Goal: Task Accomplishment & Management: Complete application form

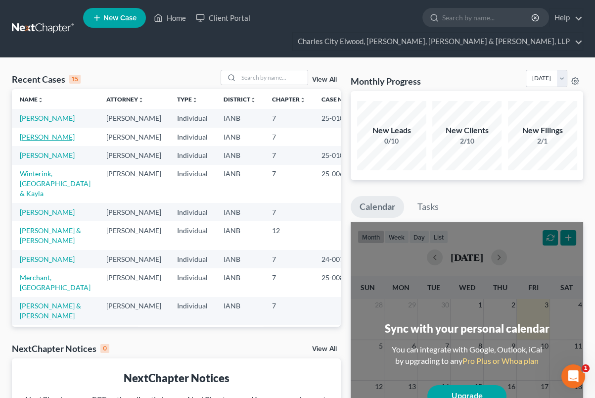
click at [37, 141] on link "[PERSON_NAME]" at bounding box center [47, 137] width 55 height 8
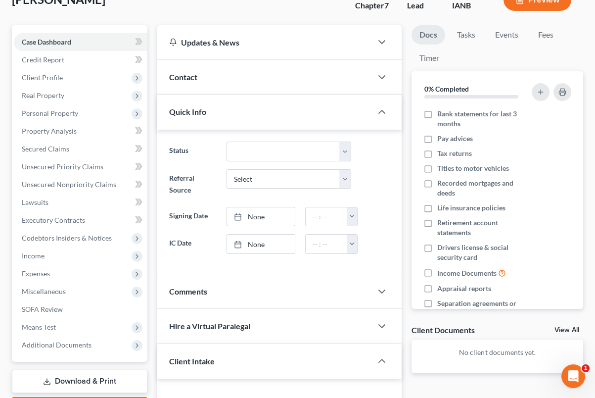
scroll to position [20, 0]
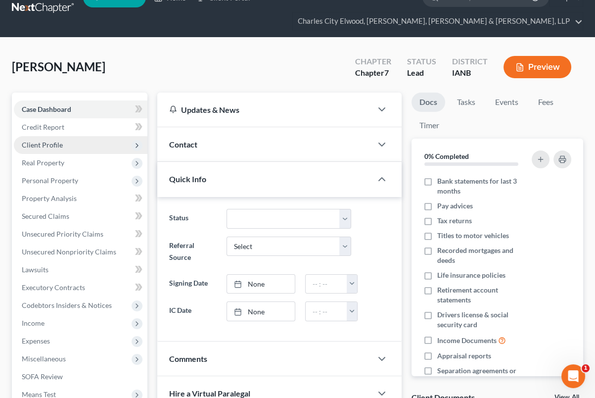
click at [80, 141] on span "Client Profile" at bounding box center [81, 145] width 134 height 18
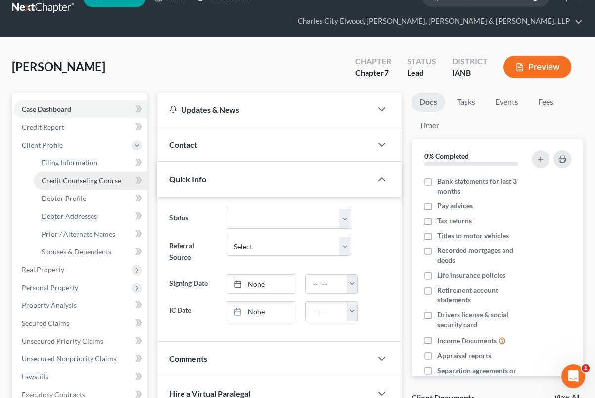
click at [67, 173] on link "Credit Counseling Course" at bounding box center [91, 181] width 114 height 18
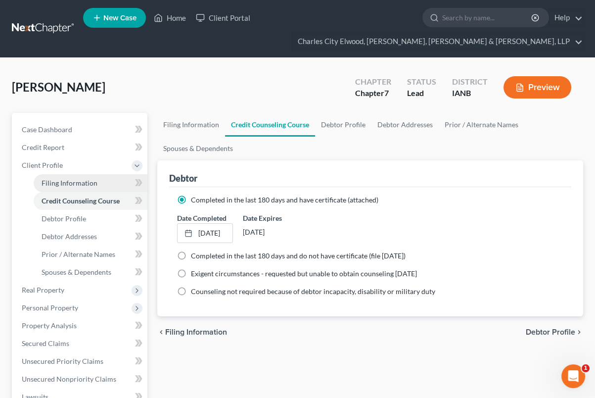
click at [74, 175] on link "Filing Information" at bounding box center [91, 183] width 114 height 18
select select "1"
select select "0"
select select "16"
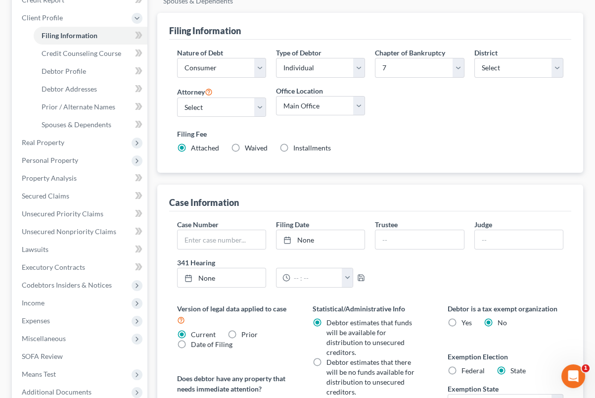
scroll to position [144, 0]
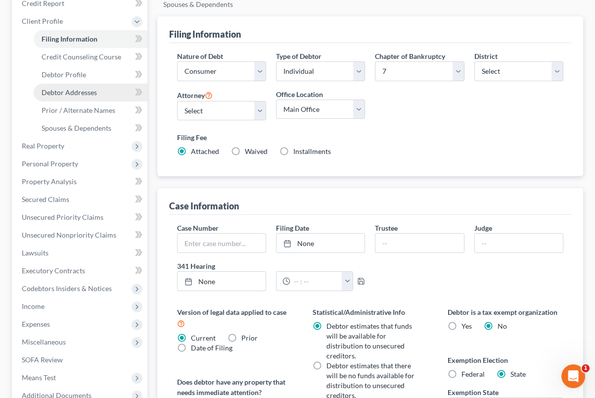
click at [82, 86] on link "Debtor Addresses" at bounding box center [91, 93] width 114 height 18
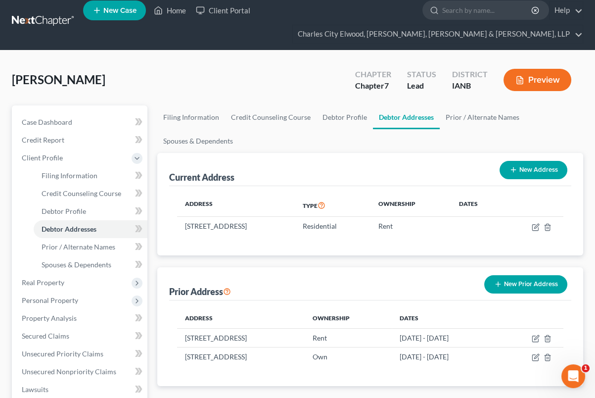
scroll to position [20, 0]
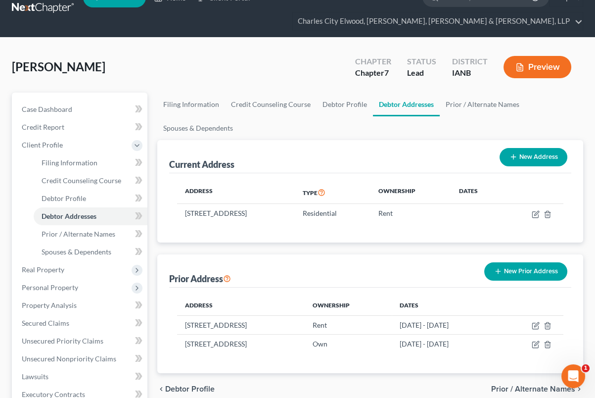
drag, startPoint x: 508, startPoint y: 162, endPoint x: 504, endPoint y: 167, distance: 6.3
click at [504, 167] on div "New Address" at bounding box center [534, 157] width 76 height 26
click at [511, 161] on button "New Address" at bounding box center [533, 157] width 68 height 18
select select "0"
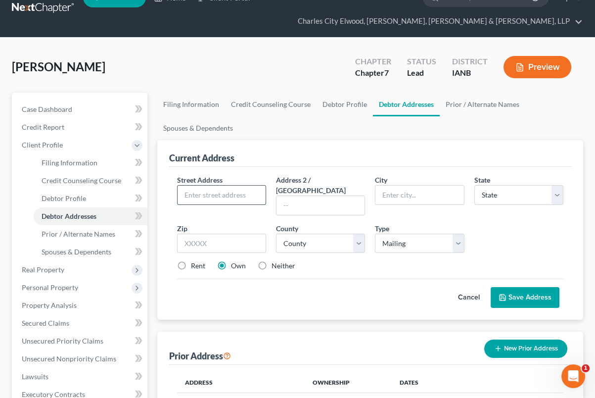
click at [240, 198] on input "text" at bounding box center [222, 194] width 88 height 19
type input "[STREET_ADDRESS]"
type input "[GEOGRAPHIC_DATA]"
select select "16"
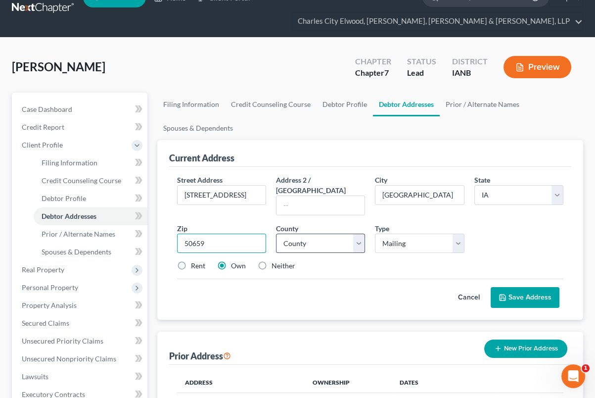
type input "50659"
click at [339, 233] on select "County [GEOGRAPHIC_DATA] [GEOGRAPHIC_DATA] [GEOGRAPHIC_DATA] [GEOGRAPHIC_DATA] …" at bounding box center [320, 243] width 89 height 20
select select "18"
click at [276, 233] on select "County [GEOGRAPHIC_DATA] [GEOGRAPHIC_DATA] [GEOGRAPHIC_DATA] [GEOGRAPHIC_DATA] …" at bounding box center [320, 243] width 89 height 20
click at [190, 261] on div "Rent" at bounding box center [191, 266] width 28 height 10
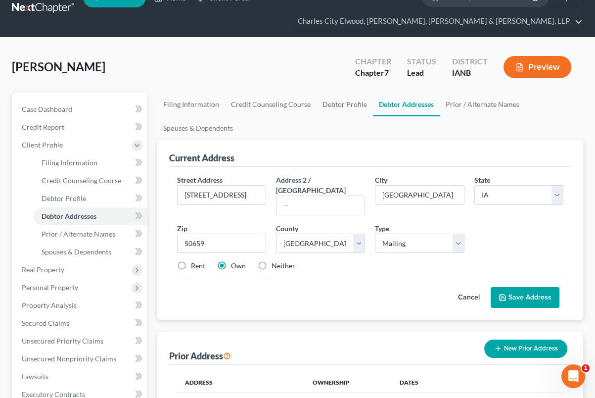
click at [191, 261] on label "Rent" at bounding box center [198, 266] width 14 height 10
click at [195, 261] on input "Rent" at bounding box center [198, 264] width 6 height 6
radio input "true"
click at [517, 287] on button "Save Address" at bounding box center [525, 297] width 69 height 21
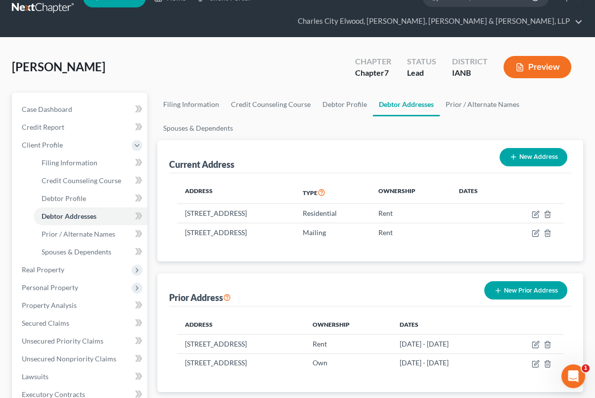
click at [527, 284] on button "New Prior Address" at bounding box center [525, 290] width 83 height 18
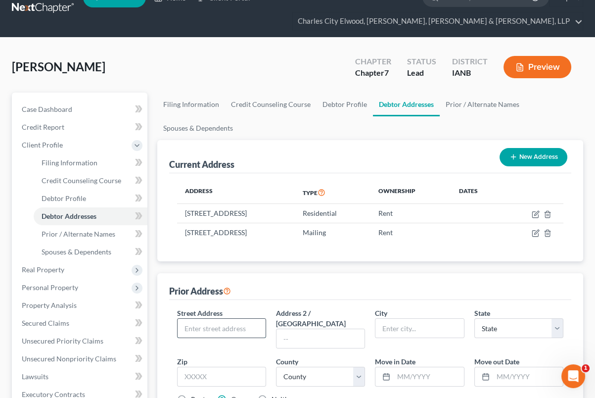
click at [232, 330] on input "text" at bounding box center [222, 327] width 88 height 19
type input "[STREET_ADDRESS]"
select select "16"
type input "50659"
type input "[GEOGRAPHIC_DATA]"
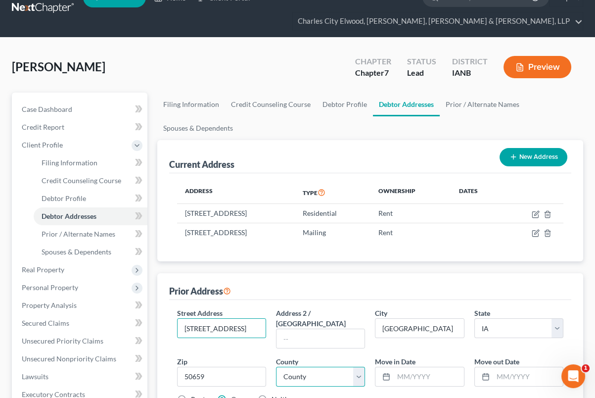
click at [333, 368] on select "County" at bounding box center [320, 376] width 89 height 20
select select "18"
click at [276, 366] on select "County [GEOGRAPHIC_DATA] [GEOGRAPHIC_DATA] [GEOGRAPHIC_DATA] [GEOGRAPHIC_DATA] …" at bounding box center [320, 376] width 89 height 20
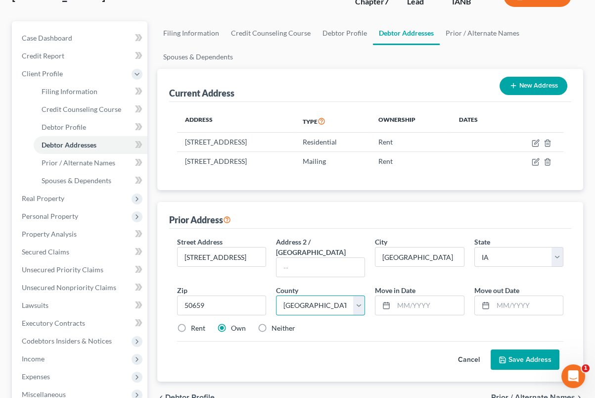
scroll to position [103, 0]
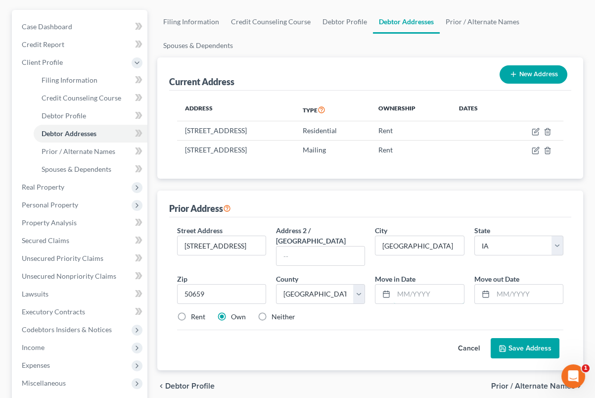
drag, startPoint x: 434, startPoint y: 284, endPoint x: 430, endPoint y: 292, distance: 9.1
click at [430, 292] on div "Street Address * [STREET_ADDRESS] * [GEOGRAPHIC_DATA] * State [US_STATE] AK AR …" at bounding box center [370, 277] width 396 height 104
click at [519, 338] on button "Save Address" at bounding box center [525, 348] width 69 height 21
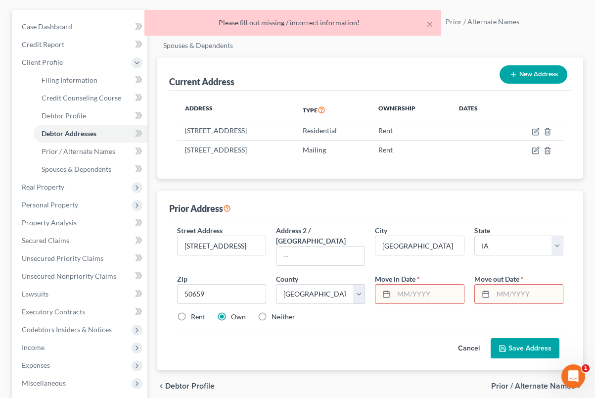
click at [438, 284] on input "text" at bounding box center [429, 293] width 70 height 19
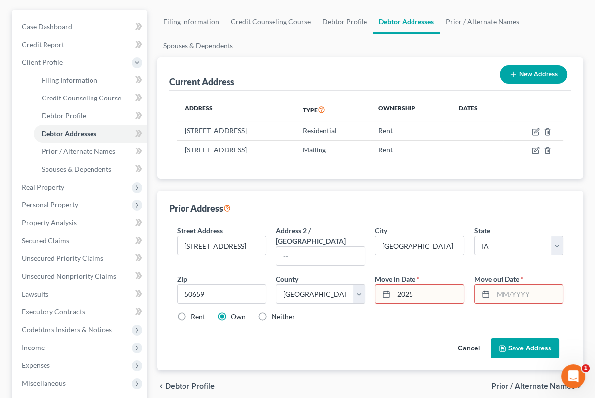
drag, startPoint x: 421, startPoint y: 285, endPoint x: 375, endPoint y: 282, distance: 46.6
click at [376, 284] on div "2025" at bounding box center [419, 294] width 89 height 20
type input "2024"
type input "2025"
click at [525, 338] on button "Save Address" at bounding box center [525, 348] width 69 height 21
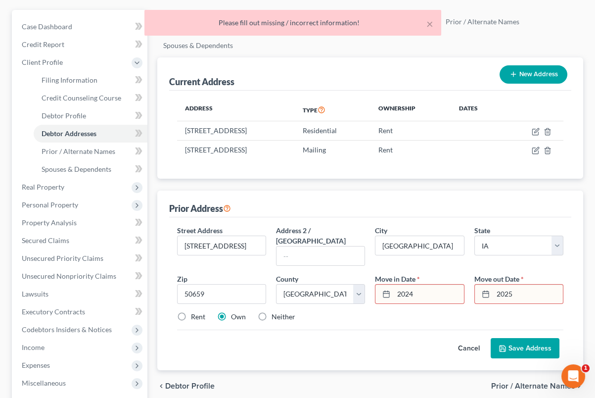
click at [425, 287] on input "2024" at bounding box center [429, 293] width 70 height 19
type input "2"
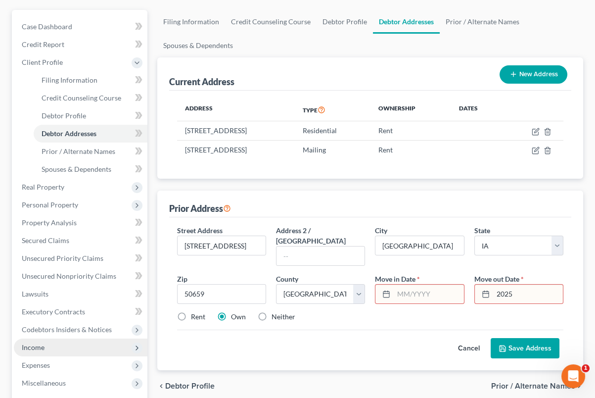
click at [55, 347] on span "Income" at bounding box center [81, 347] width 134 height 18
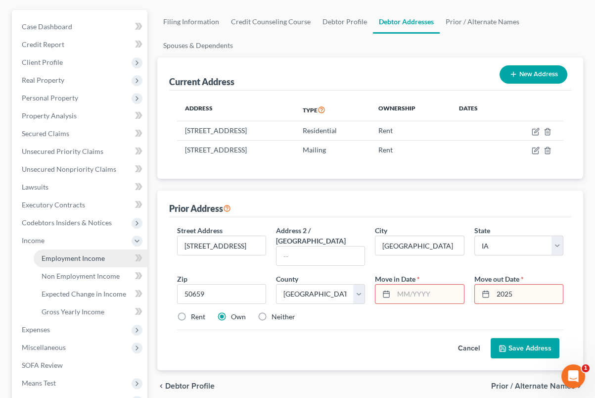
click at [74, 260] on span "Employment Income" at bounding box center [73, 258] width 63 height 8
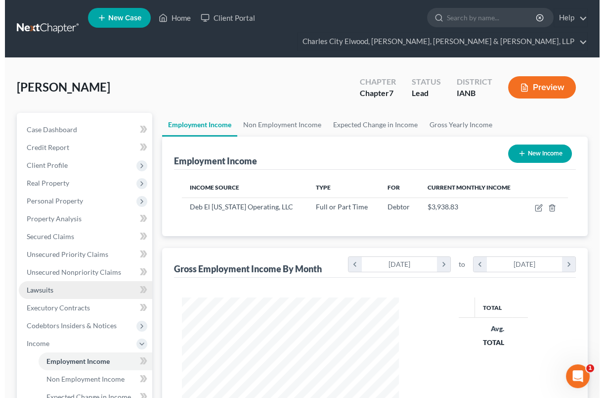
scroll to position [177, 236]
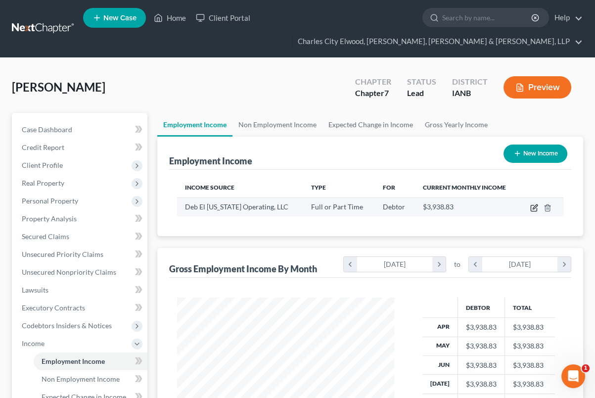
click at [533, 209] on icon "button" at bounding box center [534, 208] width 8 height 8
select select "0"
select select "33"
select select "3"
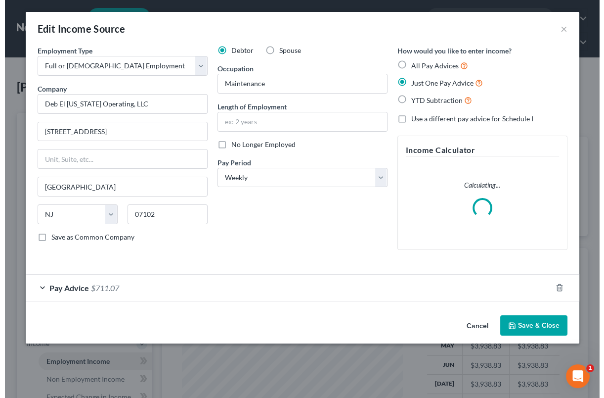
scroll to position [177, 241]
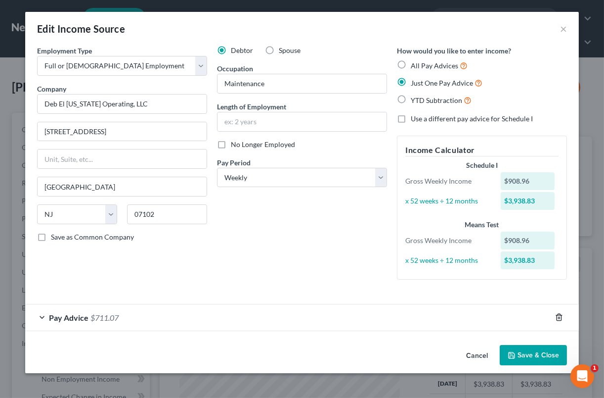
click at [555, 318] on icon "button" at bounding box center [559, 317] width 8 height 8
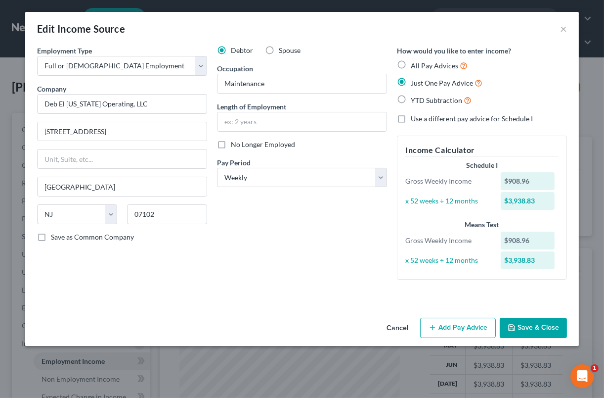
click at [482, 330] on button "Add Pay Advice" at bounding box center [458, 327] width 76 height 21
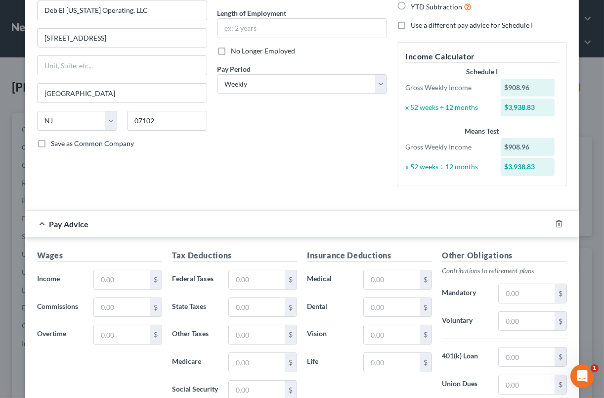
scroll to position [103, 0]
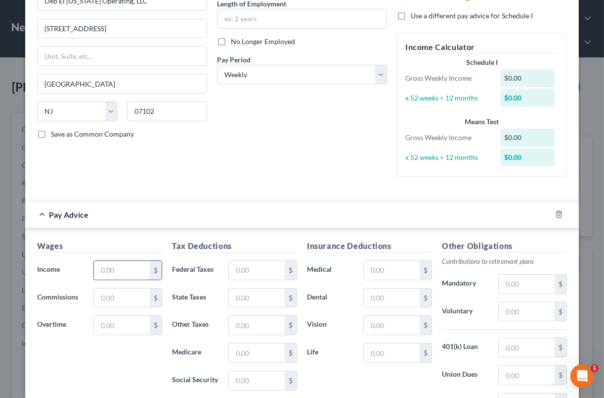
click at [135, 269] on input "text" at bounding box center [122, 270] width 56 height 19
type input "911.56"
click at [238, 263] on input "text" at bounding box center [257, 270] width 56 height 19
type input "65.04"
click at [256, 295] on input "text" at bounding box center [257, 297] width 56 height 19
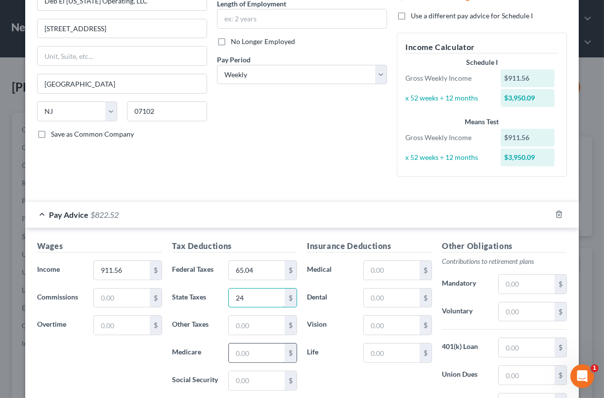
type input "24"
click at [250, 346] on input "text" at bounding box center [257, 352] width 56 height 19
type input "12.60"
click at [255, 380] on input "text" at bounding box center [257, 380] width 56 height 19
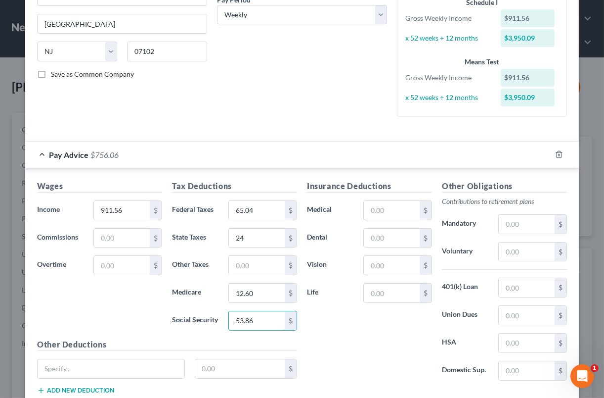
scroll to position [165, 0]
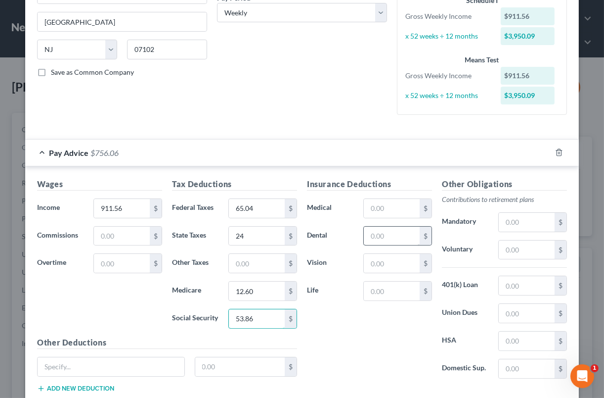
type input "53.86"
click at [381, 234] on input "text" at bounding box center [392, 235] width 56 height 19
type input "6.08"
click at [378, 258] on input "text" at bounding box center [392, 263] width 56 height 19
type input "1.58"
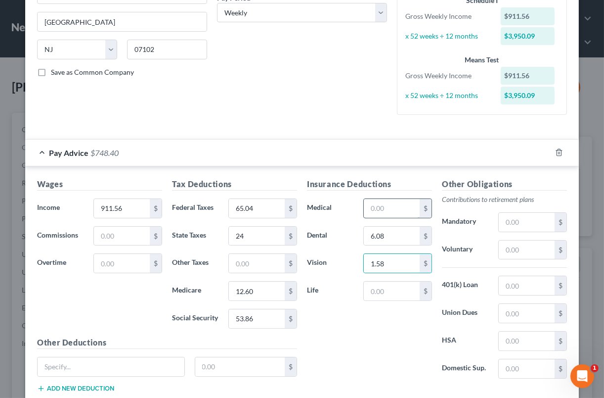
click at [382, 208] on input "text" at bounding box center [392, 208] width 56 height 19
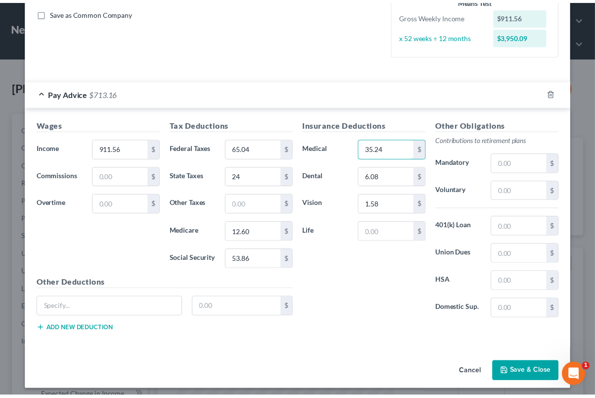
scroll to position [228, 0]
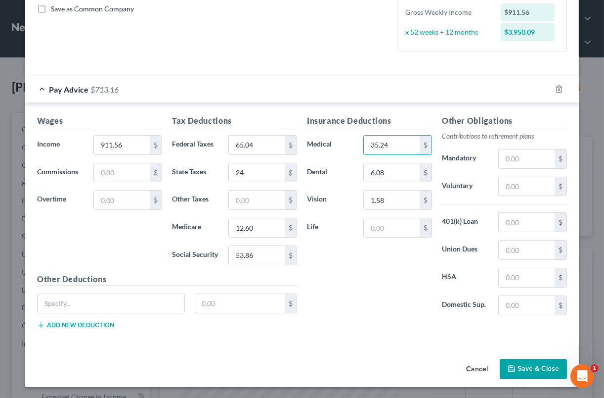
type input "35.24"
click at [533, 360] on button "Save & Close" at bounding box center [533, 369] width 67 height 21
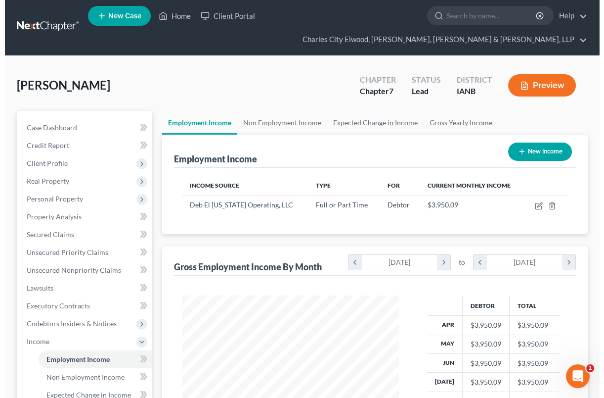
scroll to position [0, 0]
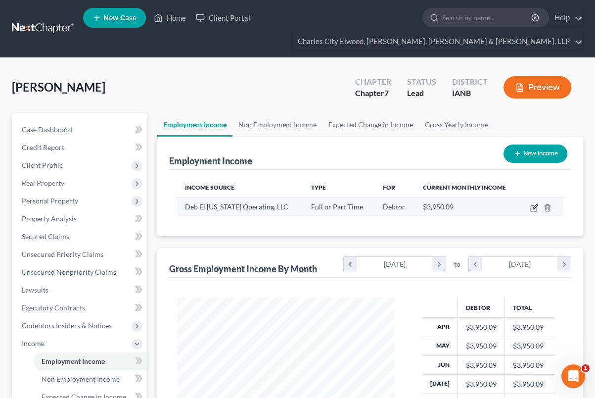
click at [537, 209] on icon "button" at bounding box center [534, 208] width 6 height 6
select select "0"
select select "33"
select select "3"
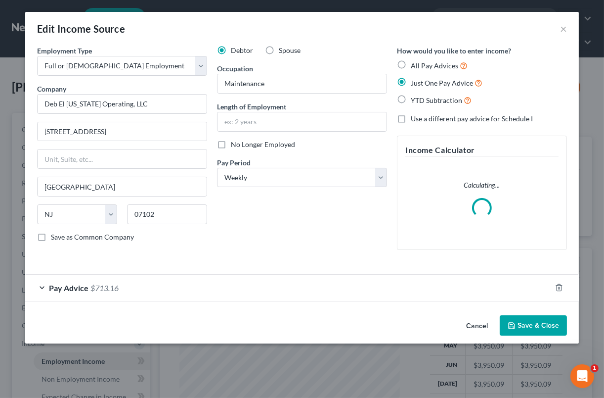
scroll to position [177, 241]
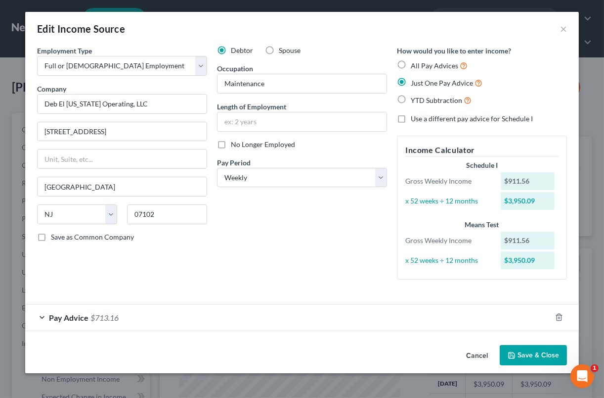
click at [411, 97] on label "YTD Subtraction" at bounding box center [441, 99] width 61 height 11
click at [415, 97] on input "YTD Subtraction" at bounding box center [418, 97] width 6 height 6
radio input "true"
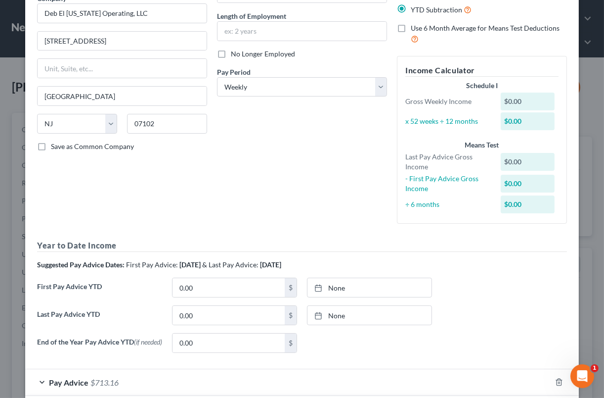
scroll to position [103, 0]
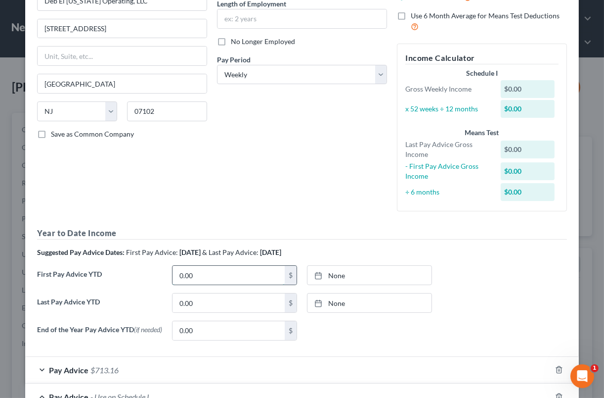
click at [259, 277] on input "0.00" at bounding box center [229, 275] width 112 height 19
click at [249, 305] on input "0.00" at bounding box center [229, 302] width 112 height 19
type input "33,019.81"
click at [251, 275] on input "0.00" at bounding box center [229, 275] width 112 height 19
type input "2,589.34"
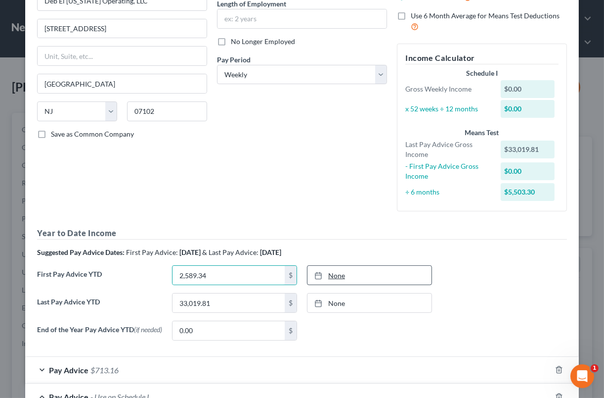
type input "[DATE]"
click at [363, 272] on link "[DATE]" at bounding box center [370, 275] width 124 height 19
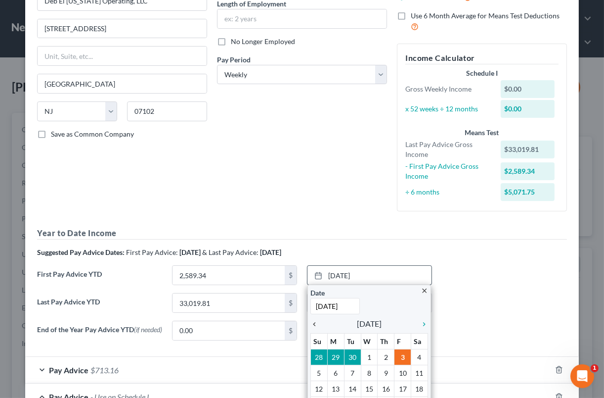
click at [314, 320] on icon "chevron_left" at bounding box center [317, 324] width 13 height 8
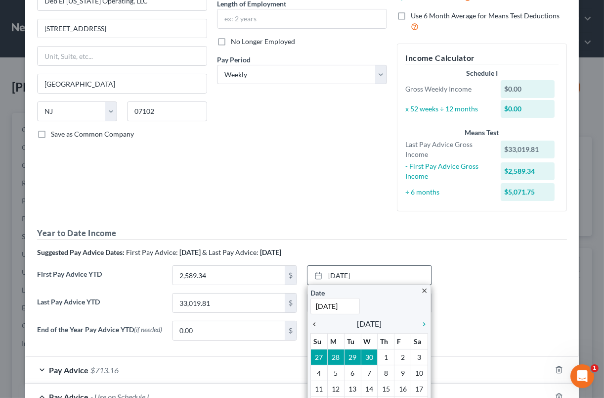
click at [314, 321] on icon "chevron_left" at bounding box center [317, 324] width 13 height 8
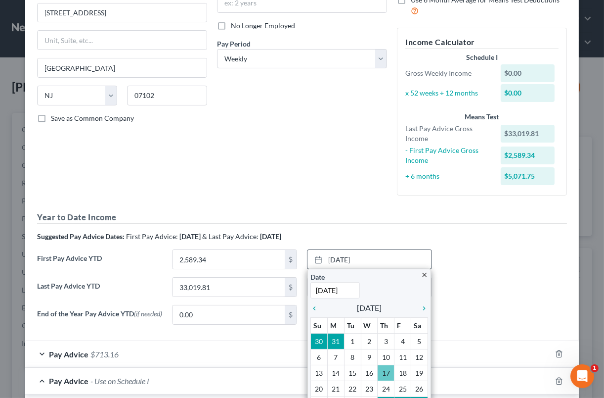
scroll to position [124, 0]
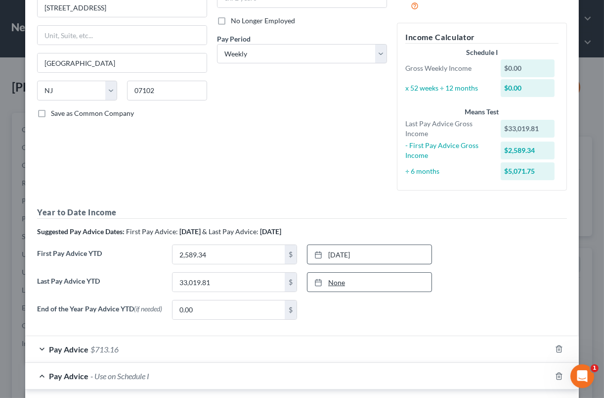
type input "[DATE]"
click at [350, 282] on link "None" at bounding box center [370, 281] width 124 height 19
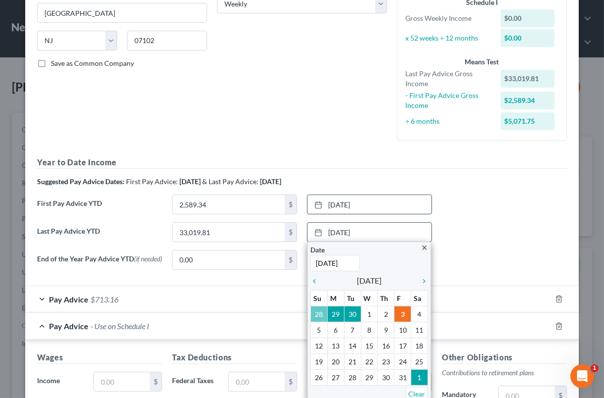
scroll to position [185, 0]
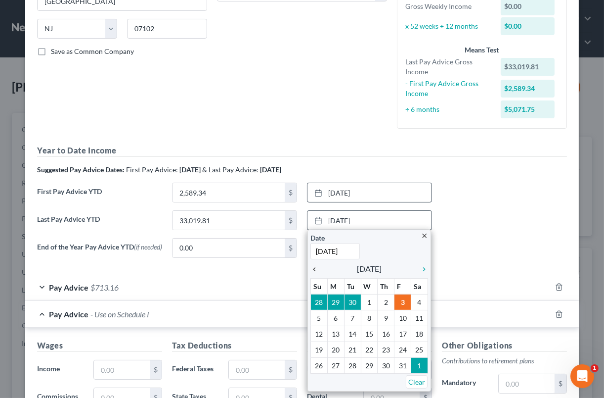
click at [314, 266] on icon "chevron_left" at bounding box center [317, 269] width 13 height 8
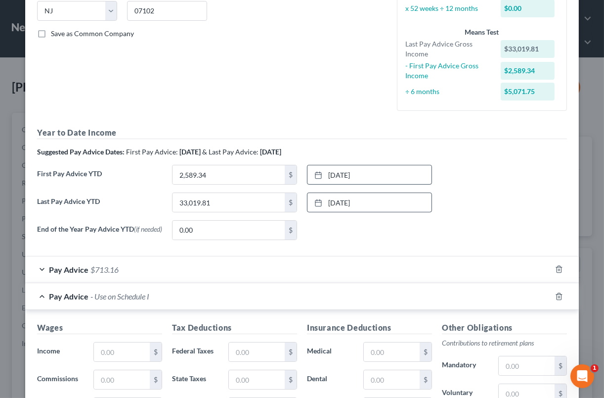
scroll to position [247, 0]
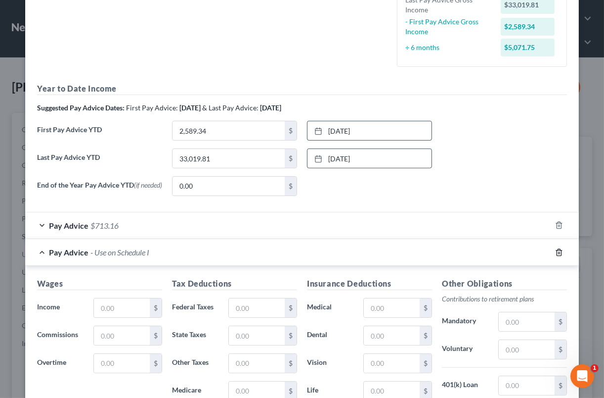
click at [557, 254] on icon "button" at bounding box center [559, 252] width 8 height 8
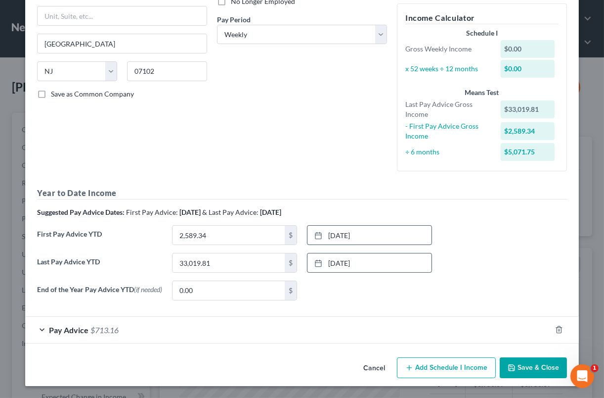
scroll to position [144, 0]
click at [555, 331] on icon "button" at bounding box center [559, 329] width 8 height 8
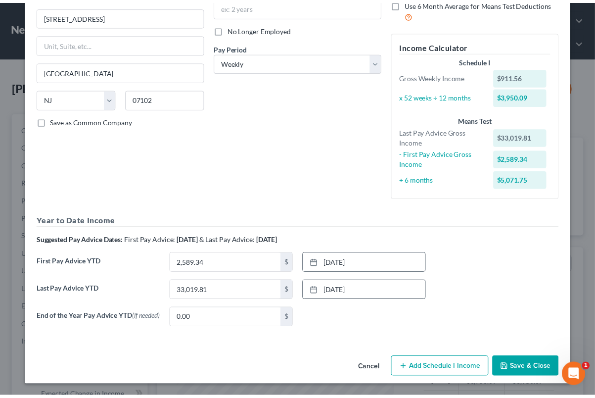
scroll to position [117, 0]
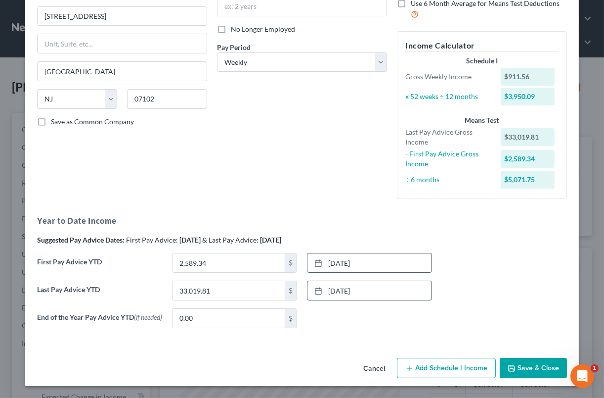
click at [532, 361] on button "Save & Close" at bounding box center [533, 368] width 67 height 21
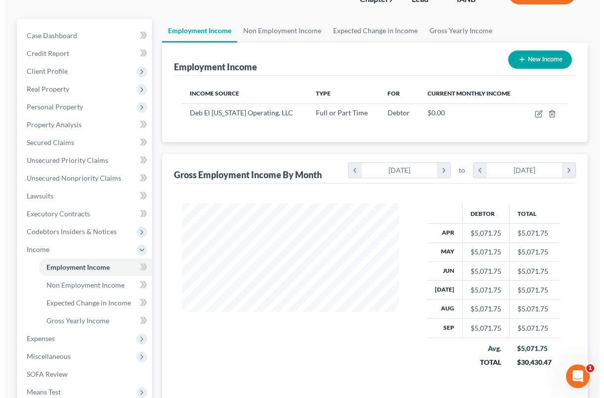
scroll to position [82, 0]
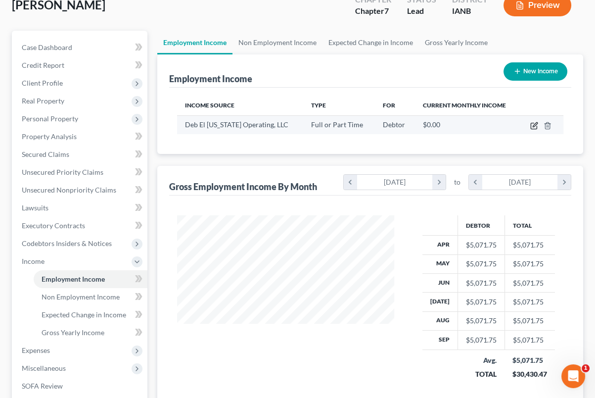
click at [534, 122] on icon "button" at bounding box center [534, 126] width 8 height 8
select select "0"
select select "33"
select select "3"
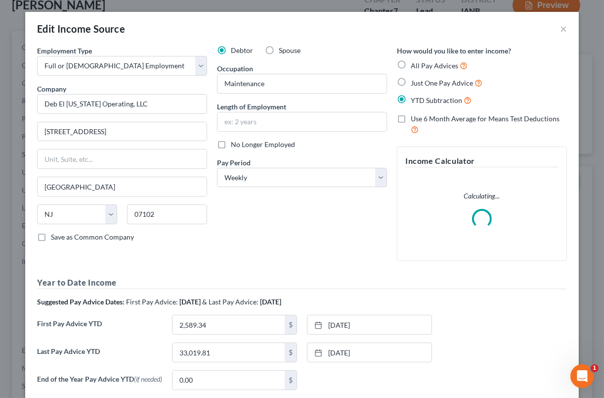
scroll to position [177, 241]
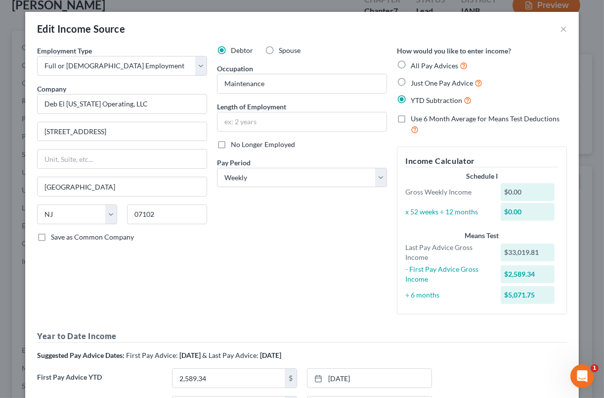
click at [411, 62] on label "All Pay Advices" at bounding box center [439, 65] width 57 height 11
click at [415, 62] on input "All Pay Advices" at bounding box center [418, 63] width 6 height 6
radio input "true"
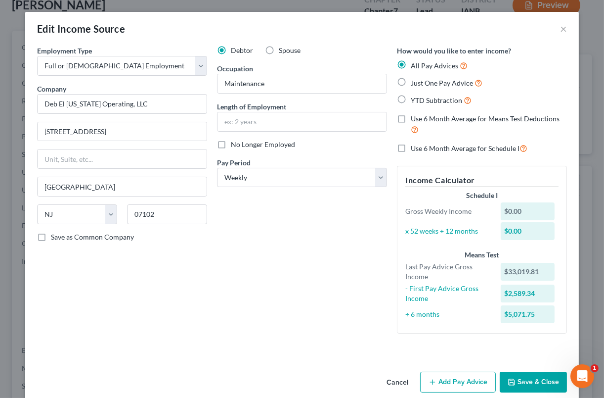
scroll to position [14, 0]
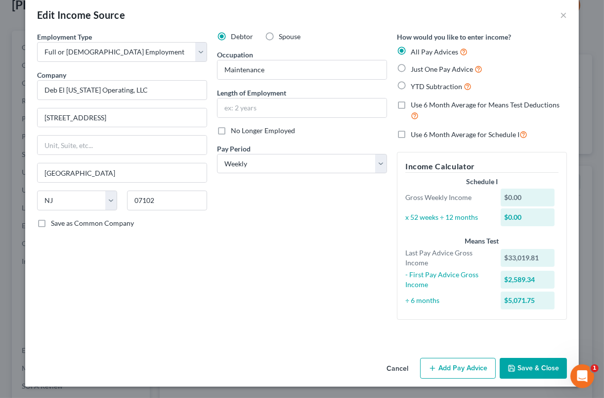
click at [467, 368] on button "Add Pay Advice" at bounding box center [458, 368] width 76 height 21
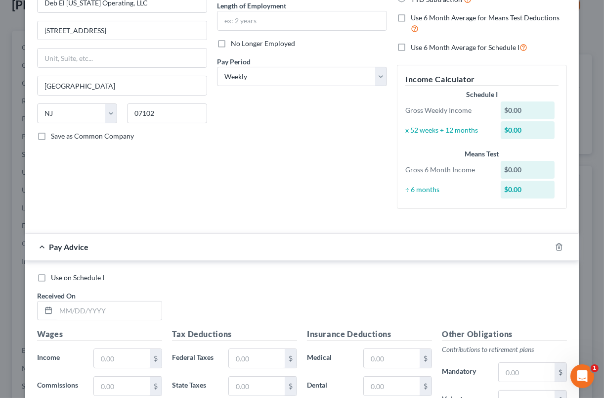
scroll to position [137, 0]
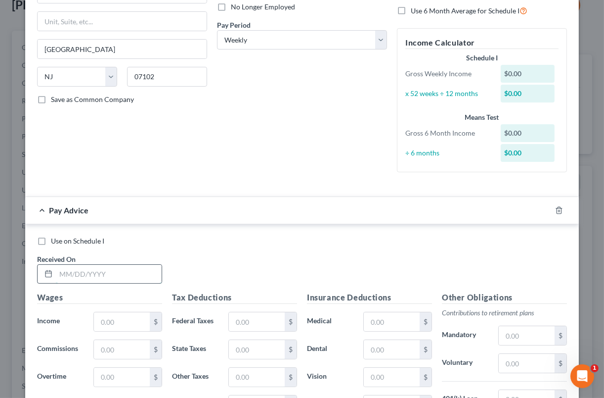
click at [125, 273] on input "text" at bounding box center [109, 274] width 106 height 19
type input "[DATE]"
click at [127, 316] on input "text" at bounding box center [122, 321] width 56 height 19
type input "1,040"
click at [126, 368] on input "text" at bounding box center [122, 376] width 56 height 19
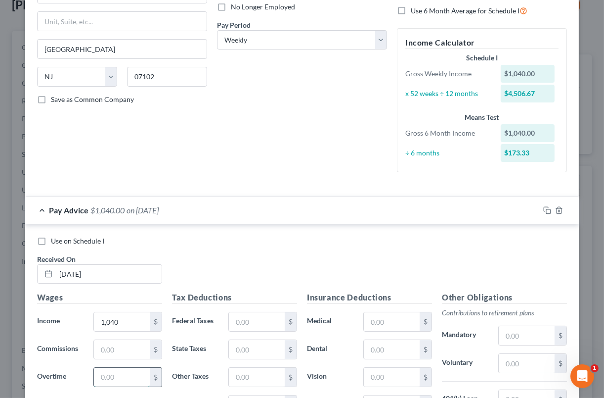
type input "3"
type input "389.61"
click at [383, 316] on input "text" at bounding box center [392, 321] width 56 height 19
click at [245, 319] on input "text" at bounding box center [257, 321] width 56 height 19
type input "153.25"
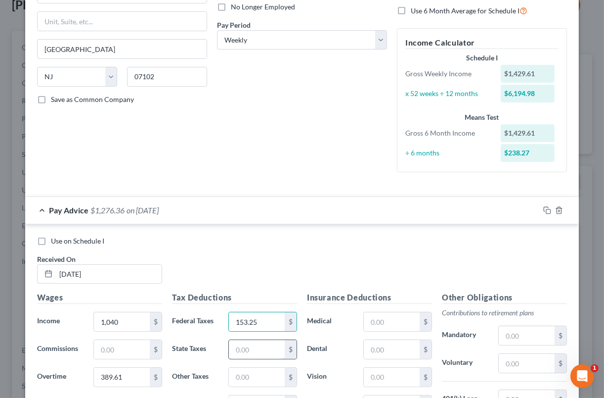
click at [234, 352] on input "text" at bounding box center [257, 349] width 56 height 19
type input "46"
click at [268, 365] on div "Tax Deductions Federal Taxes 153.25 $ State Taxes 46 $ Other Taxes $ Medicare $…" at bounding box center [234, 370] width 135 height 158
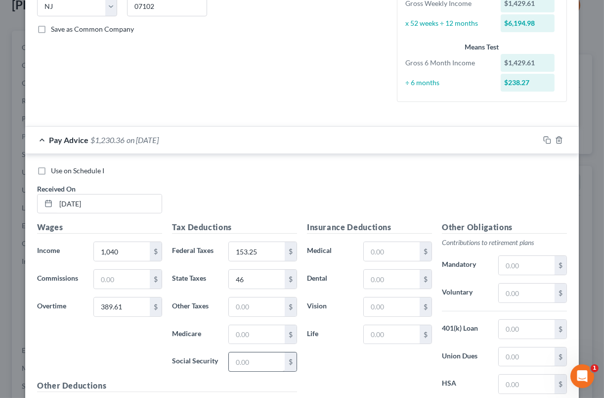
scroll to position [220, 0]
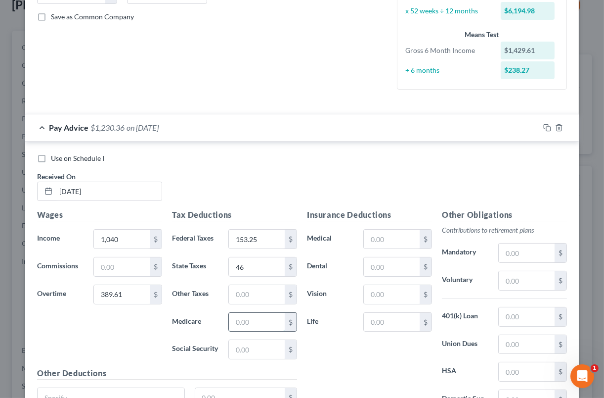
click at [255, 327] on input "text" at bounding box center [257, 322] width 56 height 19
type input "20.73"
click at [262, 342] on input "text" at bounding box center [257, 349] width 56 height 19
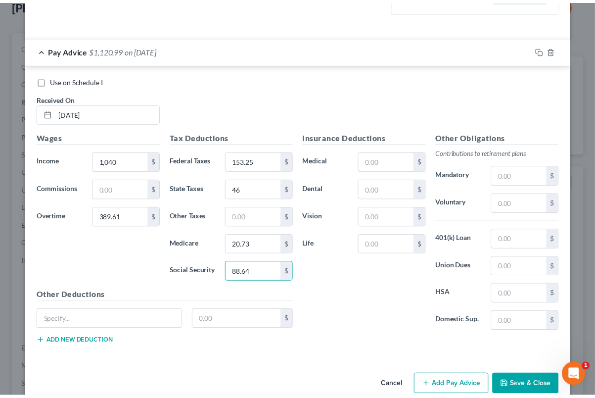
scroll to position [315, 0]
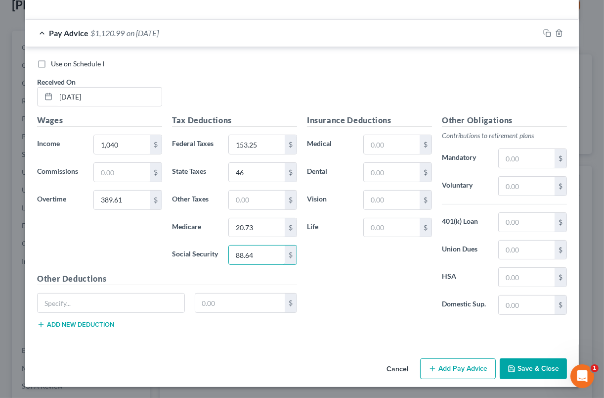
type input "88.64"
click at [537, 359] on button "Save & Close" at bounding box center [533, 368] width 67 height 21
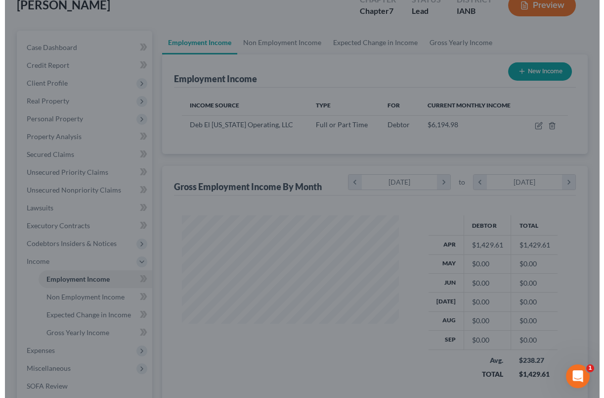
scroll to position [494353, 494293]
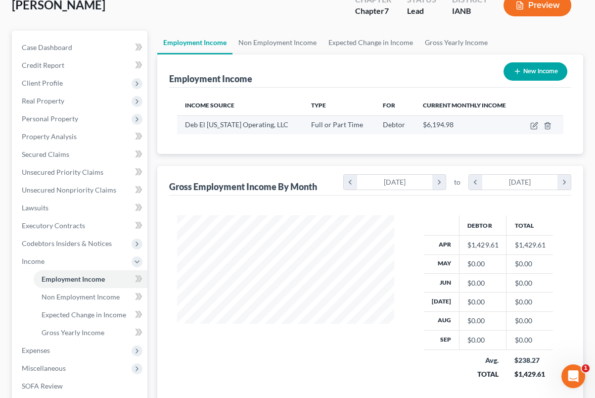
click at [532, 130] on td at bounding box center [542, 124] width 44 height 19
click at [532, 126] on icon "button" at bounding box center [534, 126] width 8 height 8
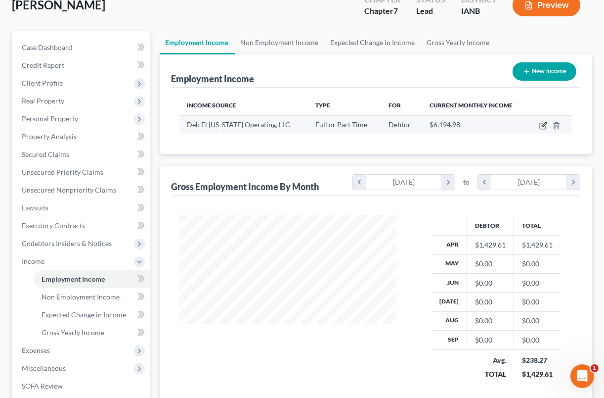
scroll to position [177, 241]
select select "0"
select select "33"
select select "3"
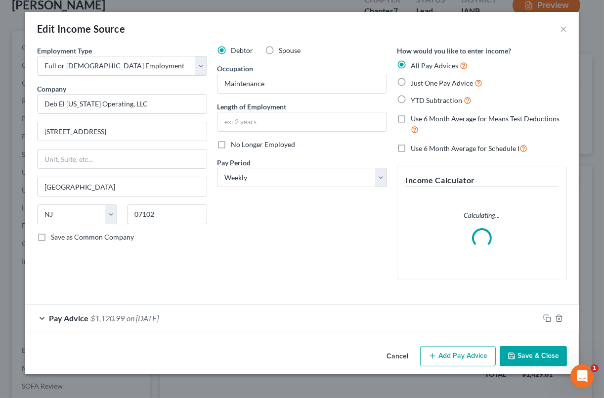
click at [480, 356] on button "Add Pay Advice" at bounding box center [458, 356] width 76 height 21
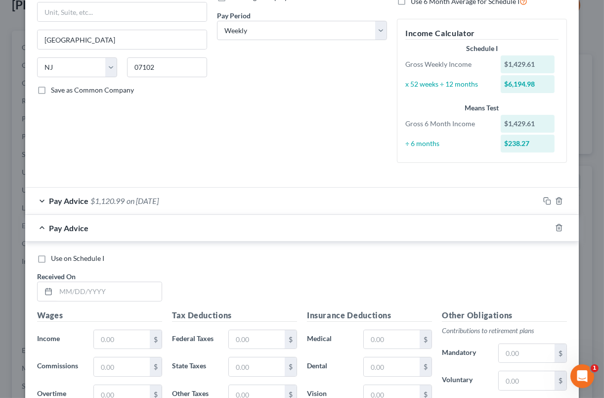
scroll to position [185, 0]
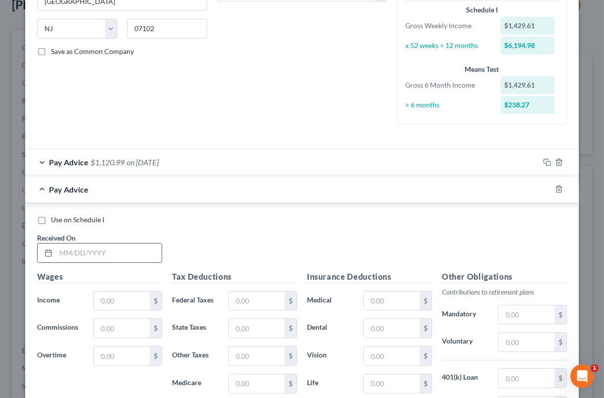
click at [96, 255] on input "text" at bounding box center [109, 252] width 106 height 19
type input "[DATE]"
click at [141, 307] on input "text" at bounding box center [122, 300] width 56 height 19
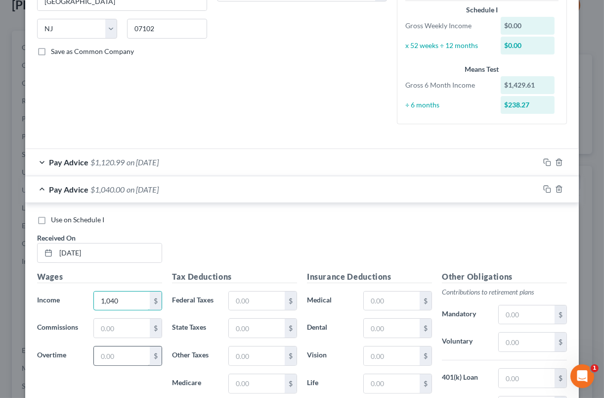
type input "1,040"
click at [121, 350] on input "text" at bounding box center [122, 355] width 56 height 19
type input "586.56"
click at [251, 301] on input "text" at bounding box center [257, 300] width 56 height 19
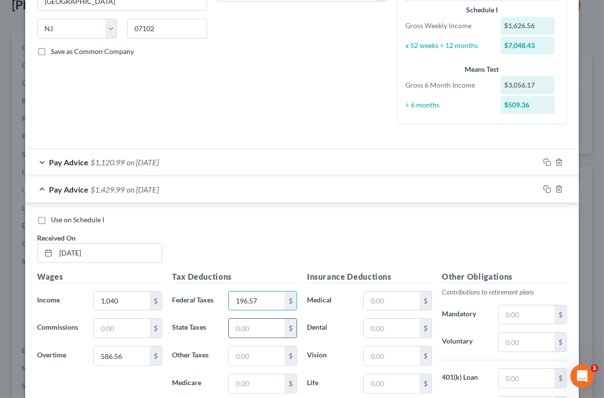
type input "196.57"
click at [252, 322] on input "text" at bounding box center [257, 327] width 56 height 19
type input "53"
click at [229, 361] on input "text" at bounding box center [257, 355] width 56 height 19
click at [254, 376] on input "text" at bounding box center [257, 383] width 56 height 19
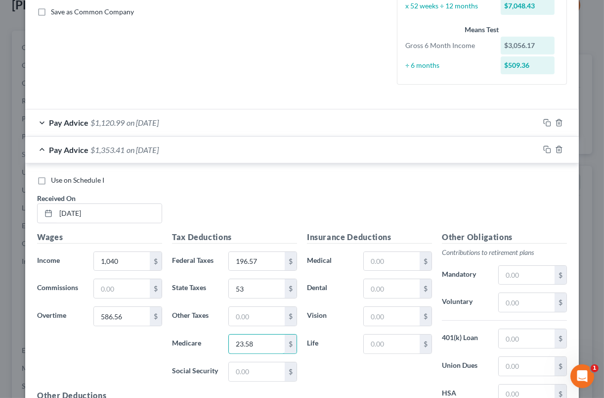
scroll to position [226, 0]
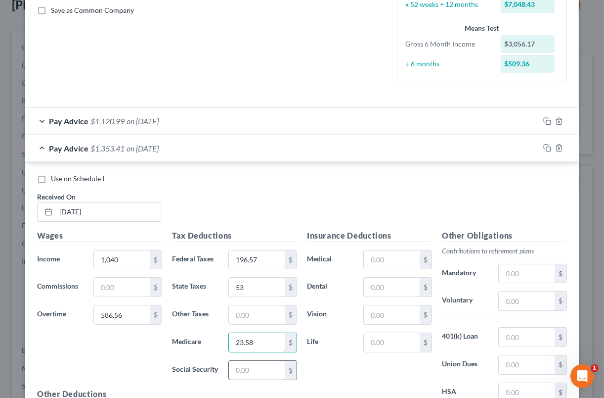
type input "23.58"
click at [267, 363] on input "text" at bounding box center [257, 370] width 56 height 19
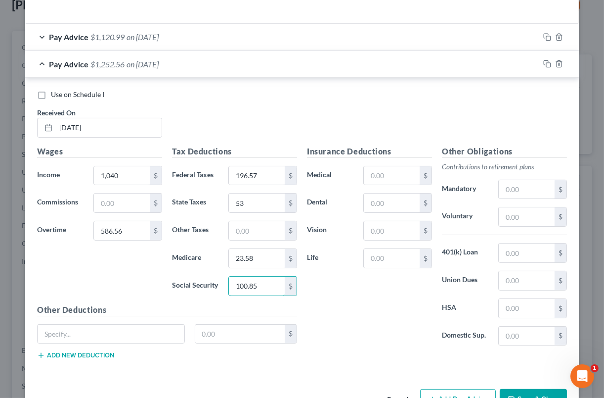
scroll to position [341, 0]
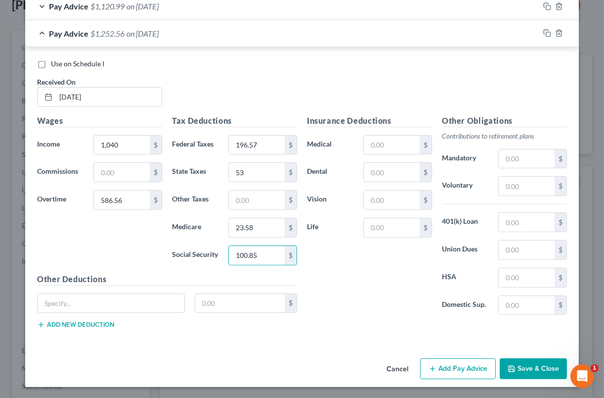
type input "100.85"
click at [445, 366] on button "Add Pay Advice" at bounding box center [458, 368] width 76 height 21
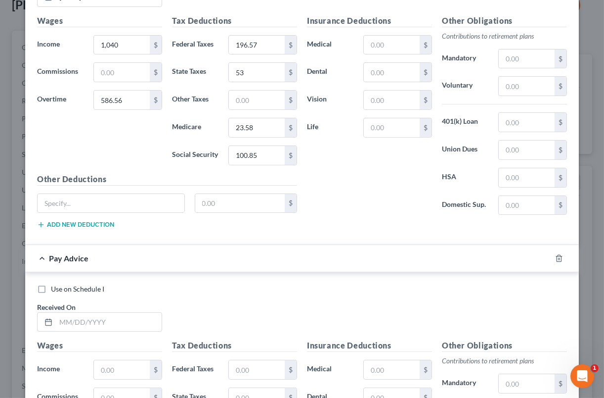
scroll to position [445, 0]
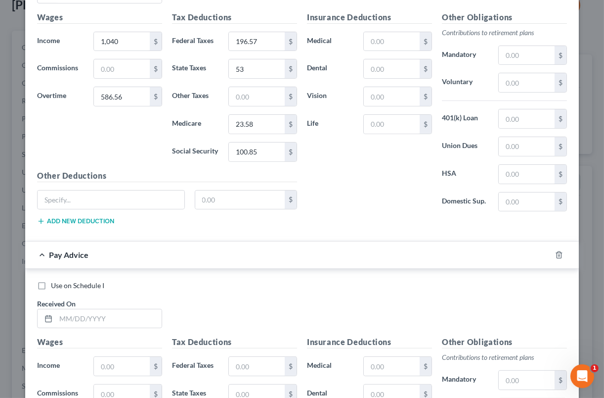
click at [51, 287] on label "Use on Schedule I" at bounding box center [77, 285] width 53 height 10
click at [55, 287] on input "Use on Schedule I" at bounding box center [58, 283] width 6 height 6
checkbox input "true"
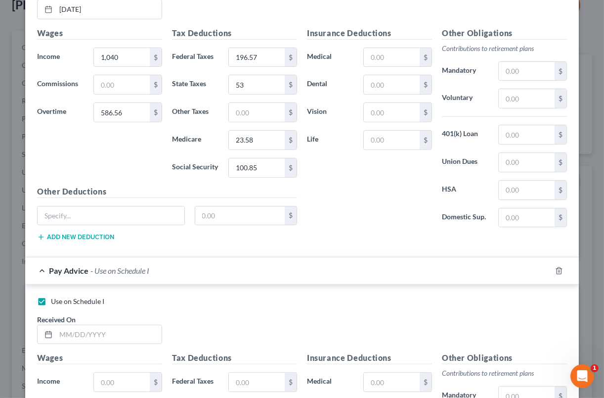
scroll to position [341, 0]
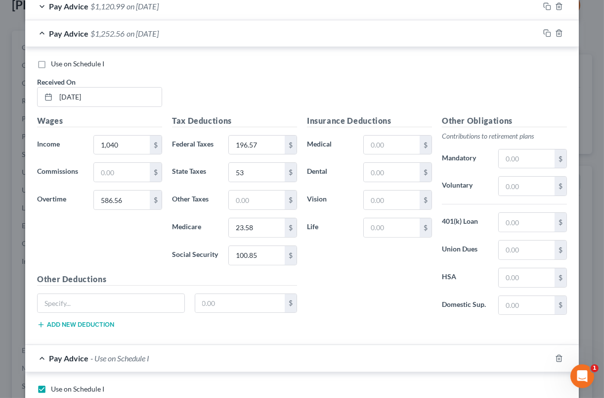
click at [51, 60] on label "Use on Schedule I" at bounding box center [77, 64] width 53 height 10
click at [55, 60] on input "Use on Schedule I" at bounding box center [58, 62] width 6 height 6
checkbox input "true"
checkbox input "false"
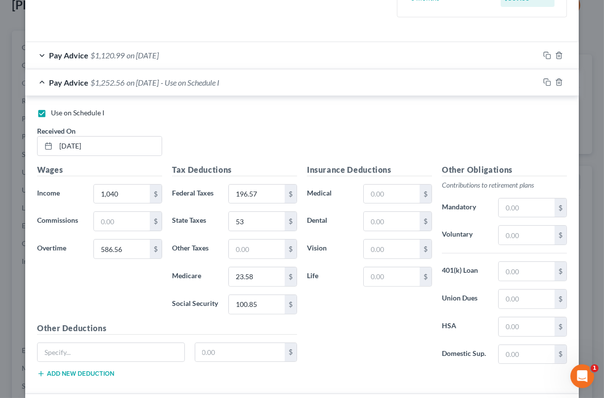
scroll to position [279, 0]
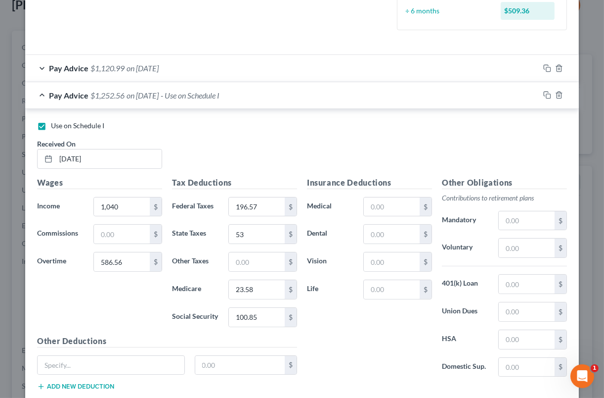
click at [323, 67] on div "Pay Advice $1,120.99 on [DATE]" at bounding box center [282, 68] width 514 height 26
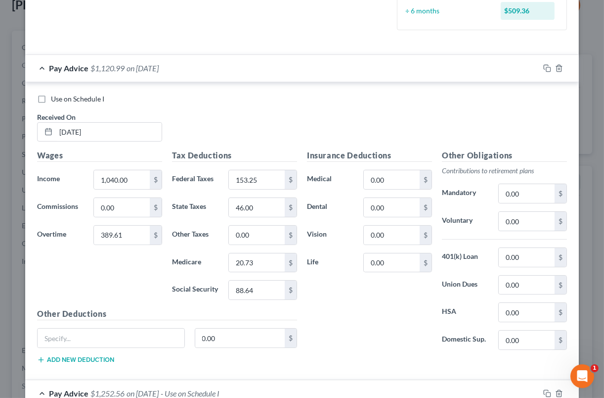
click at [51, 98] on label "Use on Schedule I" at bounding box center [77, 99] width 53 height 10
click at [55, 98] on input "Use on Schedule I" at bounding box center [58, 97] width 6 height 6
checkbox input "true"
checkbox input "false"
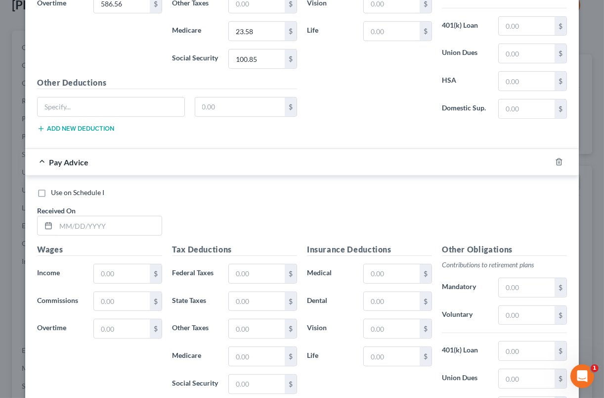
scroll to position [836, 0]
click at [51, 190] on label "Use on Schedule I" at bounding box center [77, 192] width 53 height 10
click at [55, 190] on input "Use on Schedule I" at bounding box center [58, 190] width 6 height 6
checkbox input "true"
checkbox input "false"
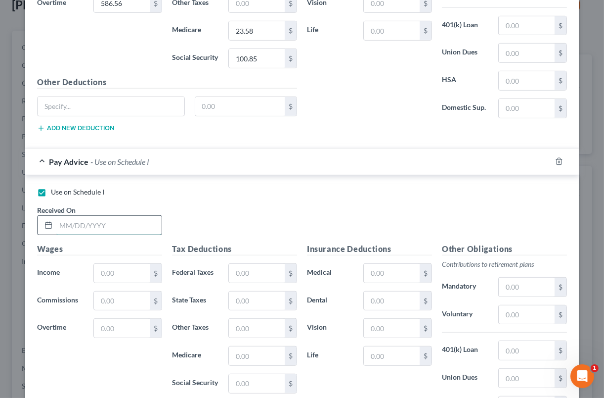
click at [79, 224] on input "text" at bounding box center [109, 225] width 106 height 19
type input "[DATE]"
click at [133, 273] on input "text" at bounding box center [122, 273] width 56 height 19
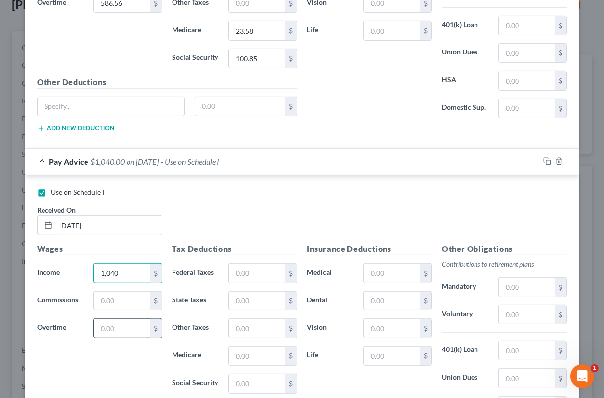
type input "1,040"
click at [122, 323] on input "text" at bounding box center [122, 327] width 56 height 19
type input "644.67"
click at [254, 271] on input "text" at bounding box center [257, 273] width 56 height 19
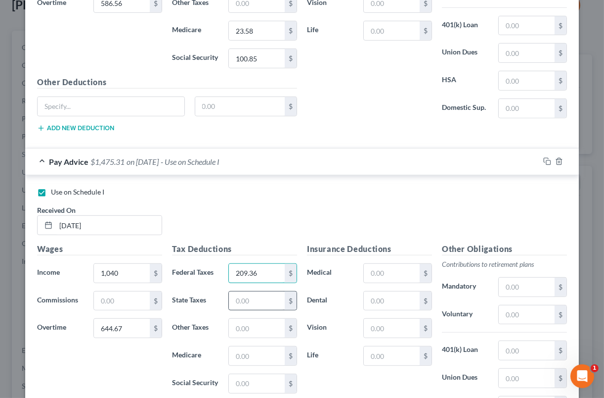
type input "209.36"
click at [263, 299] on input "text" at bounding box center [257, 300] width 56 height 19
type input "55"
click at [233, 323] on input "text" at bounding box center [257, 327] width 56 height 19
click at [249, 349] on input "text" at bounding box center [257, 355] width 56 height 19
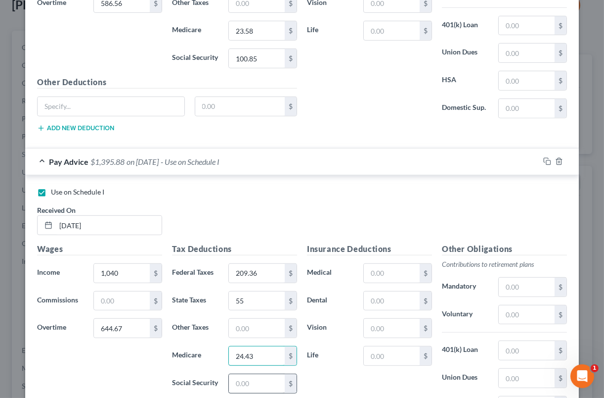
type input "24.43"
click at [266, 375] on input "text" at bounding box center [257, 383] width 56 height 19
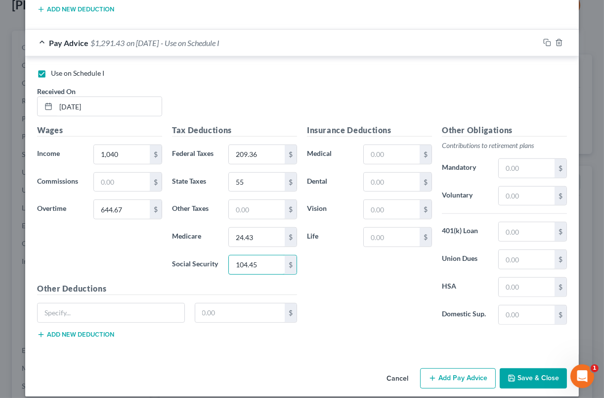
scroll to position [963, 0]
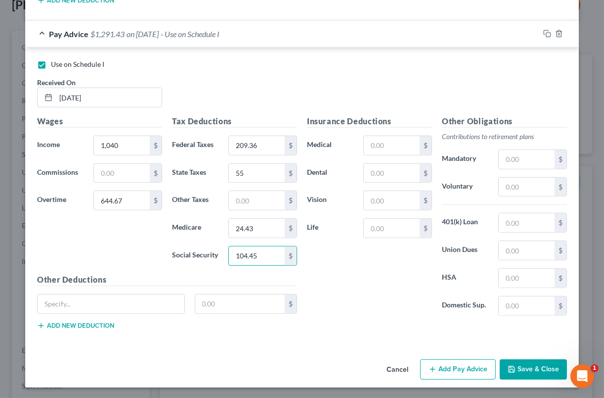
type input "104.45"
click at [452, 365] on button "Add Pay Advice" at bounding box center [458, 369] width 76 height 21
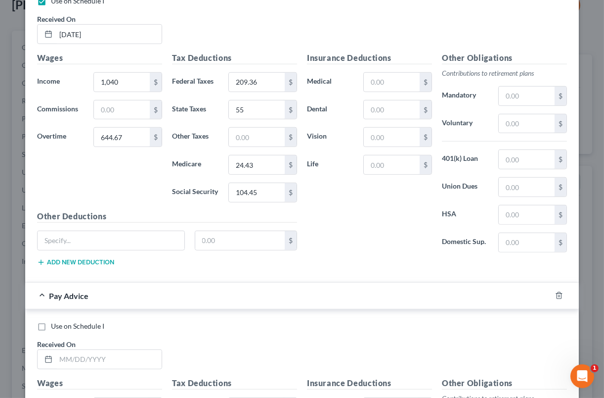
scroll to position [1045, 0]
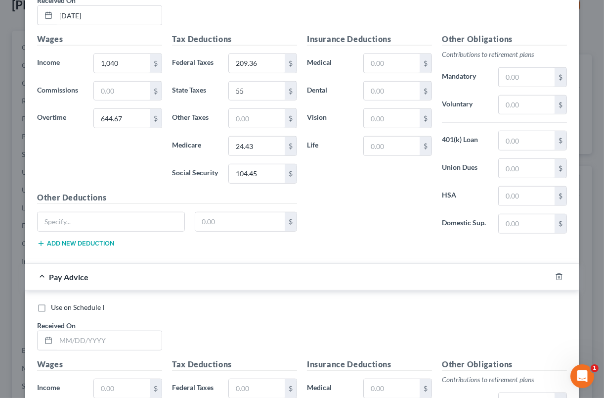
click at [51, 306] on label "Use on Schedule I" at bounding box center [77, 307] width 53 height 10
click at [55, 306] on input "Use on Schedule I" at bounding box center [58, 305] width 6 height 6
checkbox input "true"
checkbox input "false"
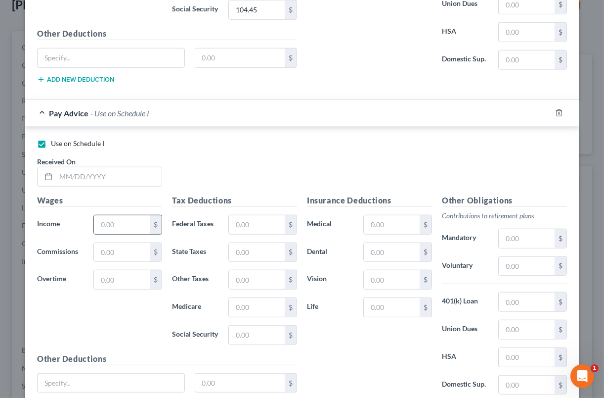
scroll to position [1211, 0]
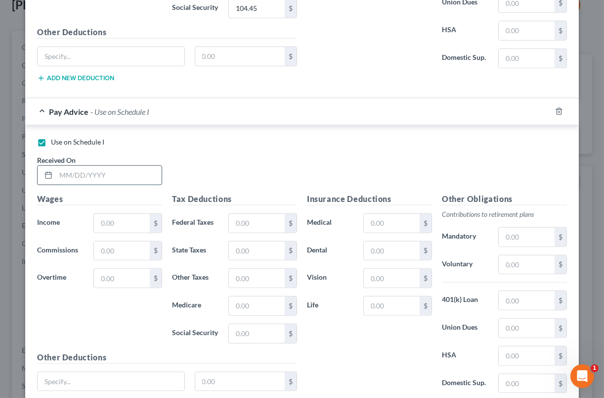
click at [118, 172] on input "text" at bounding box center [109, 175] width 106 height 19
type input "[DATE]"
click at [136, 229] on input "text" at bounding box center [122, 223] width 56 height 19
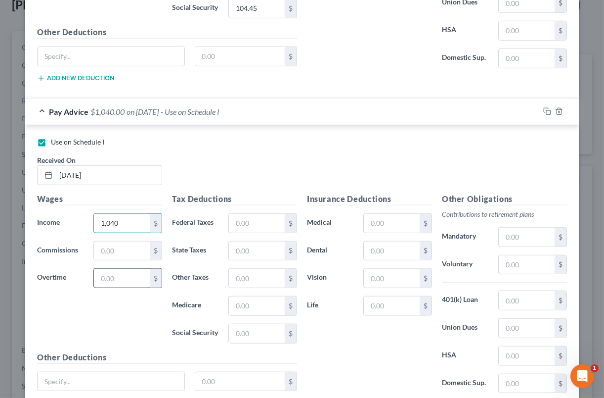
type input "1,040"
click at [116, 273] on input "text" at bounding box center [122, 278] width 56 height 19
type input "741"
click at [263, 220] on input "text" at bounding box center [257, 223] width 56 height 19
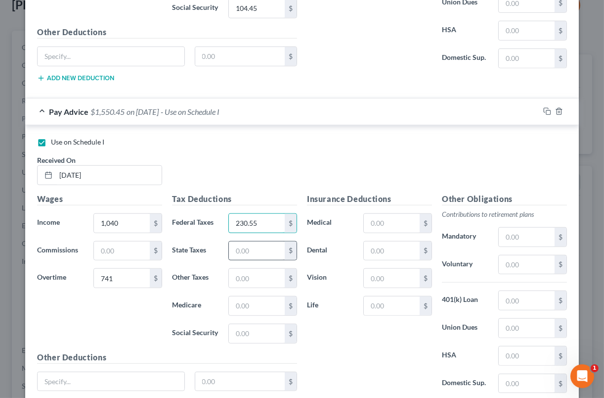
type input "230.55"
click at [269, 250] on input "text" at bounding box center [257, 250] width 56 height 19
type input "59"
click at [231, 297] on input "text" at bounding box center [257, 305] width 56 height 19
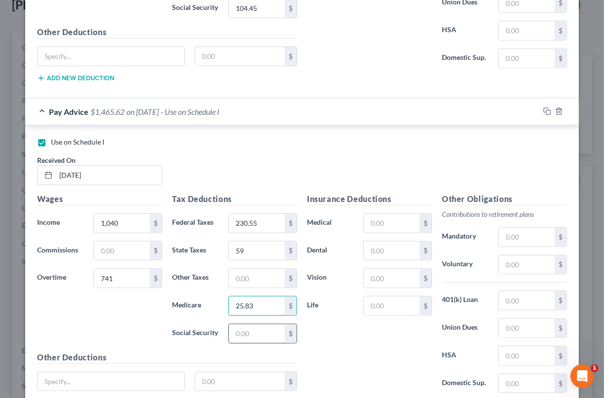
type input "25.83"
click at [237, 327] on input "text" at bounding box center [257, 333] width 56 height 19
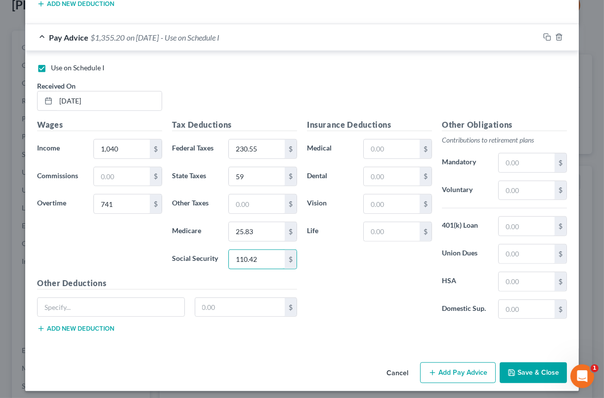
scroll to position [1287, 0]
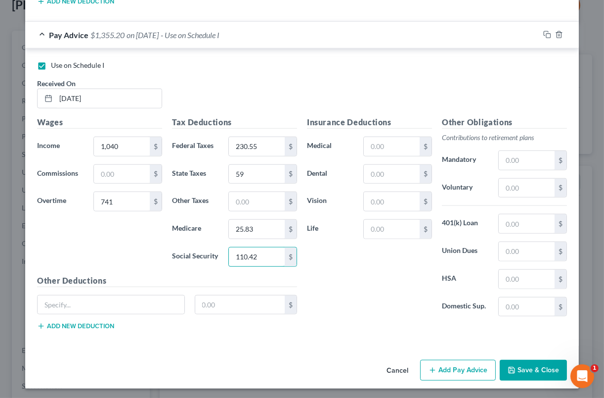
type input "110.42"
click at [483, 367] on button "Add Pay Advice" at bounding box center [458, 370] width 76 height 21
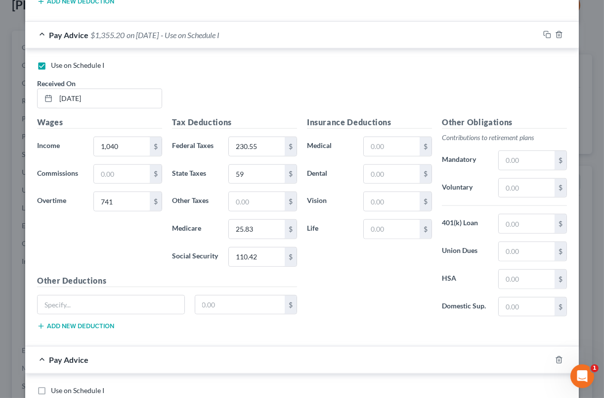
click at [51, 389] on label "Use on Schedule I" at bounding box center [77, 390] width 53 height 10
click at [55, 389] on input "Use on Schedule I" at bounding box center [58, 388] width 6 height 6
checkbox input "true"
checkbox input "false"
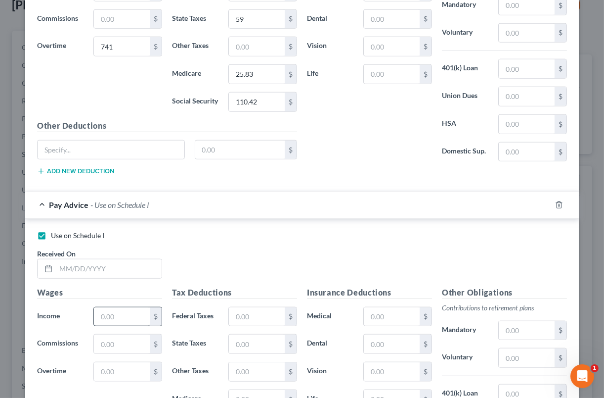
scroll to position [1452, 0]
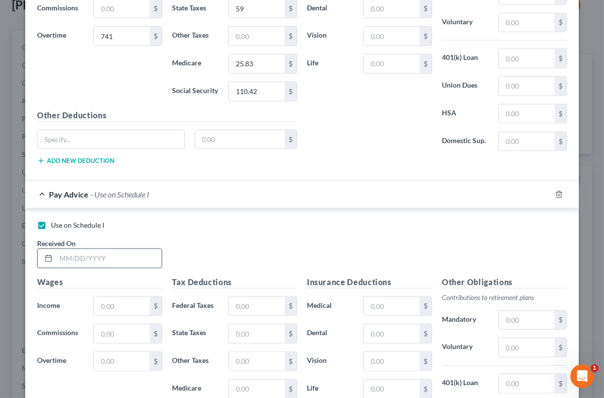
click at [128, 260] on input "text" at bounding box center [109, 258] width 106 height 19
type input "[DATE]"
click at [98, 305] on input "text" at bounding box center [122, 306] width 56 height 19
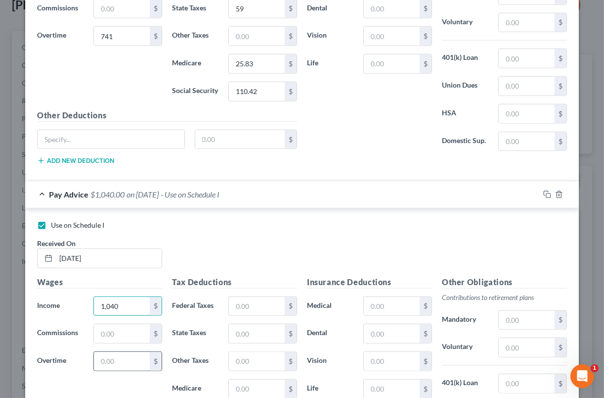
type input "1,040"
click at [113, 361] on input "text" at bounding box center [122, 361] width 56 height 19
type input "581.10"
click at [240, 303] on input "text" at bounding box center [257, 306] width 56 height 19
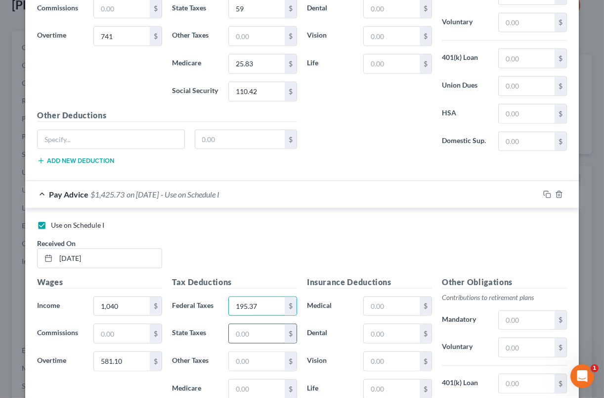
type input "195.37"
click at [263, 324] on input "text" at bounding box center [257, 333] width 56 height 19
type input "53"
click at [243, 382] on input "text" at bounding box center [257, 388] width 56 height 19
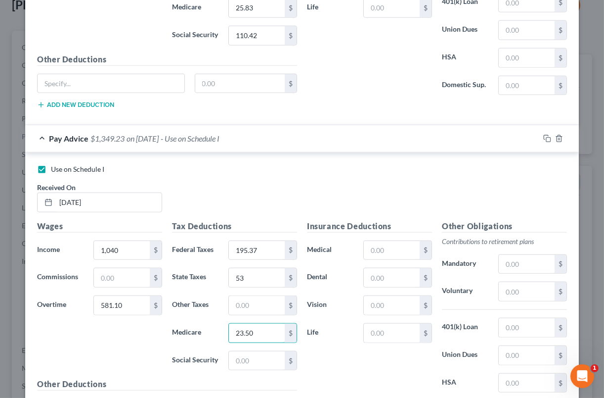
scroll to position [1514, 0]
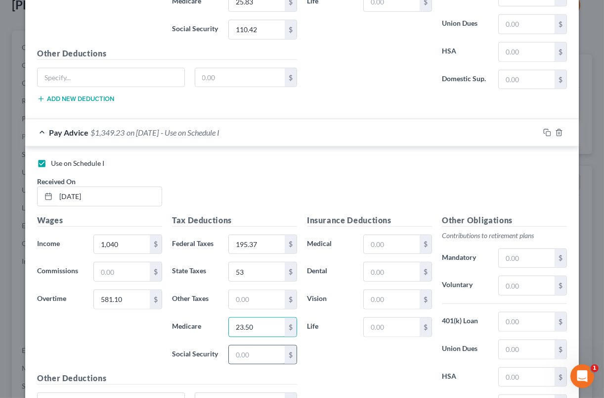
type input "23.50"
click at [264, 351] on input "text" at bounding box center [257, 354] width 56 height 19
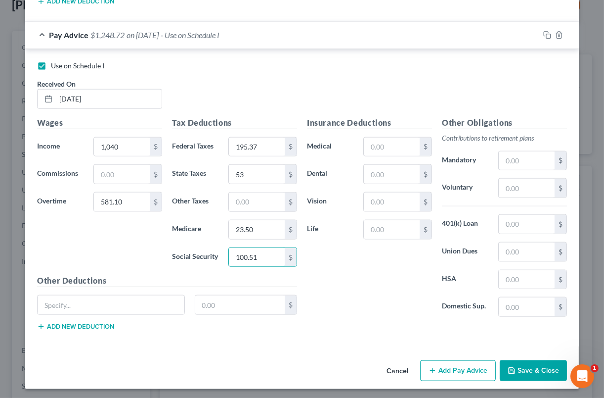
type input "100.51"
click at [454, 363] on button "Add Pay Advice" at bounding box center [458, 370] width 76 height 21
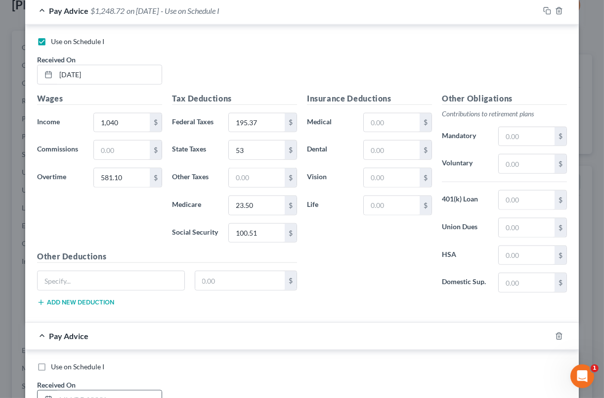
scroll to position [1694, 0]
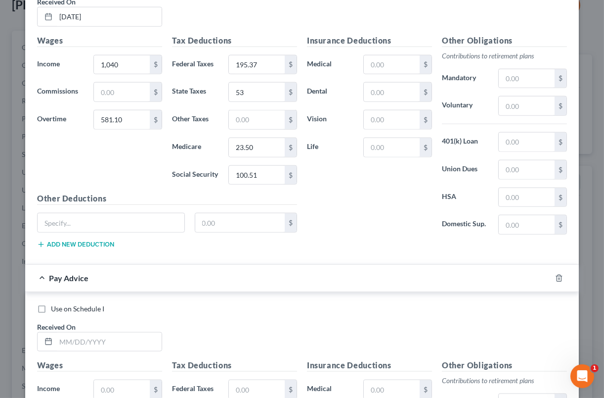
click at [51, 304] on label "Use on Schedule I" at bounding box center [77, 309] width 53 height 10
click at [55, 304] on input "Use on Schedule I" at bounding box center [58, 307] width 6 height 6
checkbox input "true"
checkbox input "false"
click at [70, 336] on input "text" at bounding box center [109, 341] width 106 height 19
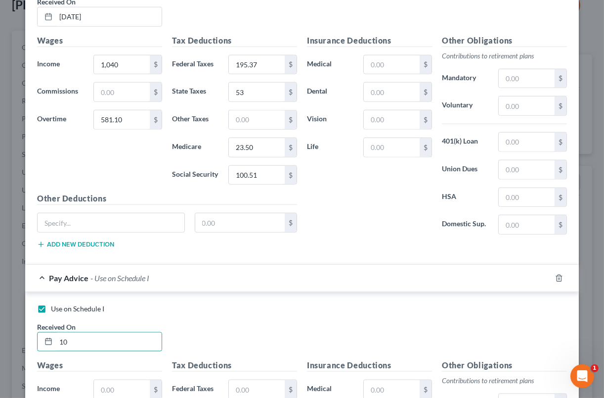
type input "1"
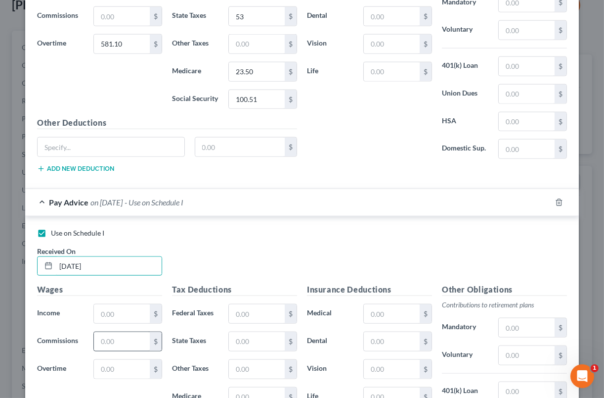
scroll to position [1777, 0]
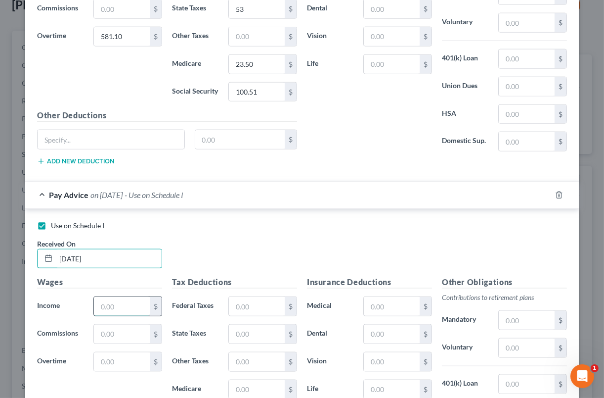
click at [122, 303] on input "text" at bounding box center [122, 306] width 56 height 19
click at [83, 256] on input "[DATE]" at bounding box center [109, 258] width 106 height 19
type input "[DATE]"
click at [109, 303] on input "text" at bounding box center [122, 306] width 56 height 19
type input "1,040"
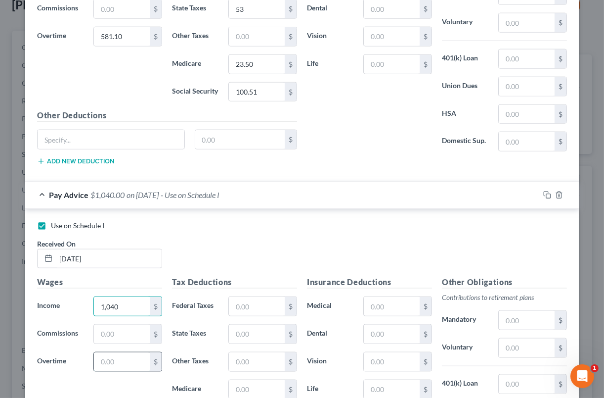
click at [126, 356] on input "text" at bounding box center [122, 361] width 56 height 19
type input "619.32"
click at [259, 300] on input "text" at bounding box center [257, 306] width 56 height 19
type input "203.78"
click at [241, 331] on input "text" at bounding box center [257, 333] width 56 height 19
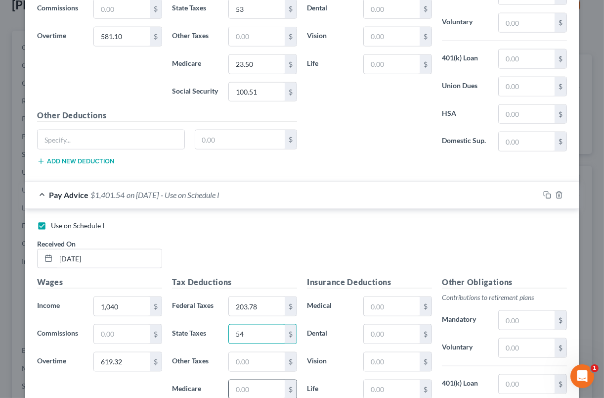
type input "54"
click at [233, 386] on input "text" at bounding box center [257, 389] width 56 height 19
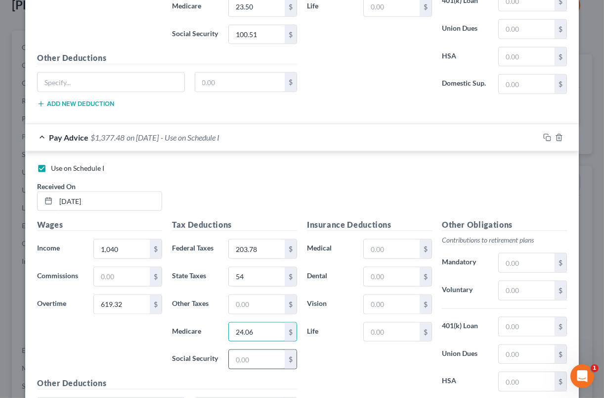
scroll to position [1839, 0]
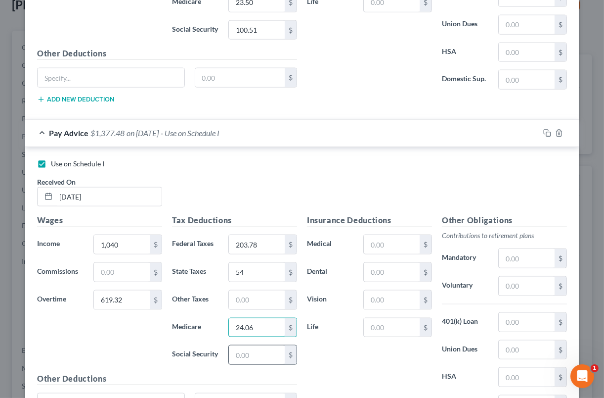
type input "24.06"
click at [251, 355] on input "text" at bounding box center [257, 354] width 56 height 19
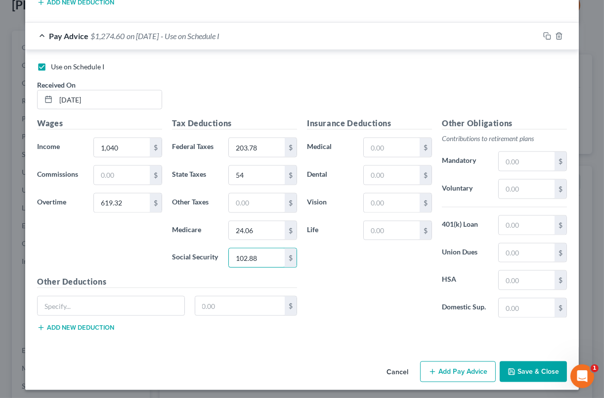
scroll to position [1936, 0]
type input "102.88"
click at [452, 368] on button "Add Pay Advice" at bounding box center [458, 371] width 76 height 21
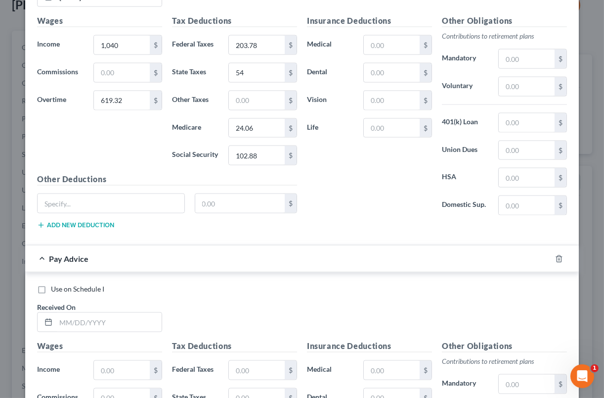
scroll to position [2039, 0]
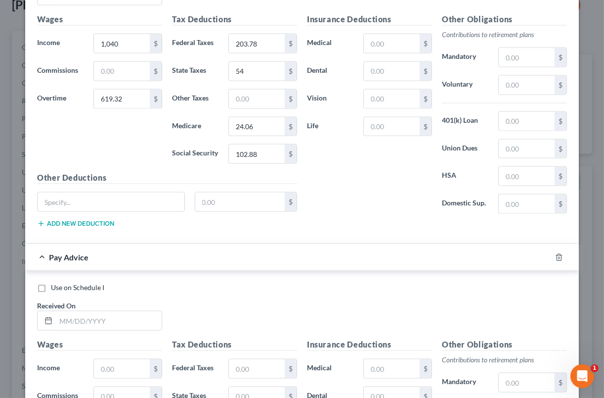
click at [51, 283] on label "Use on Schedule I" at bounding box center [77, 287] width 53 height 10
click at [55, 283] on input "Use on Schedule I" at bounding box center [58, 285] width 6 height 6
checkbox input "true"
checkbox input "false"
click at [77, 318] on input "text" at bounding box center [109, 320] width 106 height 19
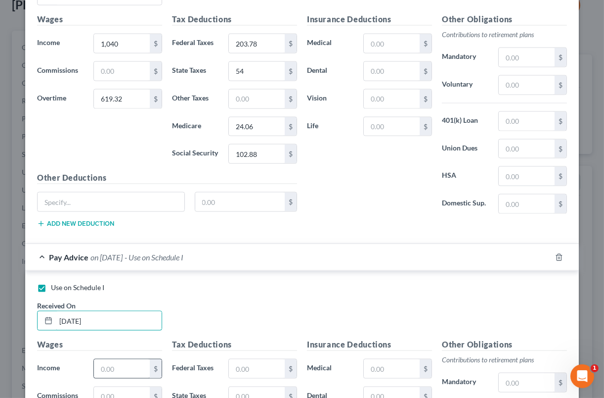
type input "[DATE]"
click at [131, 366] on input "text" at bounding box center [122, 368] width 56 height 19
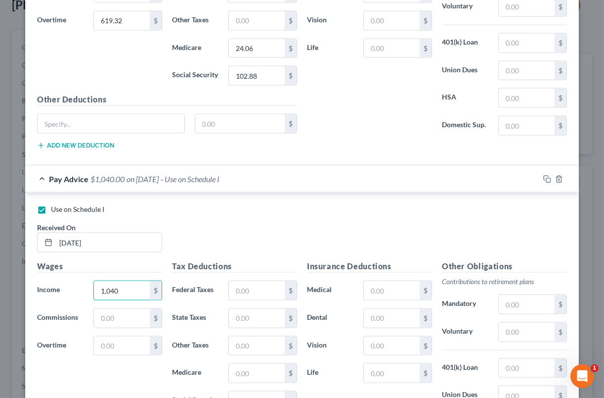
scroll to position [2122, 0]
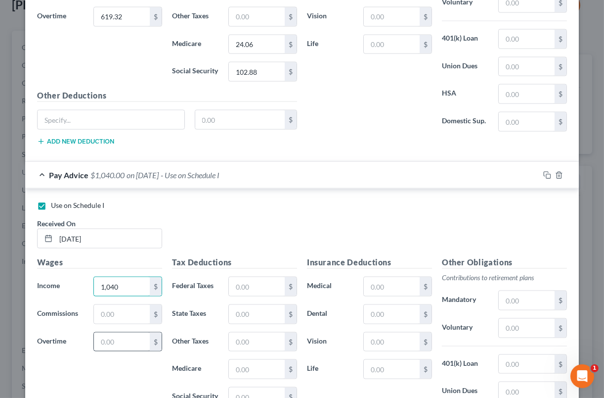
type input "1,040"
click at [126, 336] on input "text" at bounding box center [122, 341] width 56 height 19
type input "356.07"
click at [251, 279] on input "text" at bounding box center [257, 286] width 56 height 19
type input "145.87"
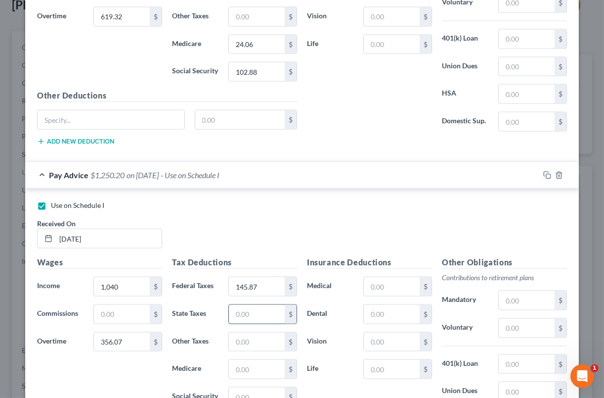
click at [247, 307] on input "text" at bounding box center [257, 314] width 56 height 19
type input "44"
click at [261, 368] on input "text" at bounding box center [257, 369] width 56 height 19
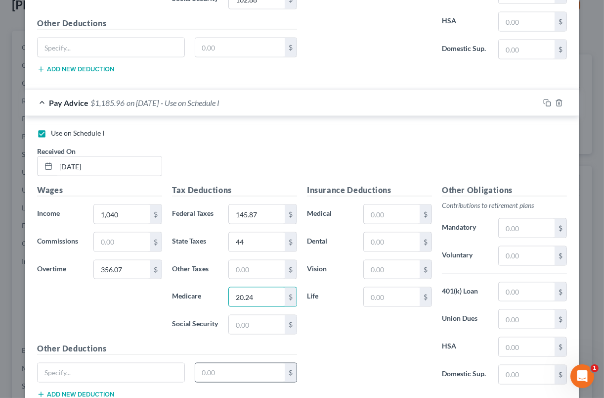
scroll to position [2225, 0]
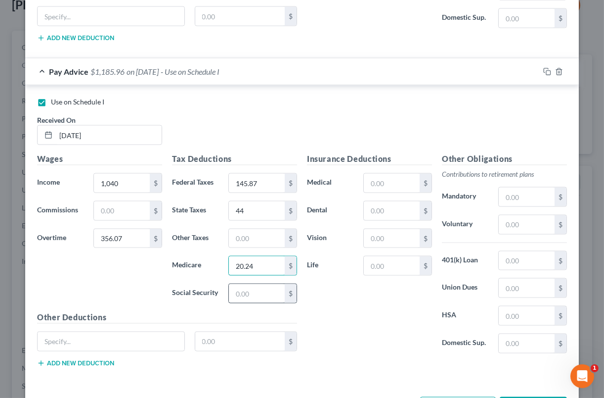
type input "20.24"
click at [253, 288] on input "text" at bounding box center [257, 293] width 56 height 19
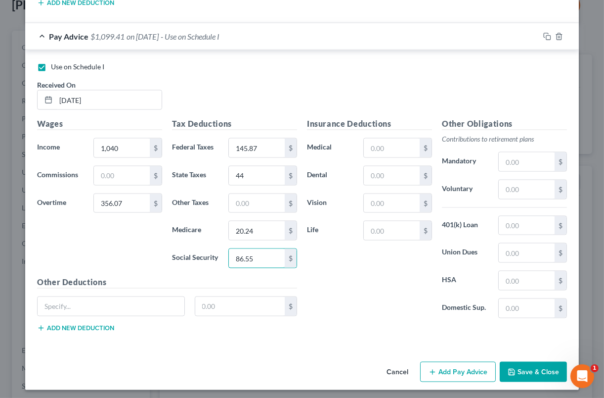
scroll to position [2260, 0]
type input "86.55"
click at [439, 367] on button "Add Pay Advice" at bounding box center [458, 371] width 76 height 21
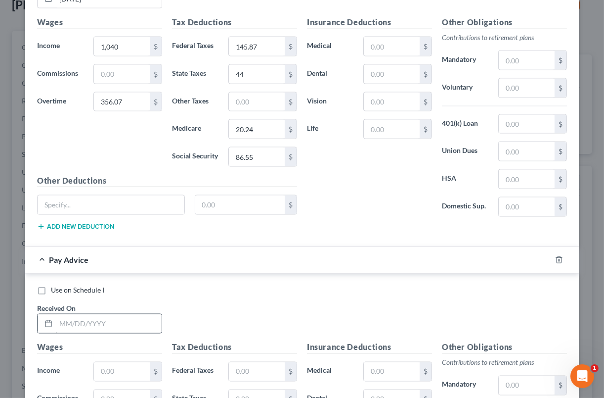
scroll to position [2363, 0]
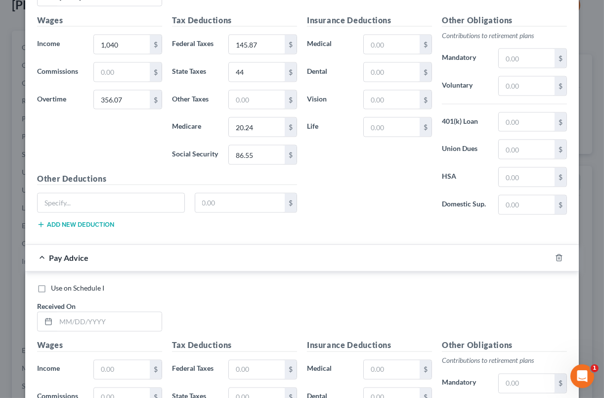
click at [51, 283] on label "Use on Schedule I" at bounding box center [77, 288] width 53 height 10
click at [55, 283] on input "Use on Schedule I" at bounding box center [58, 286] width 6 height 6
checkbox input "true"
checkbox input "false"
click at [51, 283] on label "Use on Schedule I" at bounding box center [77, 288] width 53 height 10
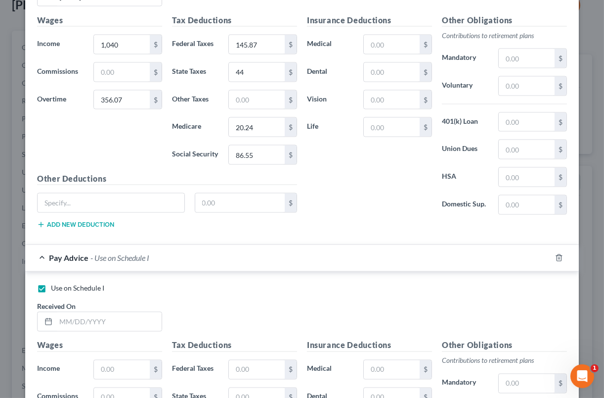
click at [55, 283] on input "Use on Schedule I" at bounding box center [58, 286] width 6 height 6
click at [51, 284] on span "Use on Schedule I" at bounding box center [77, 288] width 53 height 8
click at [55, 284] on input "Use on Schedule I" at bounding box center [58, 286] width 6 height 6
checkbox input "true"
click at [80, 312] on input "text" at bounding box center [109, 321] width 106 height 19
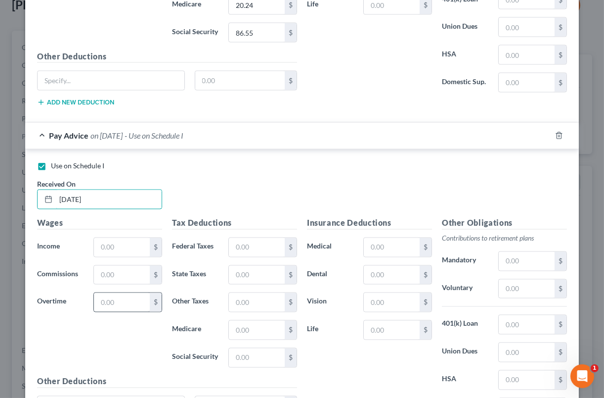
scroll to position [2487, 0]
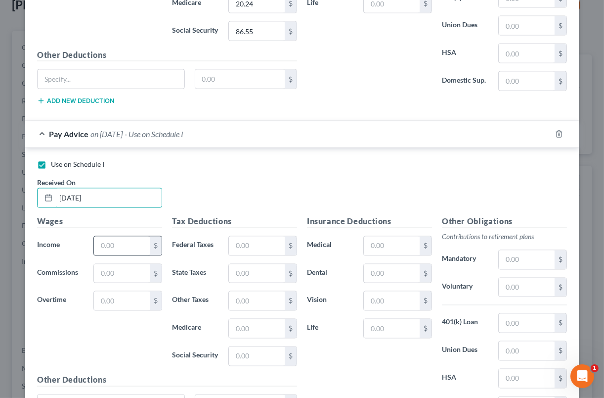
type input "[DATE]"
click at [119, 240] on input "text" at bounding box center [122, 245] width 56 height 19
type input "908.96"
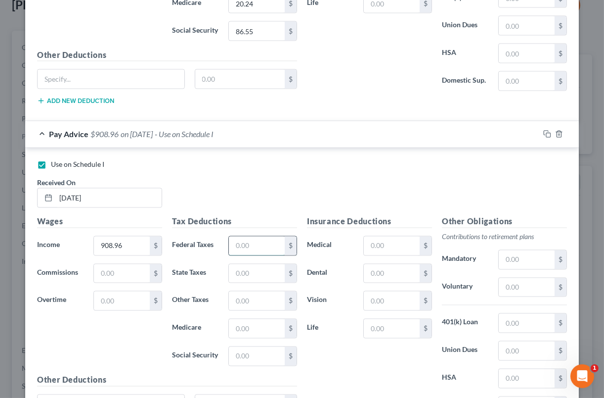
click at [241, 242] on input "text" at bounding box center [257, 245] width 56 height 19
type input "64.73"
click at [270, 324] on input "text" at bounding box center [257, 328] width 56 height 19
type input "12.56"
click at [257, 268] on input "text" at bounding box center [257, 273] width 56 height 19
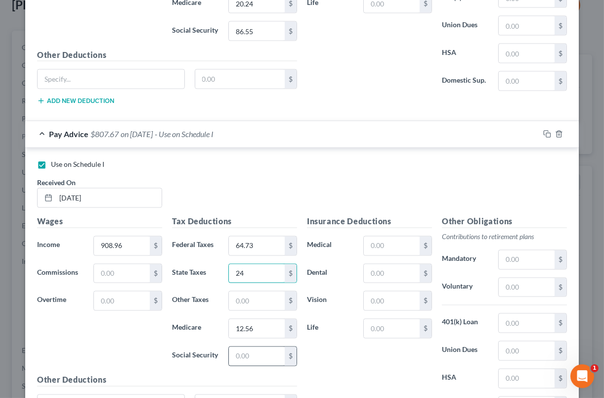
type input "24"
click at [241, 354] on input "text" at bounding box center [257, 356] width 56 height 19
type input "53.70"
click at [402, 241] on input "text" at bounding box center [392, 245] width 56 height 19
type input "35.24"
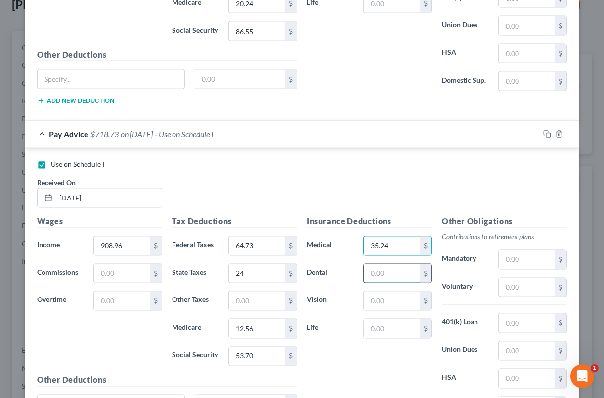
click at [388, 265] on input "text" at bounding box center [392, 273] width 56 height 19
type input "6.08"
click at [370, 300] on input "text" at bounding box center [392, 300] width 56 height 19
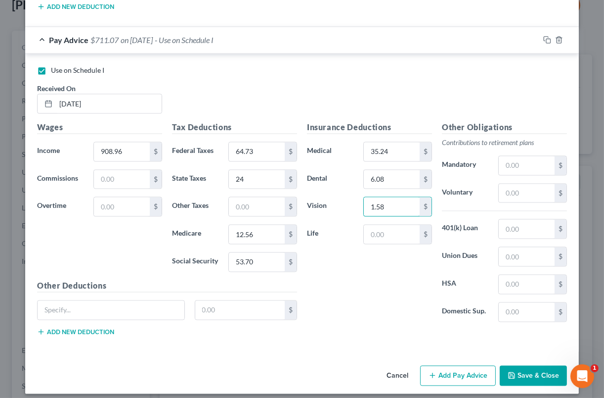
scroll to position [2584, 0]
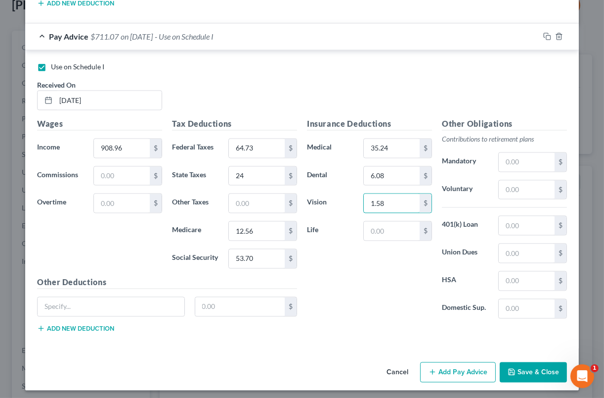
type input "1.58"
click at [456, 368] on button "Add Pay Advice" at bounding box center [458, 372] width 76 height 21
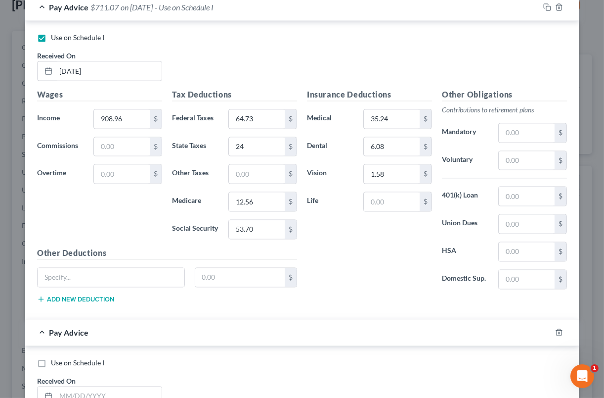
scroll to position [2667, 0]
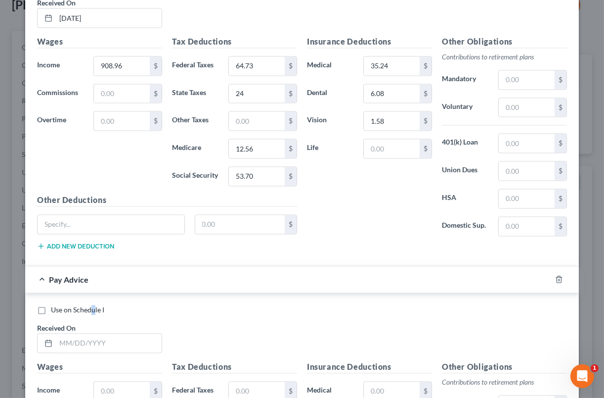
click at [89, 307] on span "Use on Schedule I" at bounding box center [77, 309] width 53 height 8
drag, startPoint x: 89, startPoint y: 307, endPoint x: 37, endPoint y: 304, distance: 52.0
click at [51, 305] on label "Use on Schedule I" at bounding box center [77, 310] width 53 height 10
click at [55, 305] on input "Use on Schedule I" at bounding box center [58, 308] width 6 height 6
checkbox input "true"
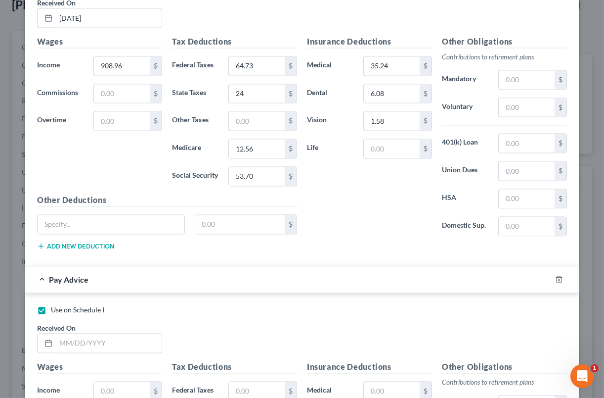
checkbox input "false"
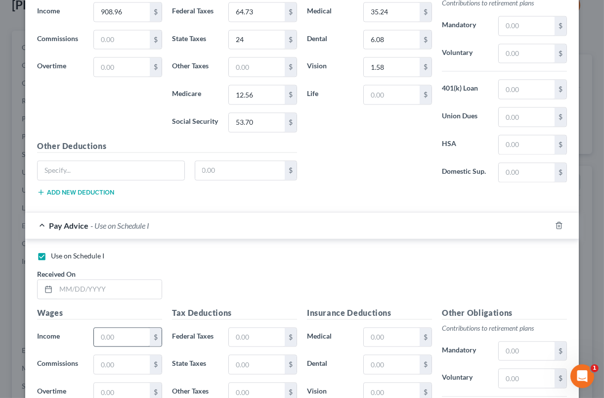
scroll to position [2729, 0]
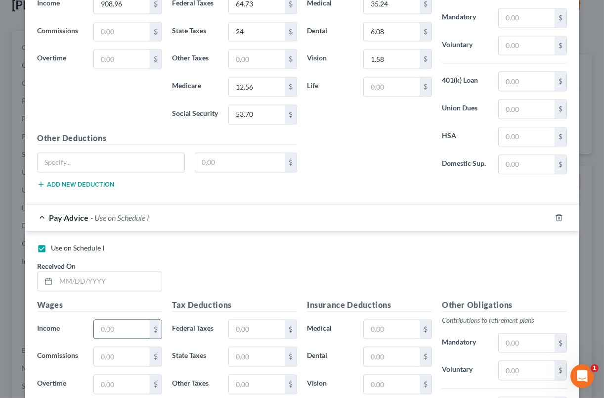
click at [97, 329] on input "text" at bounding box center [122, 328] width 56 height 19
type input "1,040"
click at [110, 374] on input "text" at bounding box center [122, 383] width 56 height 19
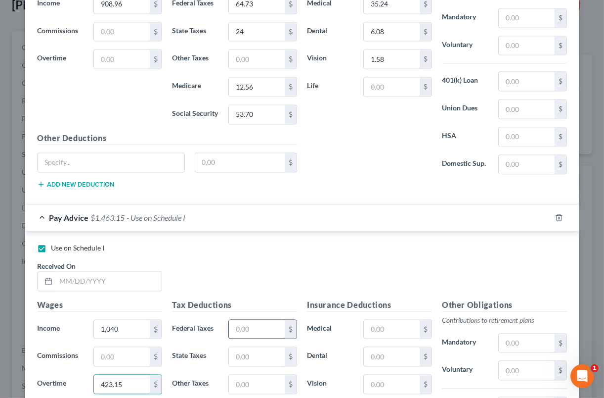
type input "423.15"
click at [259, 327] on input "text" at bounding box center [257, 328] width 56 height 19
type input "151.19"
click at [259, 349] on input "text" at bounding box center [257, 356] width 56 height 19
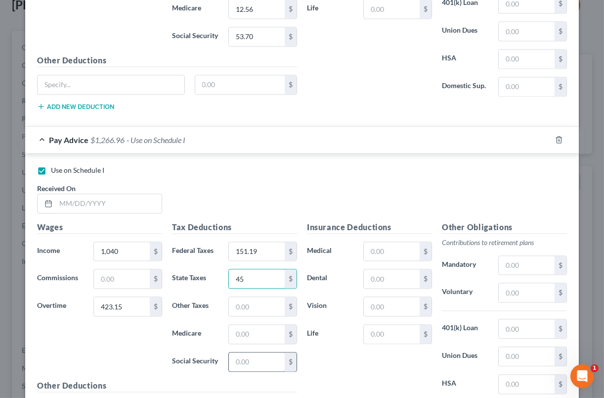
scroll to position [2811, 0]
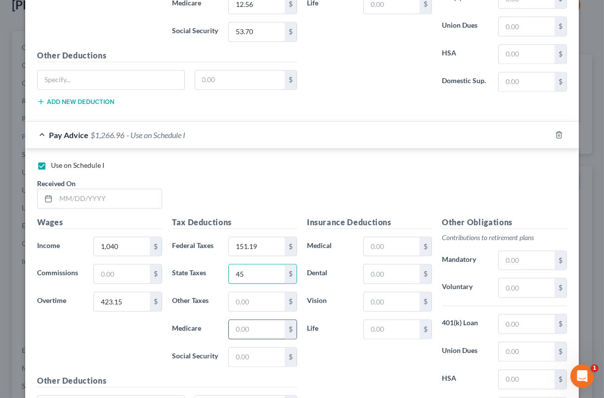
type input "45"
click at [232, 322] on input "text" at bounding box center [257, 328] width 56 height 19
type input "20.59"
click at [242, 347] on input "text" at bounding box center [257, 356] width 56 height 19
type input "88.05"
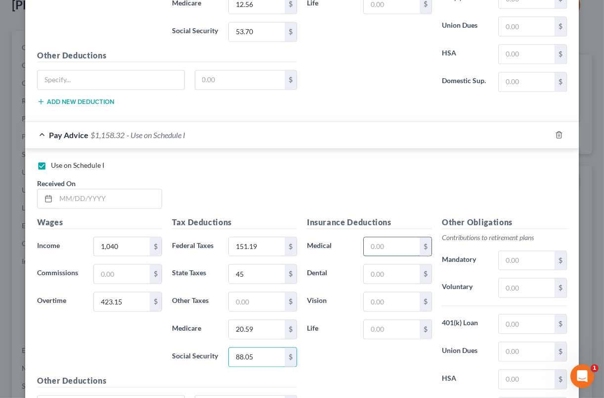
click at [365, 237] on input "text" at bounding box center [392, 246] width 56 height 19
type input "35.24"
click at [390, 266] on input "text" at bounding box center [392, 273] width 56 height 19
type input "6.08"
click at [381, 284] on div "Insurance Deductions Medical 35.24 $ Dental 6.08 $ Vision $ Life $" at bounding box center [369, 320] width 135 height 208
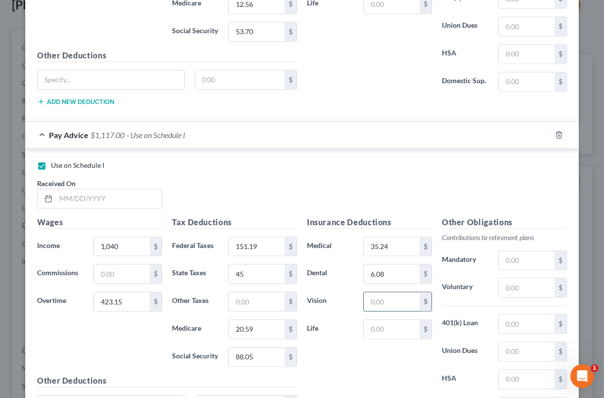
click at [378, 292] on input "text" at bounding box center [392, 301] width 56 height 19
type input "1.58"
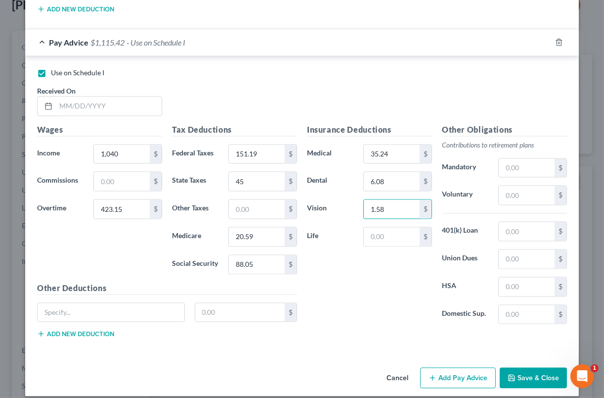
scroll to position [2909, 0]
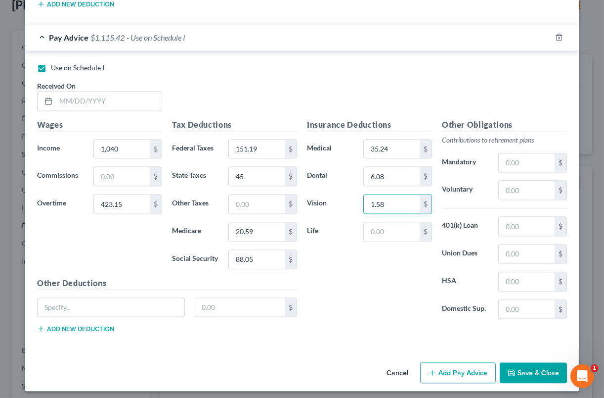
click at [446, 368] on button "Add Pay Advice" at bounding box center [458, 372] width 76 height 21
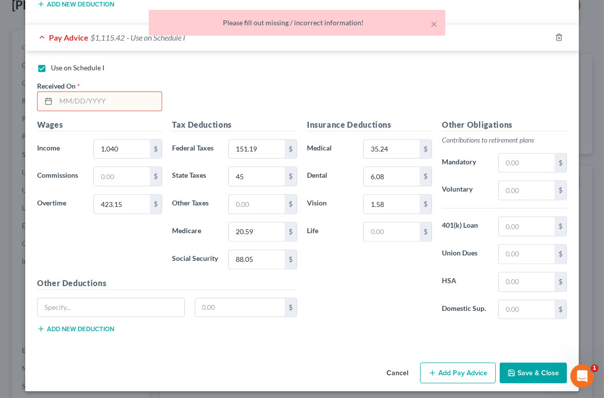
click at [131, 99] on input "text" at bounding box center [109, 100] width 106 height 19
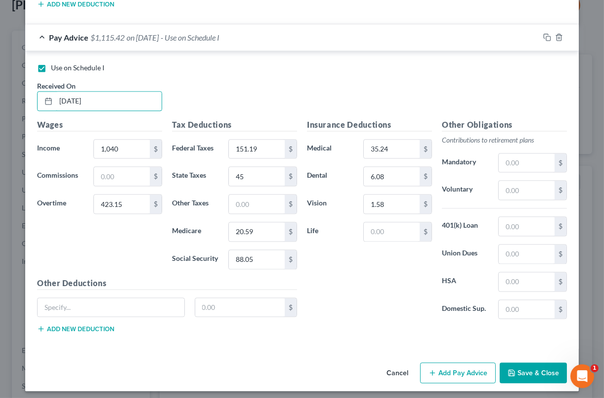
type input "[DATE]"
click at [471, 366] on button "Add Pay Advice" at bounding box center [458, 372] width 76 height 21
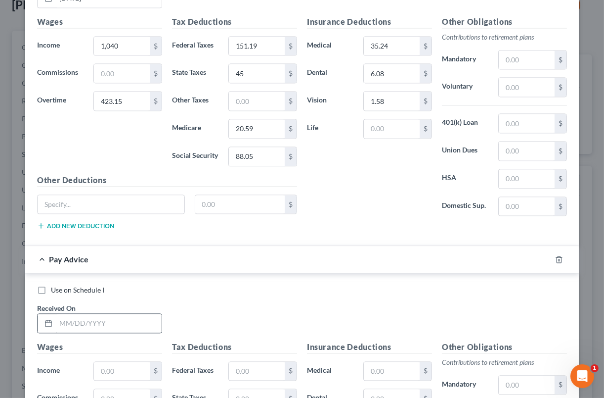
scroll to position [3012, 0]
click at [51, 285] on label "Use on Schedule I" at bounding box center [77, 289] width 53 height 10
click at [55, 285] on input "Use on Schedule I" at bounding box center [58, 287] width 6 height 6
checkbox input "true"
checkbox input "false"
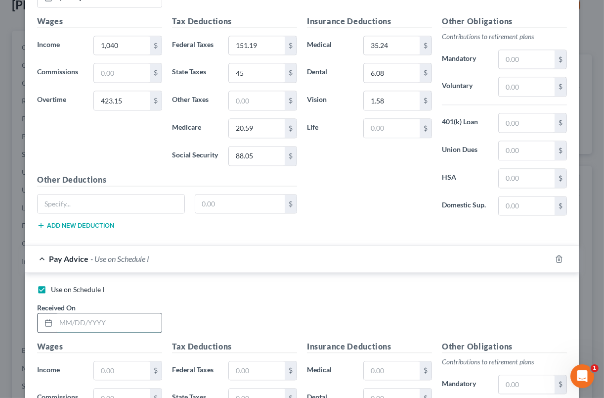
click at [67, 316] on input "text" at bounding box center [109, 322] width 106 height 19
type input "[DATE]"
click at [94, 367] on input "text" at bounding box center [122, 370] width 56 height 19
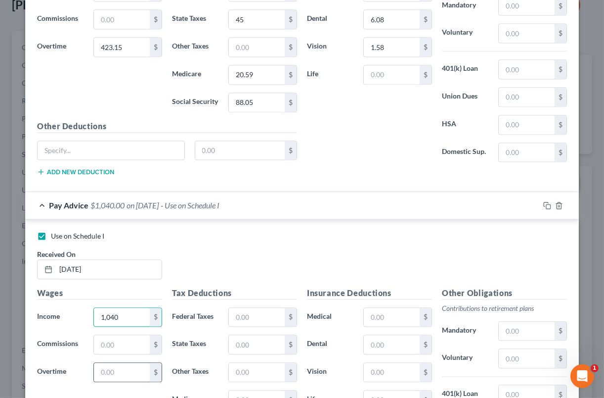
scroll to position [3074, 0]
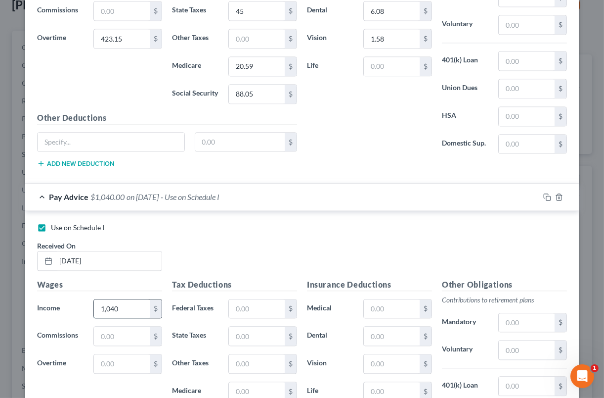
click at [137, 309] on input "1,040" at bounding box center [122, 308] width 56 height 19
click at [137, 308] on input "1,040" at bounding box center [122, 308] width 56 height 19
type input "1,248"
click at [121, 354] on input "text" at bounding box center [122, 363] width 56 height 19
type input "371.15"
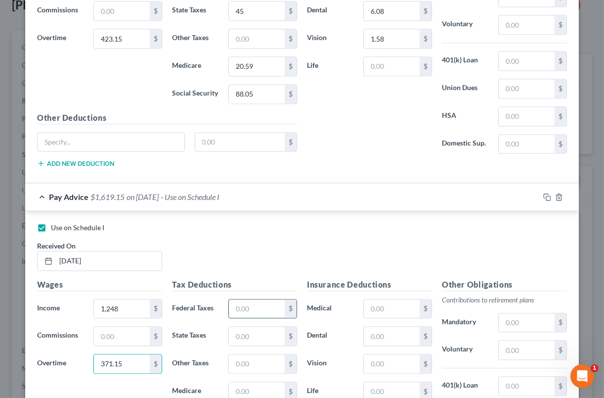
click at [260, 305] on input "text" at bounding box center [257, 308] width 56 height 19
type input "194.94"
click at [262, 329] on input "text" at bounding box center [257, 335] width 56 height 19
type input "53"
click at [255, 388] on input "text" at bounding box center [257, 391] width 56 height 19
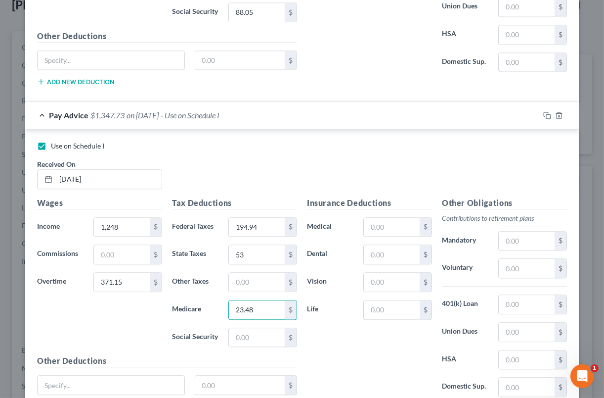
scroll to position [3156, 0]
type input "23.48"
click at [249, 330] on input "text" at bounding box center [257, 336] width 56 height 19
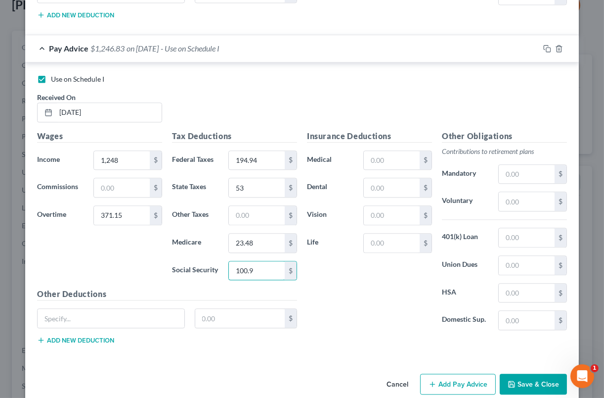
scroll to position [3233, 0]
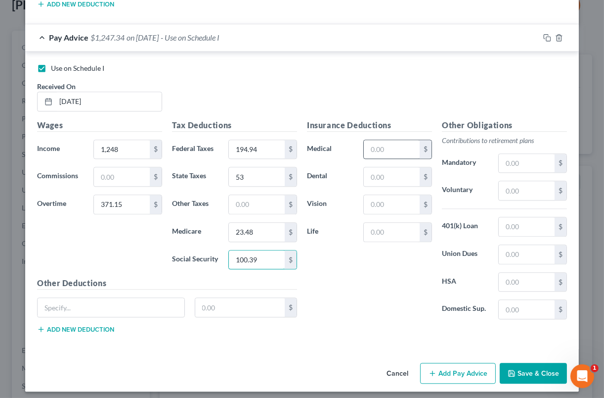
type input "100.39"
click at [388, 140] on input "text" at bounding box center [392, 149] width 56 height 19
type input "23.48"
click at [386, 170] on input "text" at bounding box center [392, 176] width 56 height 19
click at [386, 145] on input "23.48" at bounding box center [392, 149] width 56 height 19
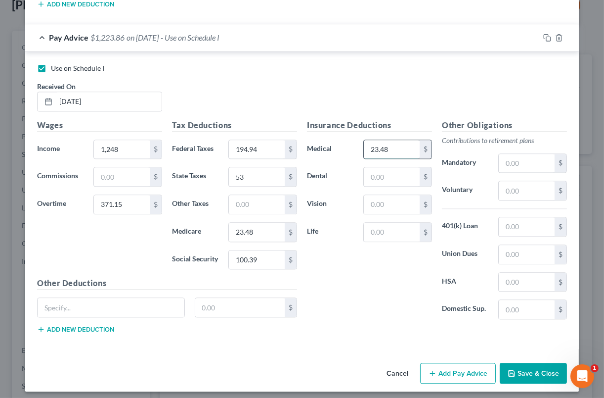
click at [386, 145] on input "23.48" at bounding box center [392, 149] width 56 height 19
click at [452, 365] on button "Add Pay Advice" at bounding box center [458, 372] width 76 height 21
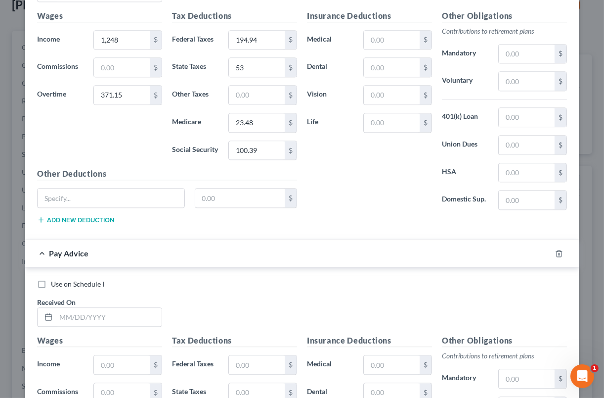
scroll to position [3357, 0]
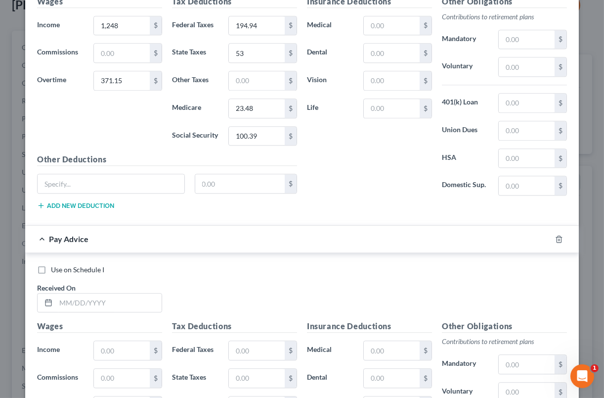
click at [51, 265] on label "Use on Schedule I" at bounding box center [77, 270] width 53 height 10
click at [55, 265] on input "Use on Schedule I" at bounding box center [58, 268] width 6 height 6
checkbox input "true"
checkbox input "false"
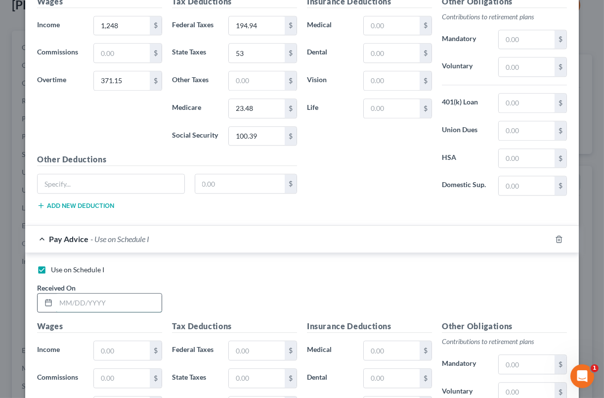
click at [83, 294] on input "text" at bounding box center [109, 302] width 106 height 19
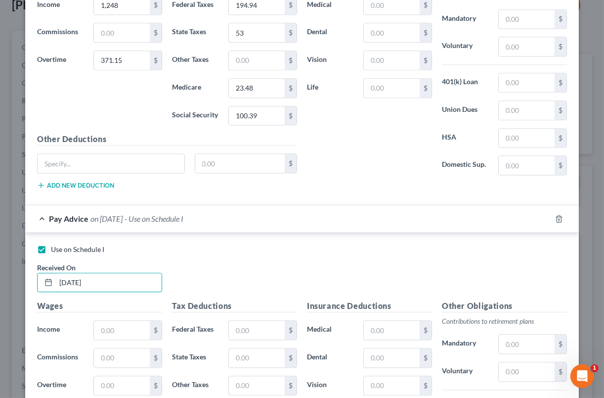
scroll to position [3439, 0]
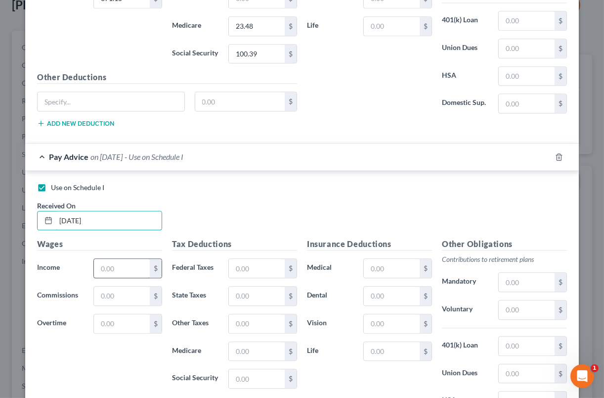
type input "[DATE]"
click at [125, 259] on input "text" at bounding box center [122, 268] width 56 height 19
type input "334.12"
click at [266, 260] on input "text" at bounding box center [257, 268] width 56 height 19
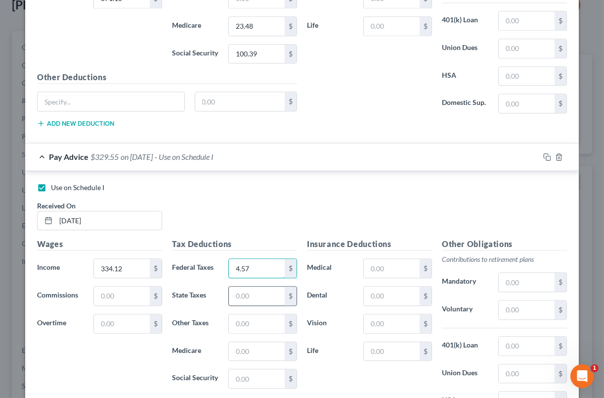
type input "4.57"
click at [263, 296] on input "text" at bounding box center [257, 295] width 56 height 19
type input "4"
click at [260, 343] on input "text" at bounding box center [257, 351] width 56 height 19
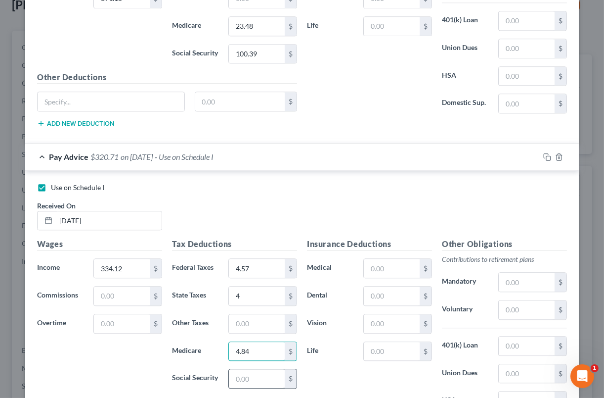
type input "4.84"
click at [248, 371] on input "text" at bounding box center [257, 378] width 56 height 19
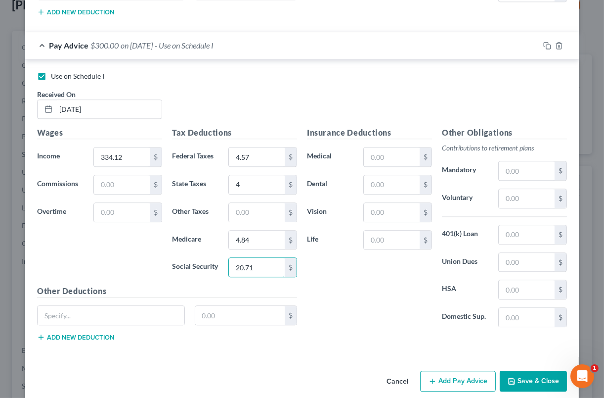
scroll to position [3558, 0]
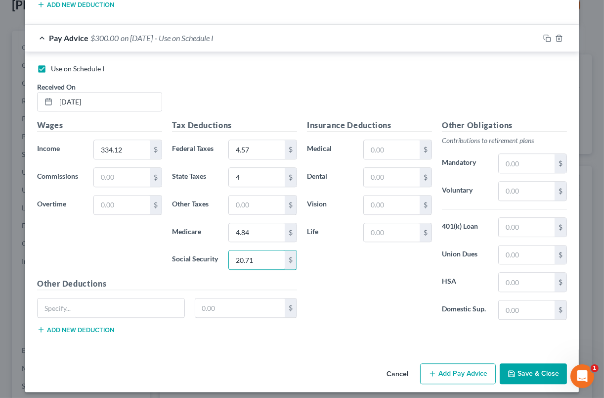
type input "20.71"
click at [458, 366] on button "Add Pay Advice" at bounding box center [458, 373] width 76 height 21
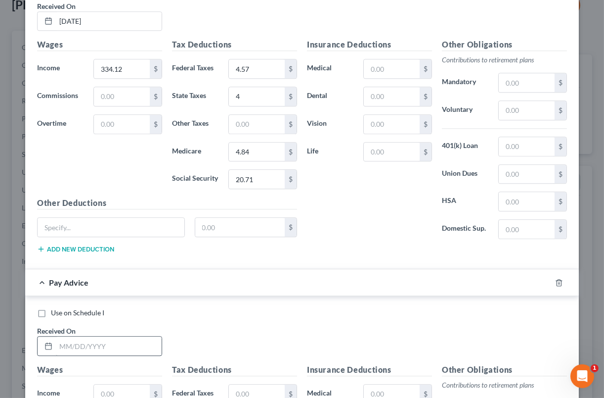
scroll to position [3640, 0]
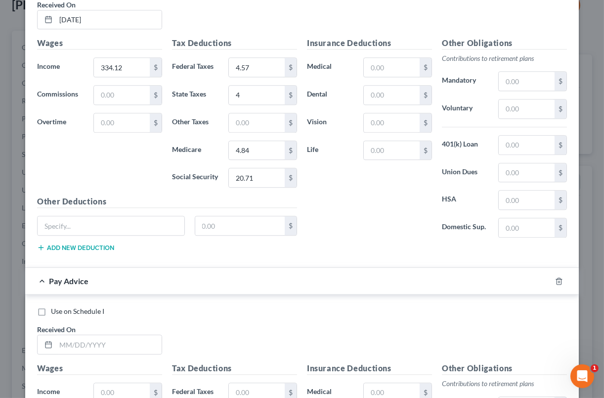
click at [51, 306] on label "Use on Schedule I" at bounding box center [77, 311] width 53 height 10
click at [55, 306] on input "Use on Schedule I" at bounding box center [58, 309] width 6 height 6
checkbox input "true"
checkbox input "false"
click at [89, 340] on input "text" at bounding box center [109, 344] width 106 height 19
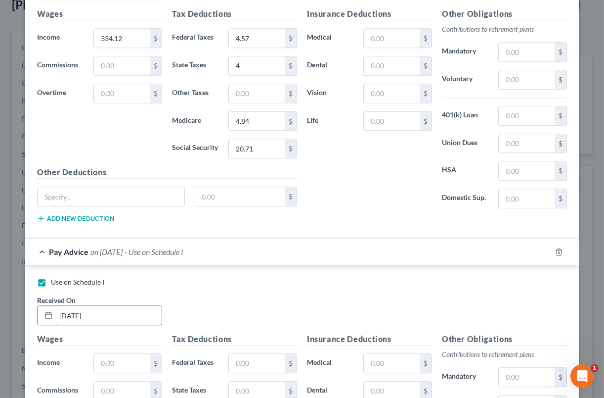
scroll to position [3743, 0]
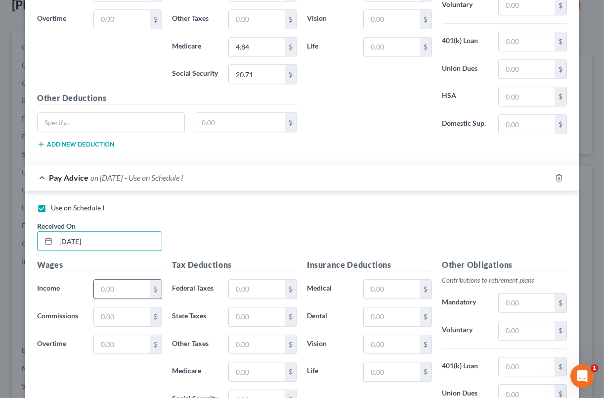
type input "[DATE]"
click at [128, 281] on input "text" at bounding box center [122, 288] width 56 height 19
type input "334.14"
click at [260, 289] on input "text" at bounding box center [257, 288] width 56 height 19
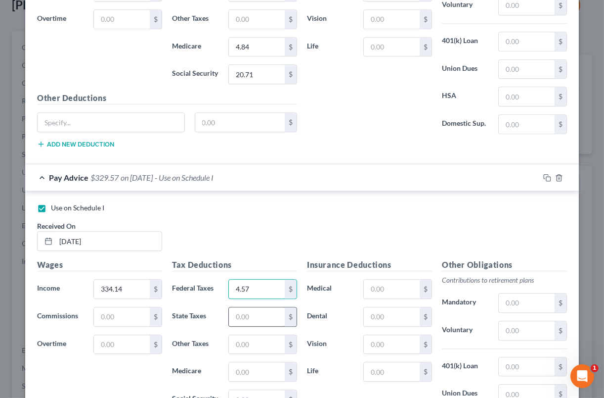
type input "4.57"
click at [260, 315] on input "text" at bounding box center [257, 316] width 56 height 19
type input "4"
click at [256, 364] on input "text" at bounding box center [257, 371] width 56 height 19
type input "4.85"
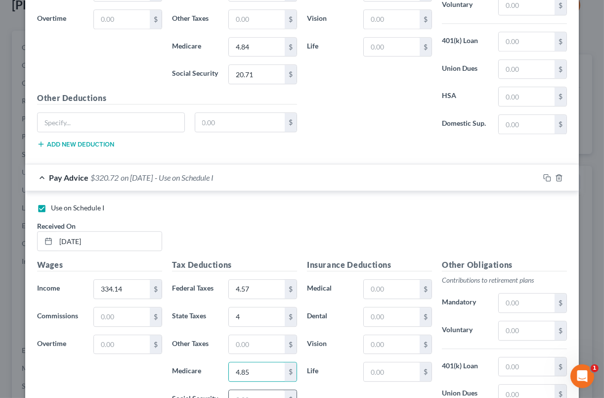
click at [242, 389] on div "$" at bounding box center [262, 399] width 69 height 20
click at [243, 390] on input "text" at bounding box center [257, 399] width 56 height 19
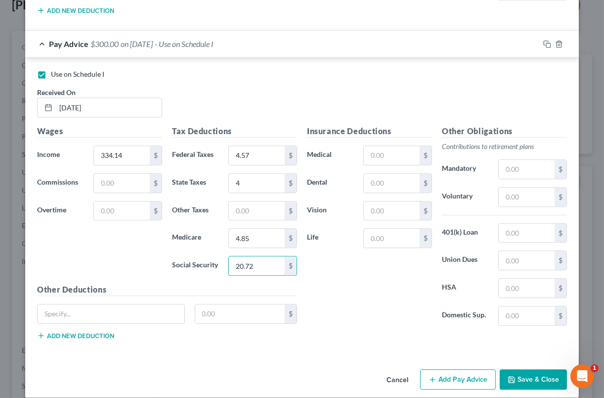
scroll to position [3882, 0]
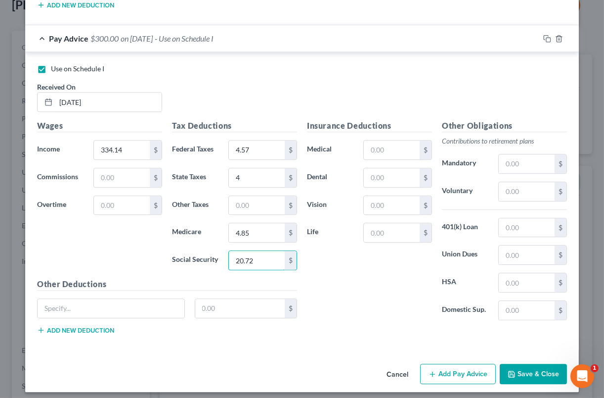
type input "20.72"
click at [466, 366] on button "Add Pay Advice" at bounding box center [458, 373] width 76 height 21
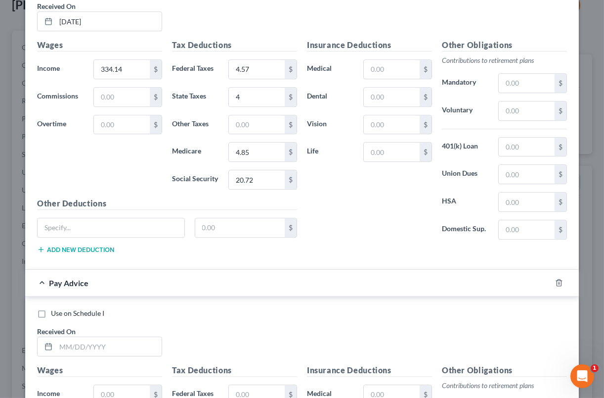
scroll to position [3964, 0]
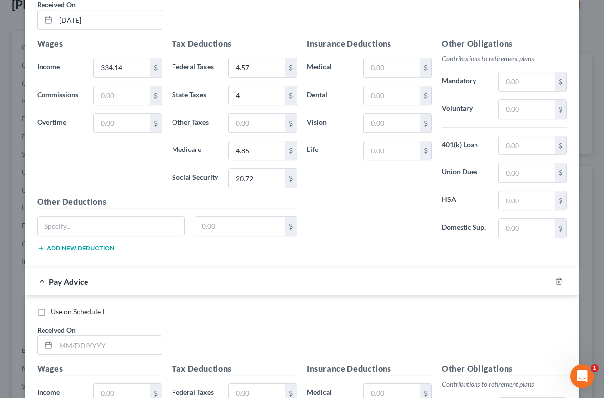
click at [51, 307] on label "Use on Schedule I" at bounding box center [77, 312] width 53 height 10
click at [55, 307] on input "Use on Schedule I" at bounding box center [58, 310] width 6 height 6
checkbox input "true"
checkbox input "false"
click at [60, 335] on input "text" at bounding box center [109, 344] width 106 height 19
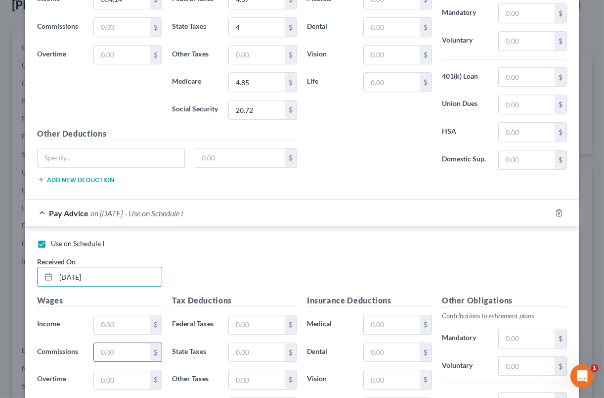
scroll to position [4047, 0]
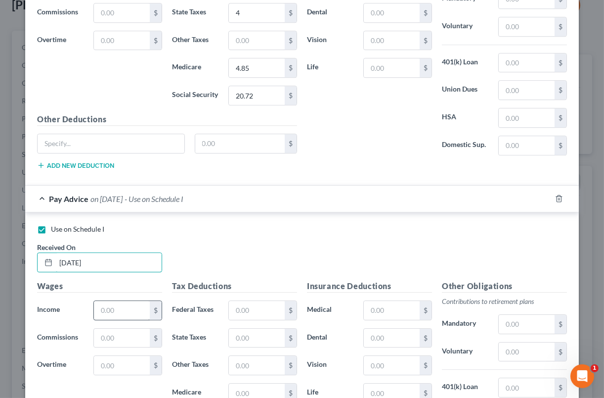
type input "[DATE]"
click at [115, 303] on input "text" at bounding box center [122, 310] width 56 height 19
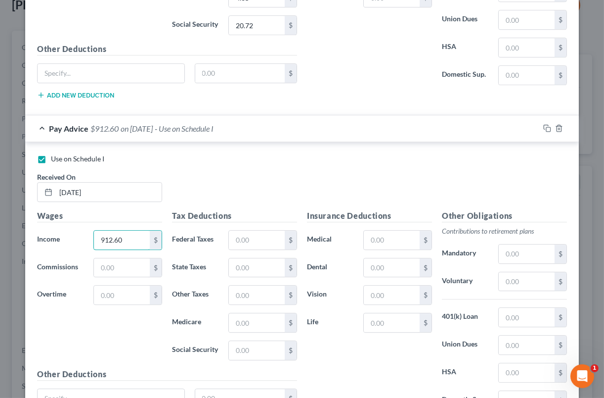
scroll to position [4129, 0]
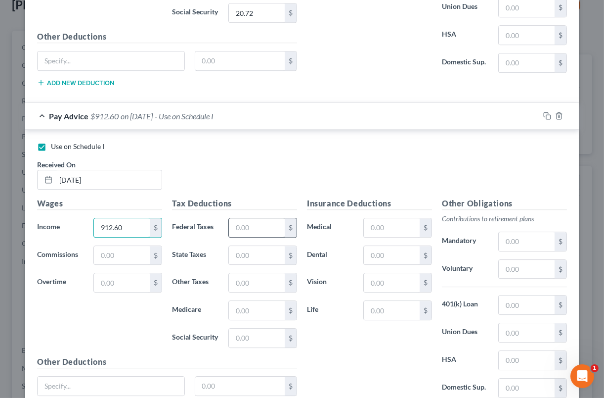
type input "912.60"
click at [267, 218] on input "text" at bounding box center [257, 227] width 56 height 19
type input "65.16"
click at [239, 246] on input "text" at bounding box center [257, 255] width 56 height 19
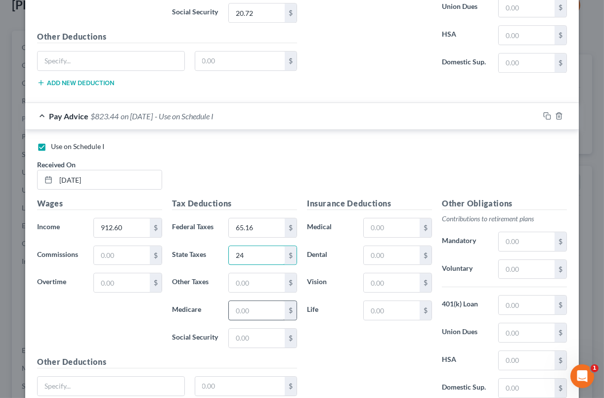
type input "24"
click at [248, 310] on input "text" at bounding box center [257, 310] width 56 height 19
type input "12.61"
click at [230, 331] on input "text" at bounding box center [257, 337] width 56 height 19
type input "53.92"
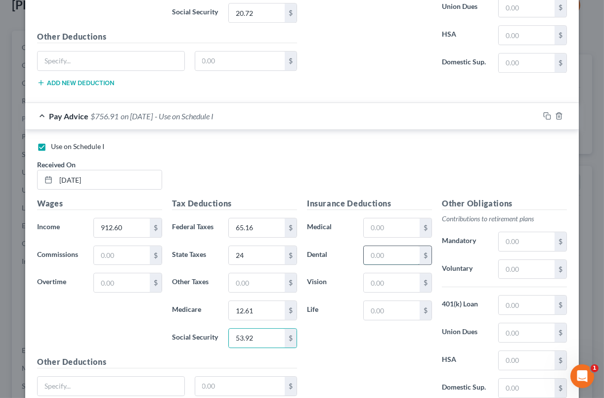
click at [396, 249] on input "text" at bounding box center [392, 255] width 56 height 19
type input "6.08"
click at [391, 219] on input "text" at bounding box center [392, 227] width 56 height 19
type input "35.24"
click at [396, 273] on input "text" at bounding box center [392, 282] width 56 height 19
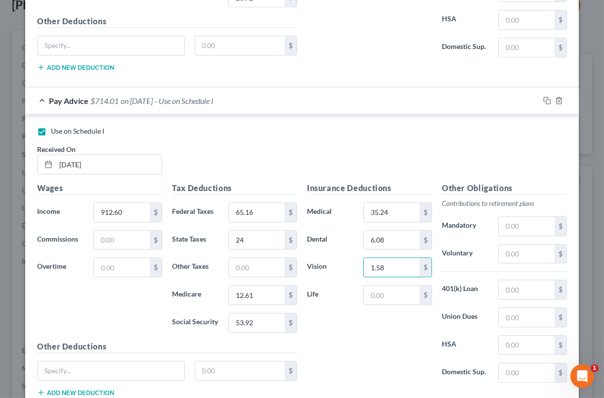
scroll to position [4206, 0]
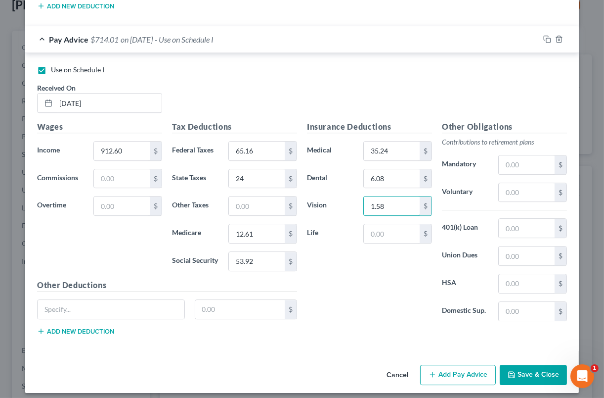
type input "1.58"
click at [446, 370] on button "Add Pay Advice" at bounding box center [458, 374] width 76 height 21
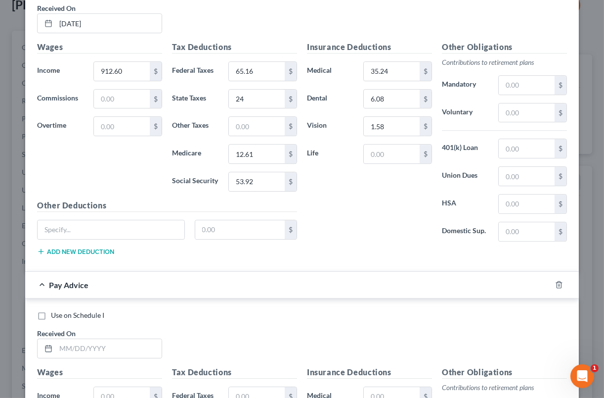
scroll to position [4289, 0]
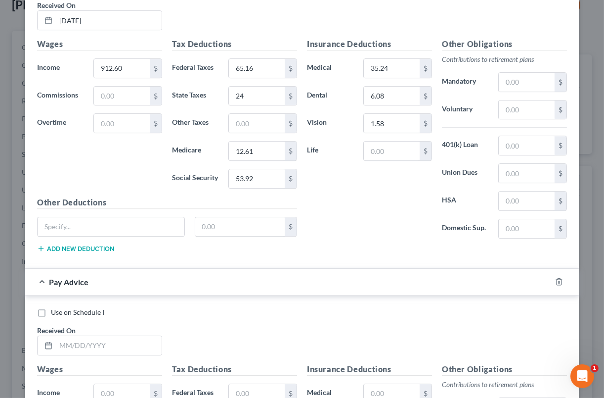
click at [51, 307] on label "Use on Schedule I" at bounding box center [77, 312] width 53 height 10
drag, startPoint x: 36, startPoint y: 301, endPoint x: 42, endPoint y: 305, distance: 7.1
click at [51, 307] on label "Use on Schedule I" at bounding box center [77, 312] width 53 height 10
click at [55, 307] on input "Use on Schedule I" at bounding box center [58, 310] width 6 height 6
checkbox input "true"
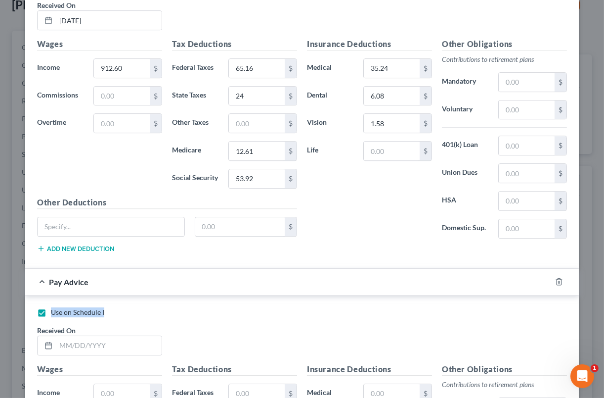
checkbox input "false"
click at [81, 341] on input "text" at bounding box center [109, 345] width 106 height 19
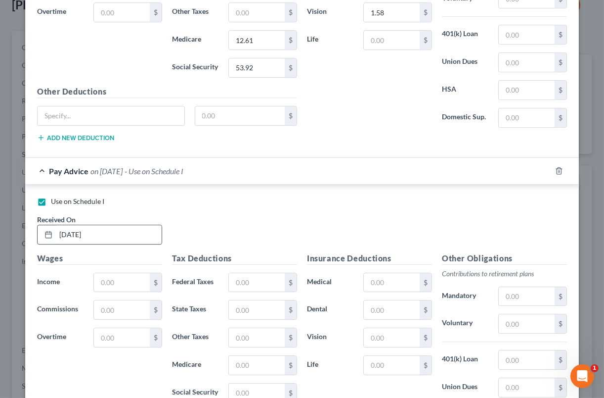
scroll to position [4412, 0]
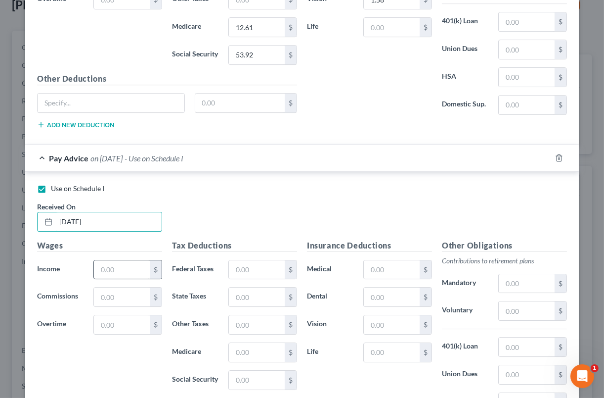
type input "[DATE]"
click at [124, 260] on input "text" at bounding box center [122, 269] width 56 height 19
type input "1,040"
click at [125, 315] on input "text" at bounding box center [122, 324] width 56 height 19
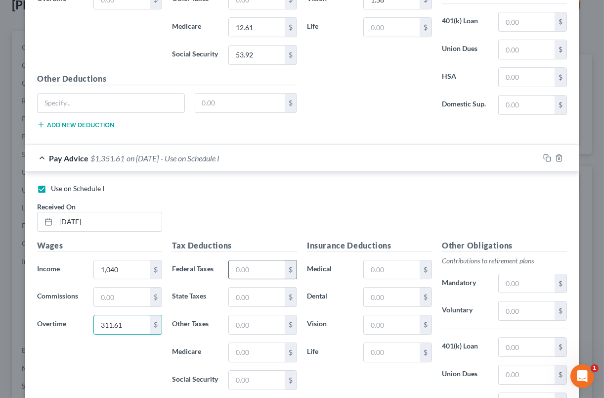
type input "311.61"
click at [260, 260] on input "text" at bounding box center [257, 269] width 56 height 19
type input "126.65"
click at [261, 294] on input "text" at bounding box center [257, 296] width 56 height 19
type input "41"
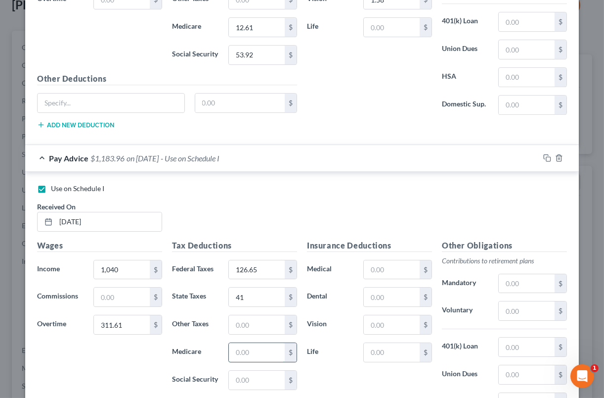
click at [265, 343] on input "text" at bounding box center [257, 352] width 56 height 19
type input "18.98"
click at [237, 370] on input "text" at bounding box center [257, 379] width 56 height 19
type input "81.14"
click at [397, 260] on input "text" at bounding box center [392, 269] width 56 height 19
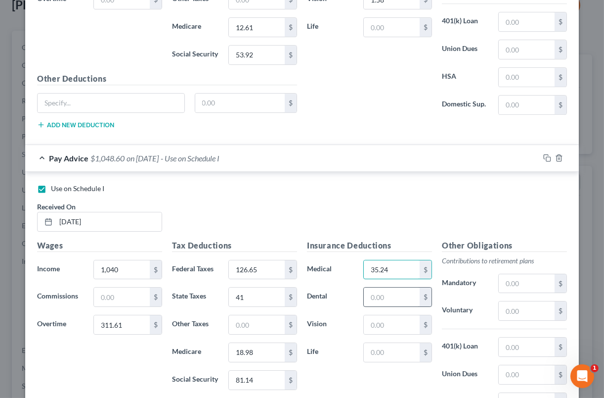
type input "35.24"
click at [389, 287] on input "text" at bounding box center [392, 296] width 56 height 19
type input "6.08"
click at [383, 319] on input "text" at bounding box center [392, 324] width 56 height 19
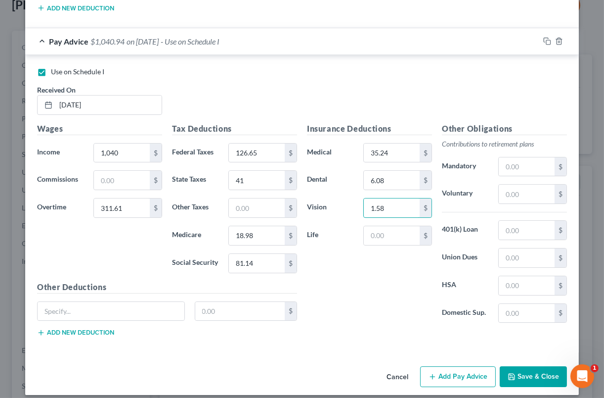
scroll to position [4530, 0]
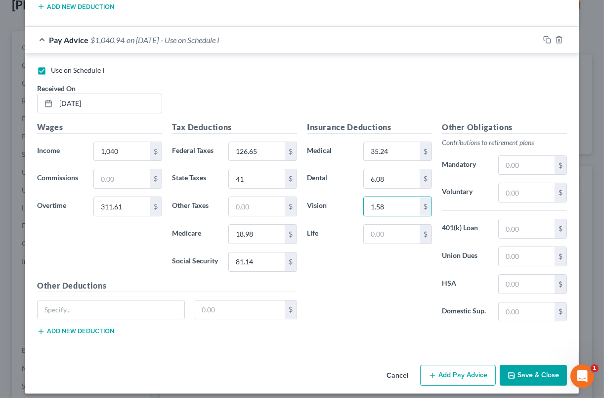
type input "1.58"
click at [464, 369] on button "Add Pay Advice" at bounding box center [458, 374] width 76 height 21
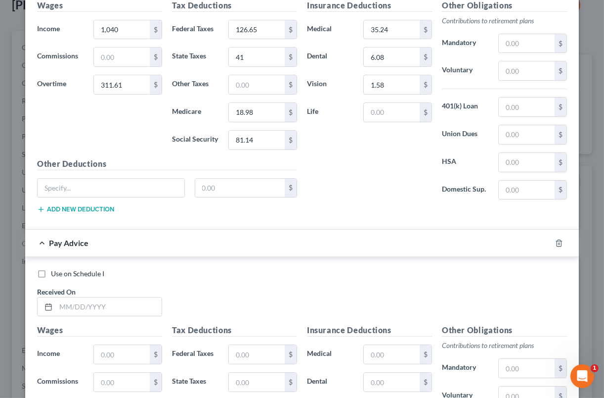
scroll to position [4654, 0]
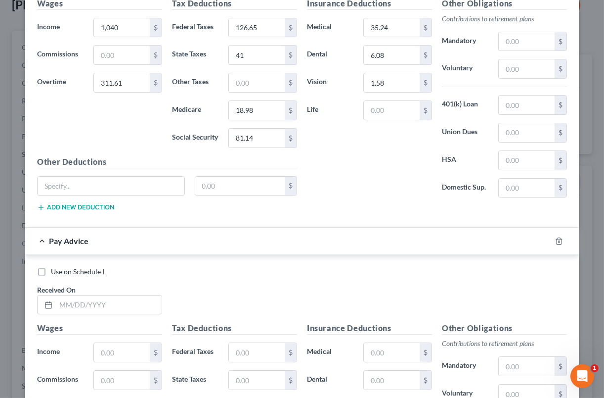
click at [51, 267] on label "Use on Schedule I" at bounding box center [77, 272] width 53 height 10
click at [55, 267] on input "Use on Schedule I" at bounding box center [58, 270] width 6 height 6
checkbox input "true"
checkbox input "false"
click at [110, 297] on input "text" at bounding box center [109, 304] width 106 height 19
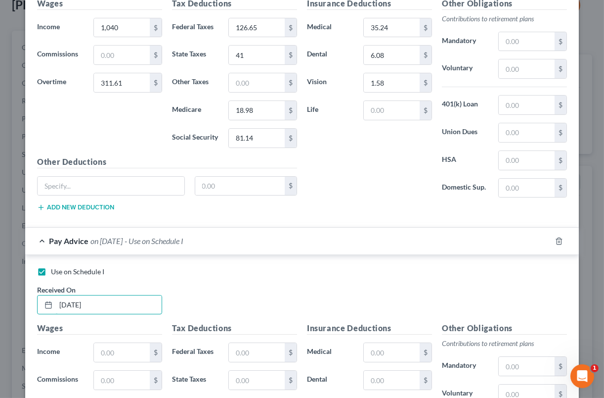
type input "[DATE]"
click at [143, 356] on div "Wages Income * $ Commissions $ Overtime $" at bounding box center [99, 401] width 135 height 158
click at [124, 346] on input "text" at bounding box center [122, 352] width 56 height 19
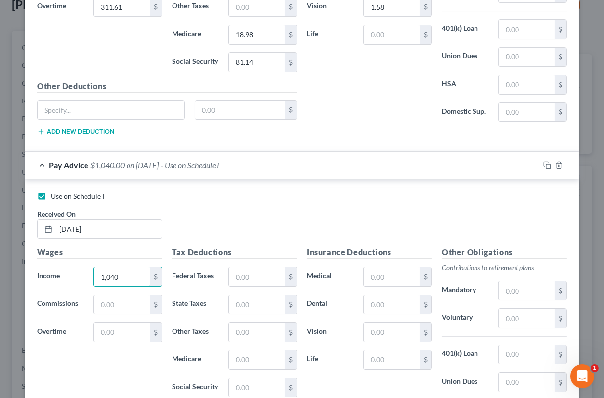
scroll to position [4736, 0]
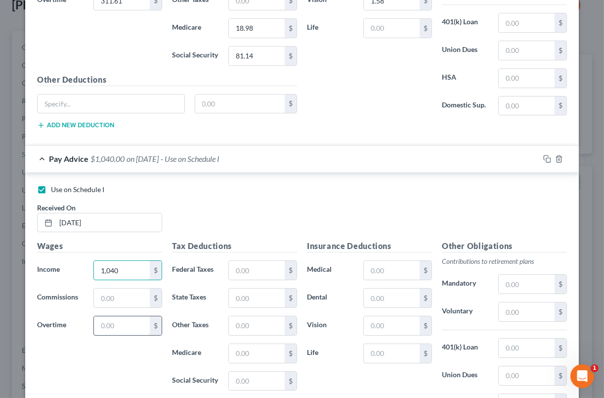
type input "1,040"
click at [126, 324] on input "text" at bounding box center [122, 325] width 56 height 19
type input "54.60"
drag, startPoint x: 279, startPoint y: 267, endPoint x: 269, endPoint y: 263, distance: 10.7
click at [279, 267] on input "text" at bounding box center [257, 270] width 56 height 19
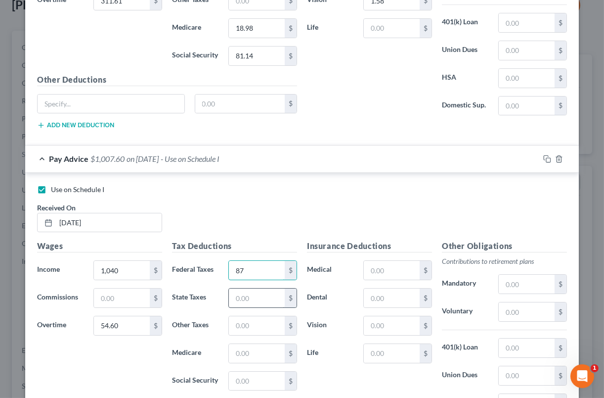
type input "87"
click at [257, 288] on input "text" at bounding box center [257, 297] width 56 height 19
type input "31"
click at [244, 348] on input "text" at bounding box center [257, 353] width 56 height 19
type input "15.25"
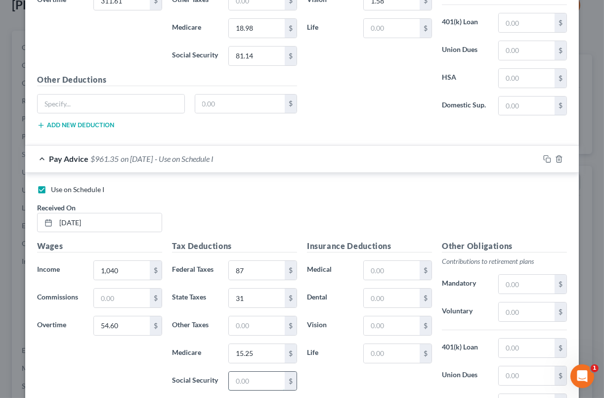
click at [237, 371] on input "text" at bounding box center [257, 380] width 56 height 19
type input "65.20"
click at [369, 261] on input "text" at bounding box center [392, 270] width 56 height 19
type input "35.24"
click at [393, 288] on input "text" at bounding box center [392, 297] width 56 height 19
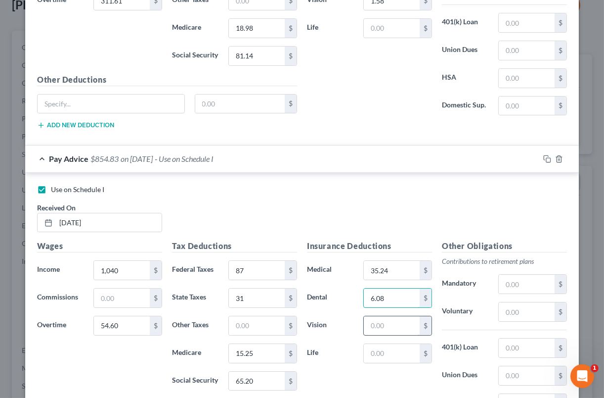
type input "6.08"
click at [380, 319] on input "text" at bounding box center [392, 325] width 56 height 19
type input "1.58"
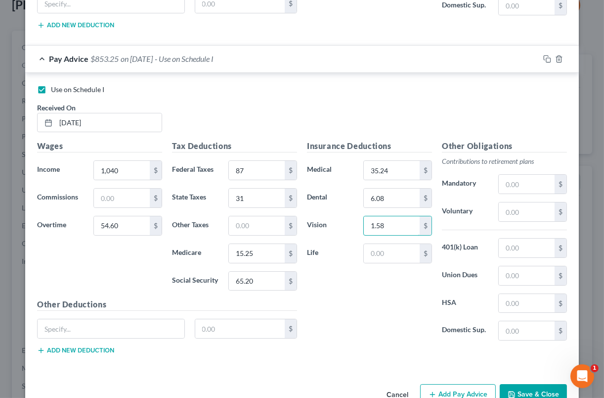
scroll to position [4855, 0]
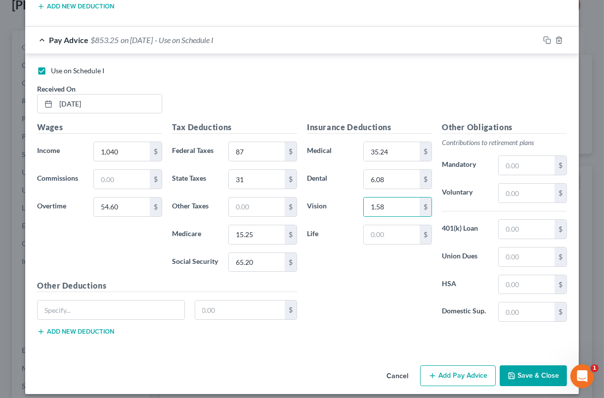
click at [429, 371] on icon "button" at bounding box center [433, 375] width 8 height 8
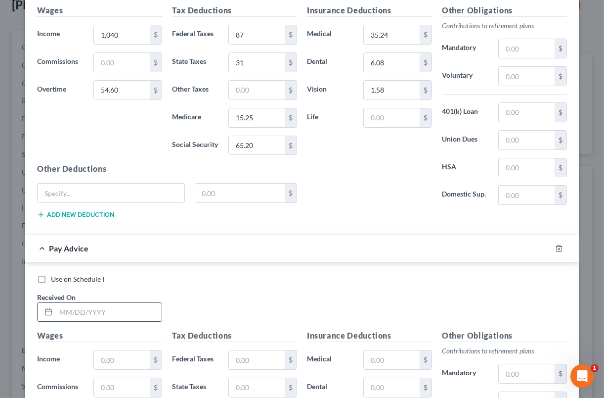
scroll to position [4978, 0]
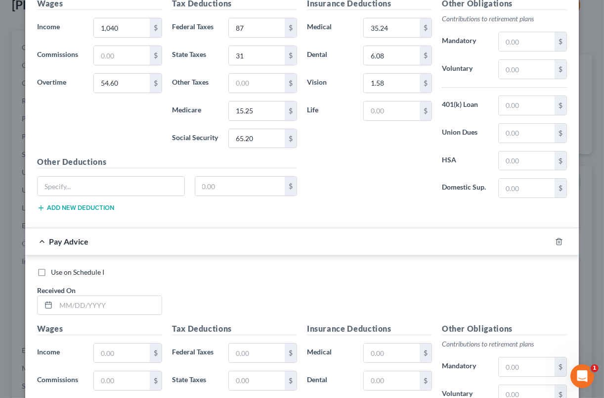
click at [51, 267] on label "Use on Schedule I" at bounding box center [77, 272] width 53 height 10
click at [55, 267] on input "Use on Schedule I" at bounding box center [58, 270] width 6 height 6
checkbox input "true"
checkbox input "false"
click at [82, 307] on div "Use on Schedule I Received On *" at bounding box center [302, 295] width 540 height 56
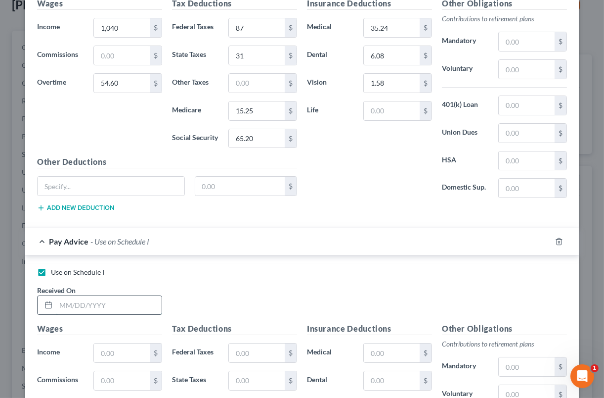
click at [85, 301] on input "text" at bounding box center [109, 305] width 106 height 19
click at [131, 345] on input "text" at bounding box center [122, 352] width 56 height 19
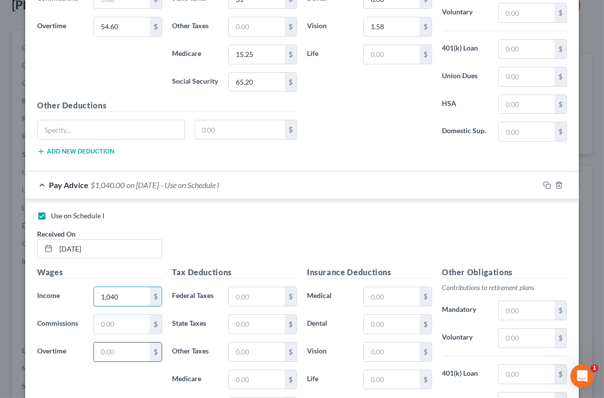
scroll to position [5040, 0]
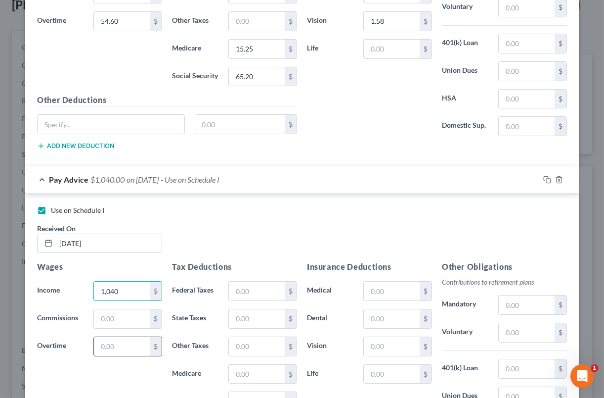
click at [128, 337] on input "text" at bounding box center [122, 346] width 56 height 19
click at [229, 281] on input "text" at bounding box center [257, 290] width 56 height 19
click at [257, 316] on input "text" at bounding box center [257, 318] width 56 height 19
click at [258, 364] on input "text" at bounding box center [257, 373] width 56 height 19
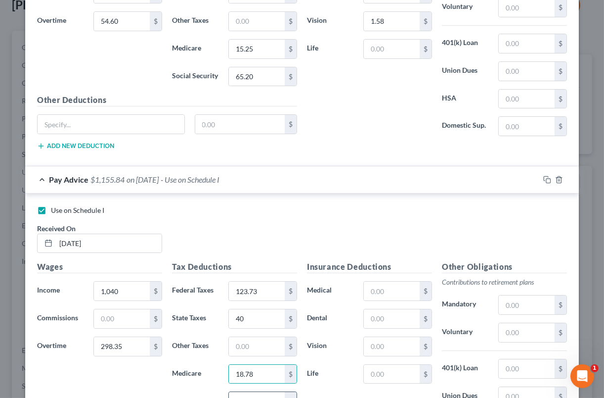
click at [252, 392] on input "text" at bounding box center [257, 401] width 56 height 19
click at [382, 281] on input "text" at bounding box center [392, 290] width 56 height 19
click at [400, 319] on input "text" at bounding box center [392, 318] width 56 height 19
click at [392, 339] on input "text" at bounding box center [392, 346] width 56 height 19
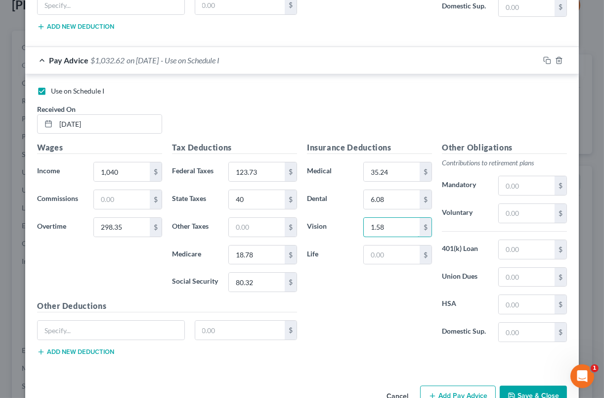
scroll to position [5179, 0]
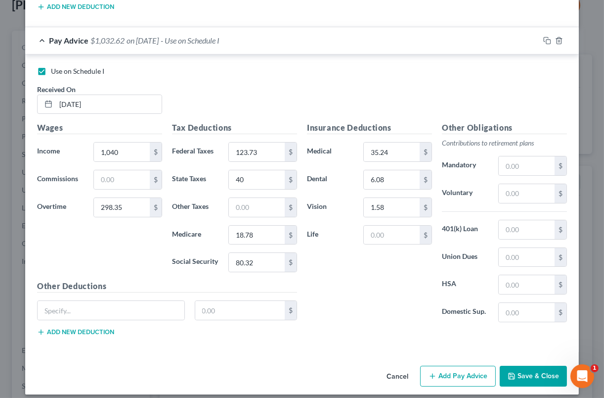
click at [446, 365] on button "Add Pay Advice" at bounding box center [458, 375] width 76 height 21
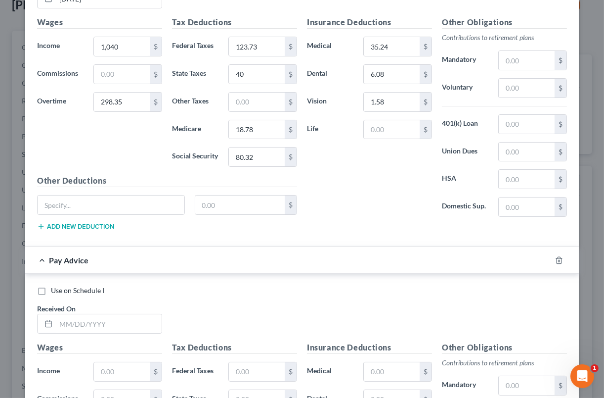
scroll to position [5303, 0]
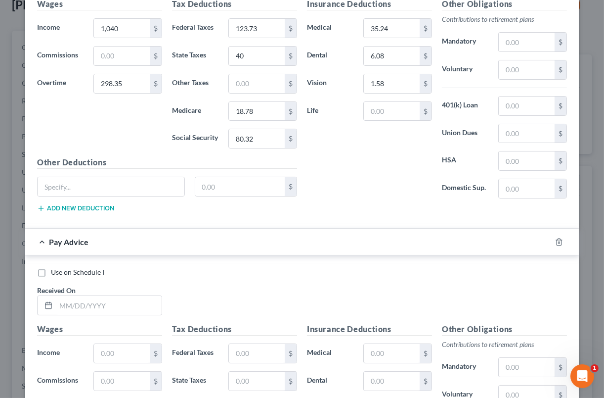
click at [51, 267] on label "Use on Schedule I" at bounding box center [77, 272] width 53 height 10
click at [55, 267] on input "Use on Schedule I" at bounding box center [58, 270] width 6 height 6
click at [109, 296] on input "text" at bounding box center [109, 305] width 106 height 19
click at [120, 348] on input "text" at bounding box center [122, 353] width 56 height 19
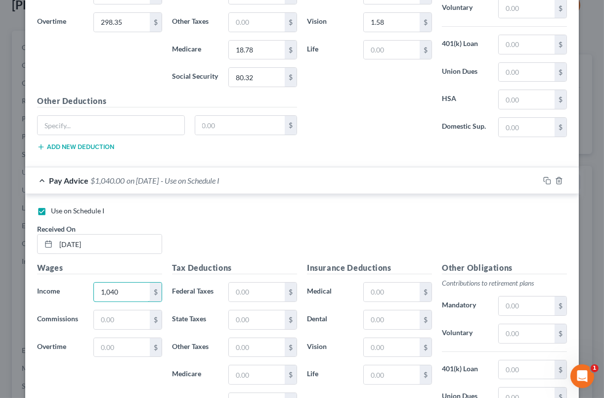
scroll to position [5365, 0]
click at [130, 339] on input "text" at bounding box center [122, 346] width 56 height 19
click at [245, 282] on input "text" at bounding box center [257, 291] width 56 height 19
click at [254, 310] on input "text" at bounding box center [257, 319] width 56 height 19
click at [236, 364] on input "text" at bounding box center [257, 373] width 56 height 19
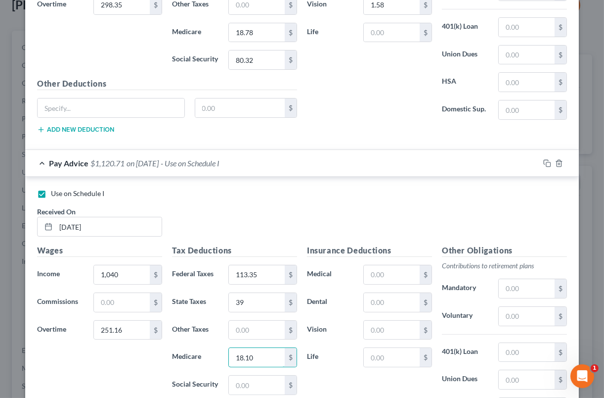
scroll to position [5447, 0]
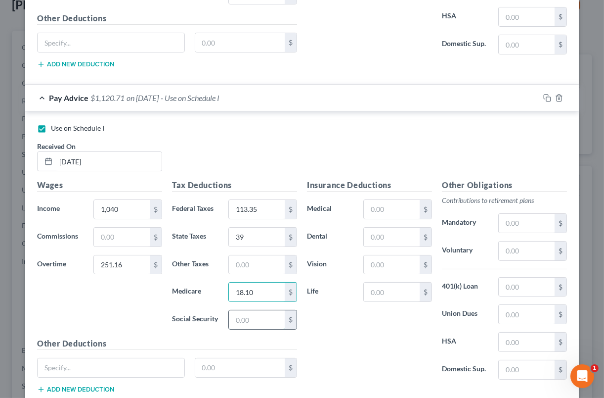
click at [268, 311] on input "text" at bounding box center [257, 319] width 56 height 19
click at [400, 206] on input "text" at bounding box center [392, 209] width 56 height 19
click at [391, 227] on input "text" at bounding box center [392, 236] width 56 height 19
click at [396, 261] on input "text" at bounding box center [392, 264] width 56 height 19
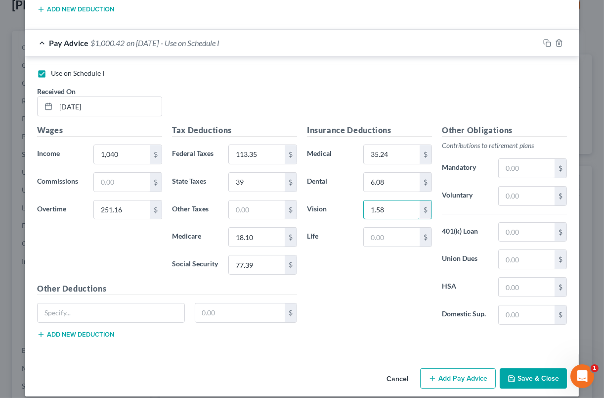
scroll to position [5503, 0]
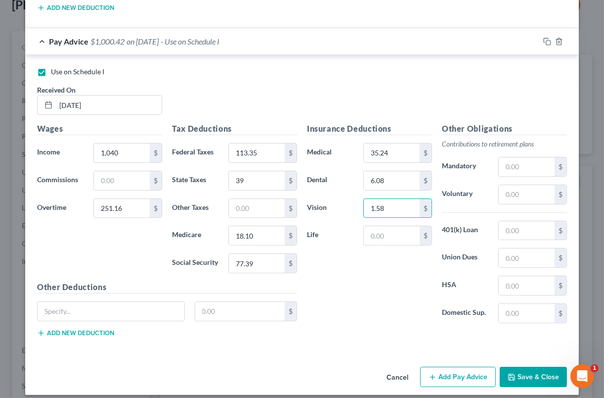
click at [451, 366] on button "Add Pay Advice" at bounding box center [458, 376] width 76 height 21
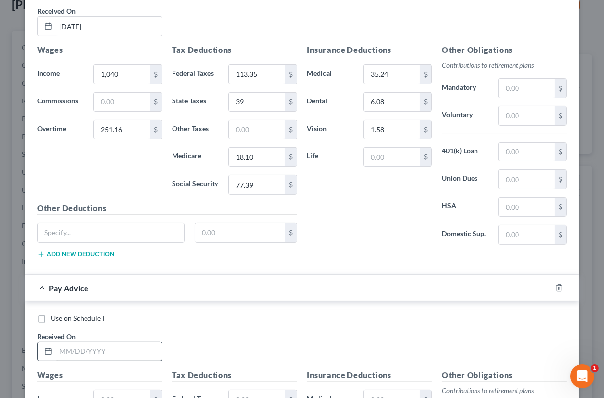
scroll to position [5606, 0]
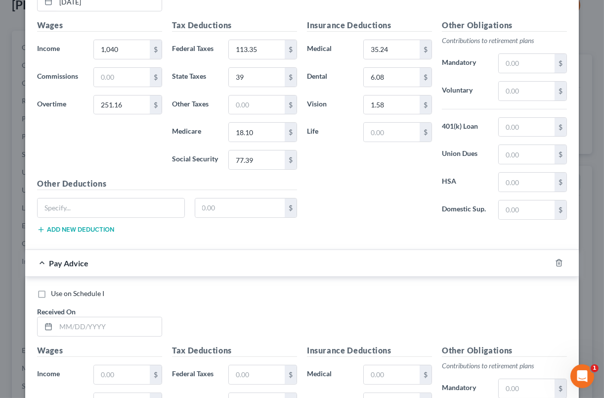
click at [51, 288] on label "Use on Schedule I" at bounding box center [77, 293] width 53 height 10
click at [55, 288] on input "Use on Schedule I" at bounding box center [58, 291] width 6 height 6
click at [74, 320] on input "text" at bounding box center [109, 326] width 106 height 19
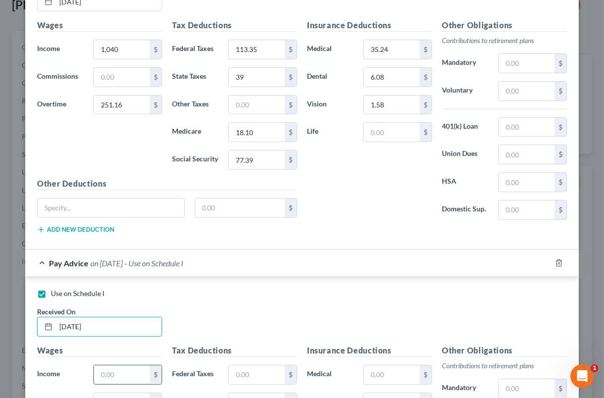
click at [119, 366] on input "text" at bounding box center [122, 374] width 56 height 19
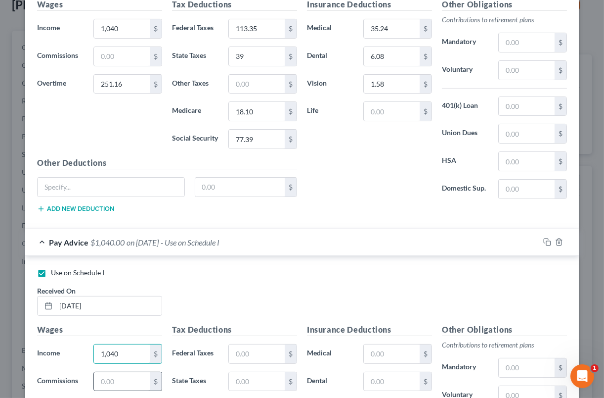
scroll to position [5648, 0]
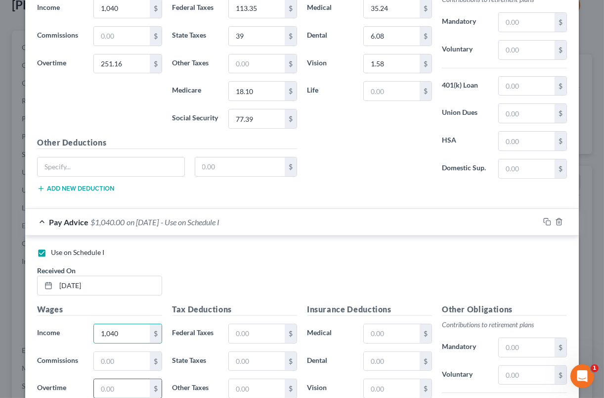
click at [135, 379] on input "text" at bounding box center [122, 388] width 56 height 19
click at [247, 324] on input "text" at bounding box center [257, 333] width 56 height 19
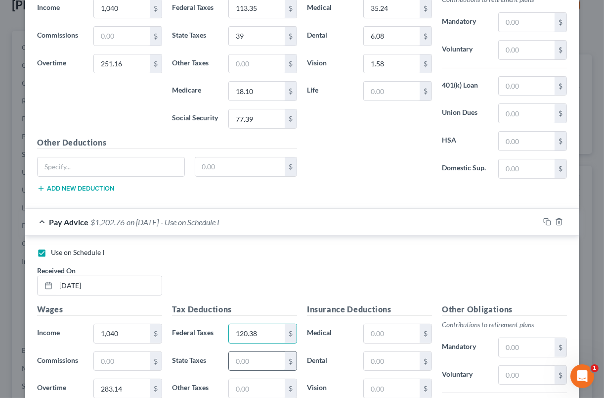
click at [252, 352] on input "text" at bounding box center [257, 361] width 56 height 19
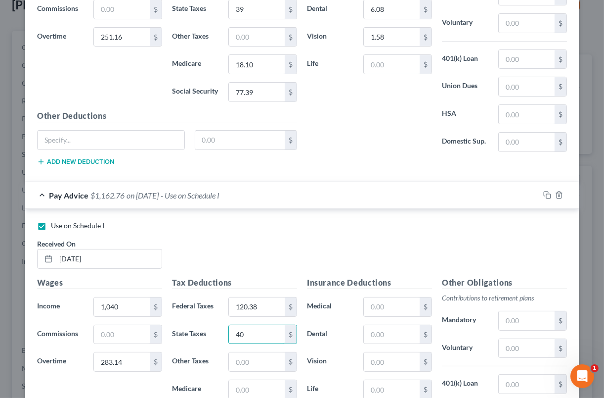
scroll to position [5730, 0]
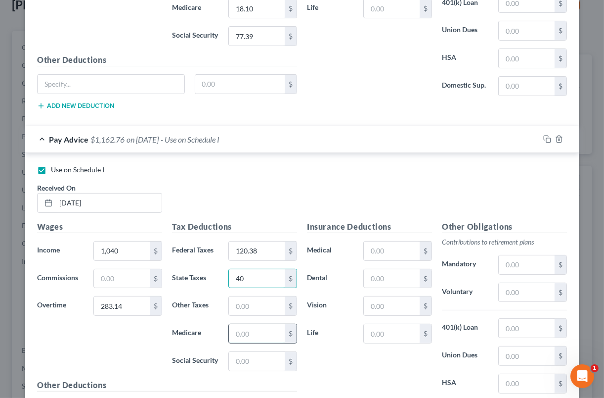
click at [232, 324] on input "text" at bounding box center [257, 333] width 56 height 19
click at [232, 355] on input "text" at bounding box center [257, 361] width 56 height 19
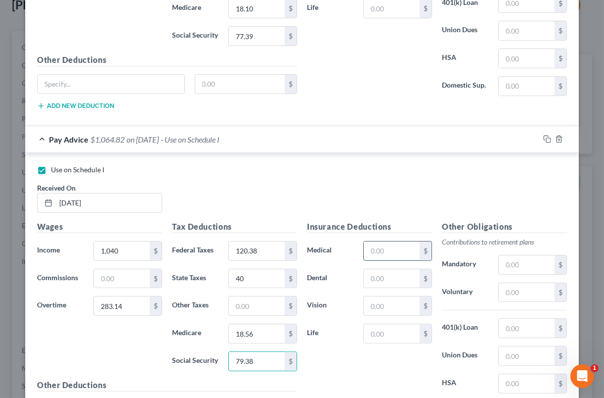
click at [382, 242] on input "text" at bounding box center [392, 250] width 56 height 19
click at [406, 270] on input "text" at bounding box center [392, 278] width 56 height 19
click at [399, 306] on input "text" at bounding box center [392, 305] width 56 height 19
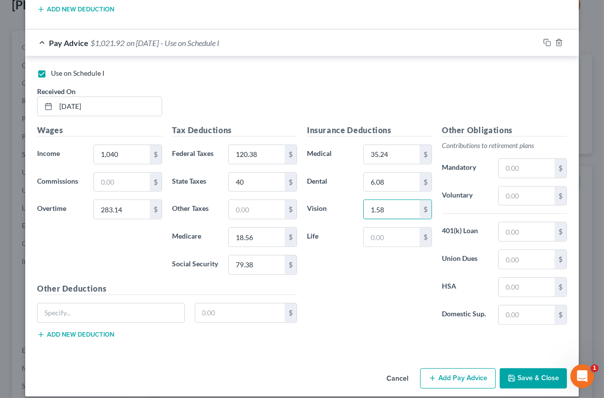
scroll to position [5828, 0]
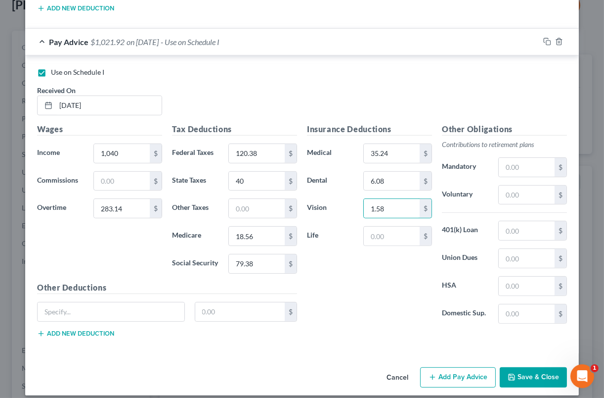
click at [440, 367] on button "Add Pay Advice" at bounding box center [458, 377] width 76 height 21
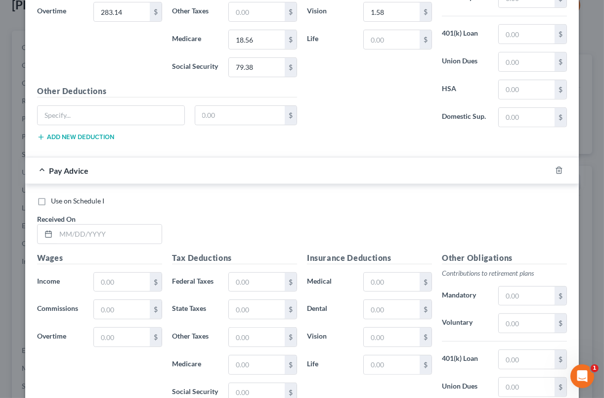
scroll to position [6033, 0]
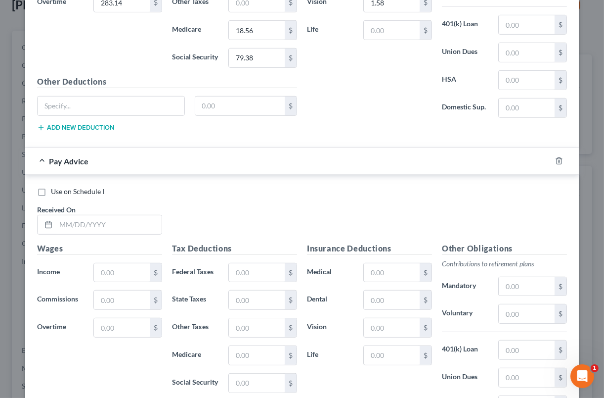
click at [51, 186] on label "Use on Schedule I" at bounding box center [77, 191] width 53 height 10
click at [55, 186] on input "Use on Schedule I" at bounding box center [58, 189] width 6 height 6
click at [93, 217] on input "text" at bounding box center [109, 224] width 106 height 19
click at [121, 263] on input "text" at bounding box center [122, 272] width 56 height 19
click at [243, 263] on input "text" at bounding box center [257, 272] width 56 height 19
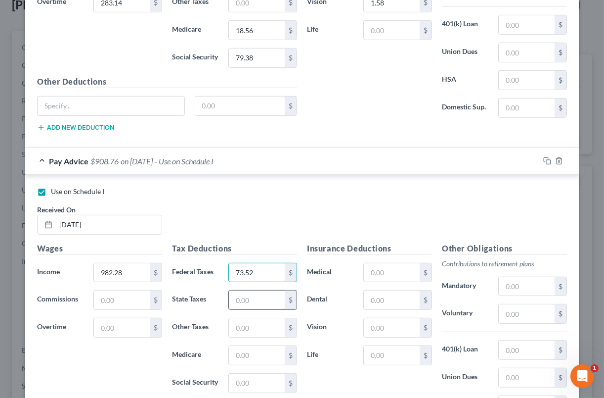
click at [259, 290] on input "text" at bounding box center [257, 299] width 56 height 19
click at [251, 352] on input "text" at bounding box center [257, 355] width 56 height 19
click at [252, 373] on input "text" at bounding box center [257, 382] width 56 height 19
click at [378, 267] on input "text" at bounding box center [392, 272] width 56 height 19
click at [393, 290] on input "text" at bounding box center [392, 299] width 56 height 19
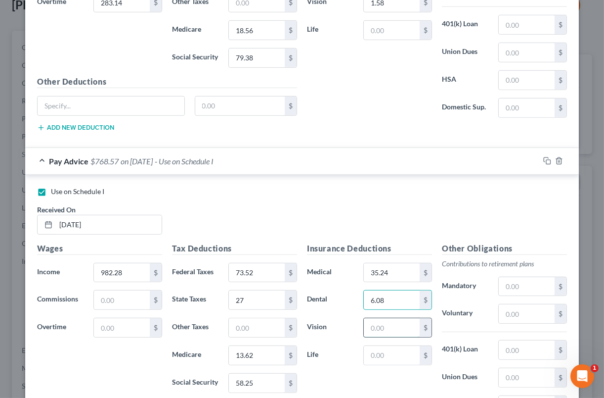
click at [385, 321] on input "text" at bounding box center [392, 327] width 56 height 19
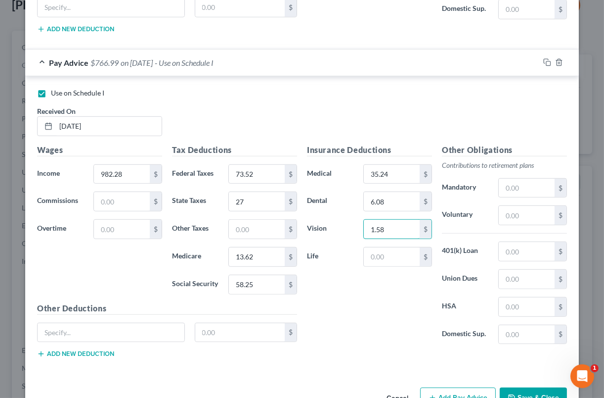
scroll to position [6137, 0]
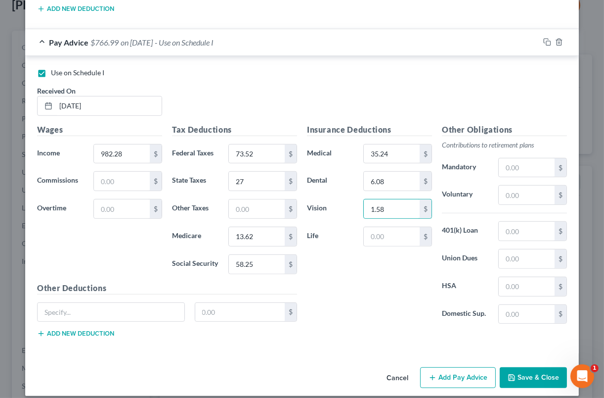
click at [440, 367] on button "Add Pay Advice" at bounding box center [458, 377] width 76 height 21
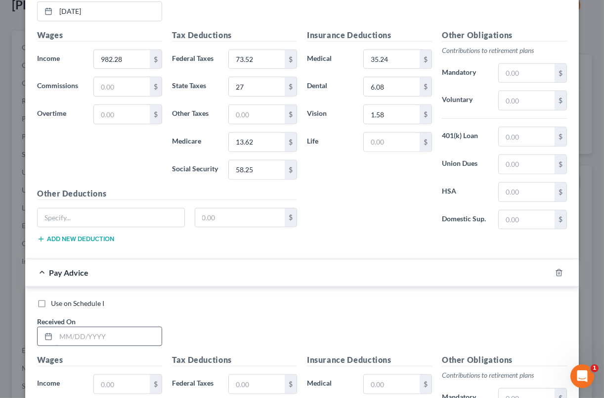
scroll to position [6255, 0]
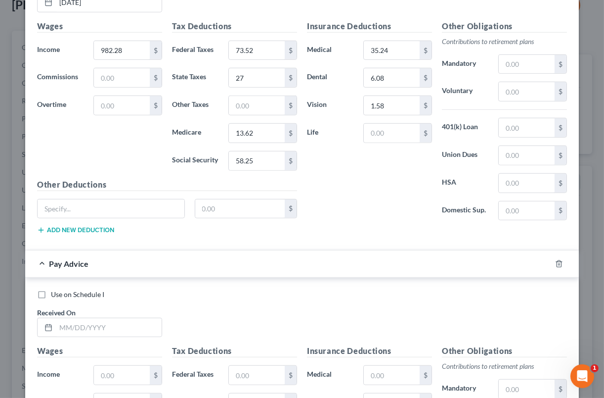
click at [51, 289] on label "Use on Schedule I" at bounding box center [77, 294] width 53 height 10
click at [55, 289] on input "Use on Schedule I" at bounding box center [58, 292] width 6 height 6
click at [86, 318] on input "text" at bounding box center [109, 327] width 106 height 19
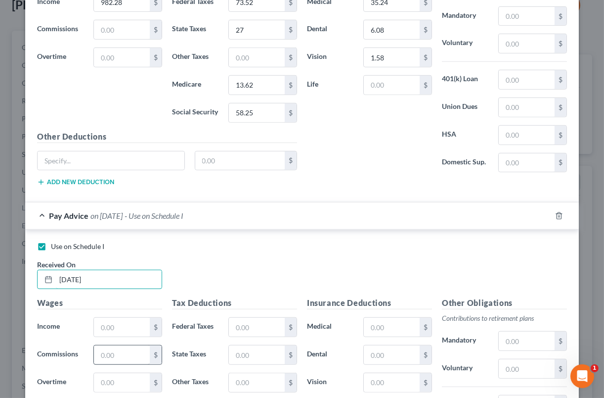
scroll to position [6317, 0]
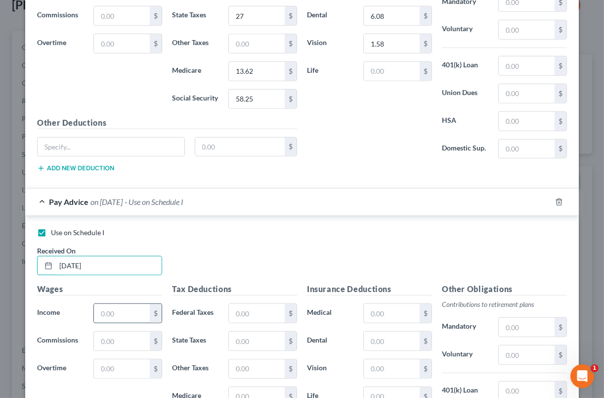
click at [131, 307] on input "text" at bounding box center [122, 313] width 56 height 19
click at [134, 370] on div "Wages Income * 1,040 $ Commissions $ Overtime $" at bounding box center [99, 362] width 135 height 158
click at [135, 363] on input "text" at bounding box center [122, 368] width 56 height 19
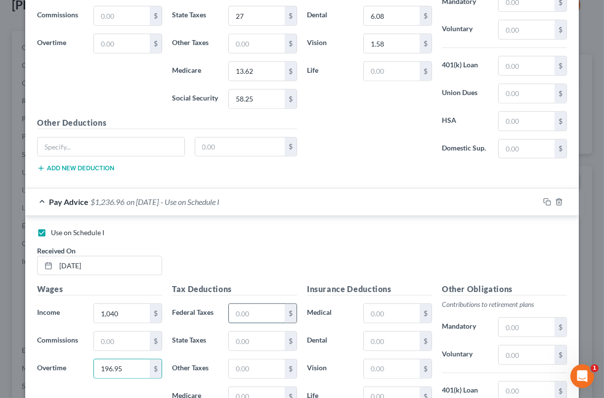
click at [258, 304] on input "text" at bounding box center [257, 313] width 56 height 19
click at [254, 331] on input "text" at bounding box center [257, 340] width 56 height 19
click at [276, 387] on input "text" at bounding box center [257, 396] width 56 height 19
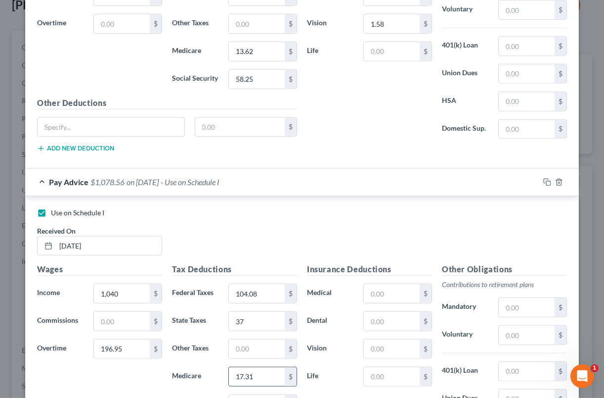
scroll to position [6358, 0]
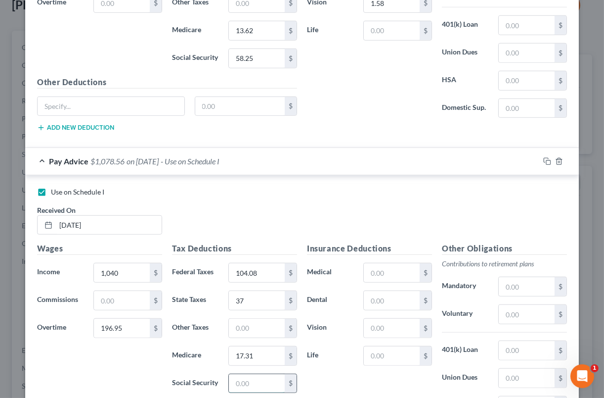
click at [271, 375] on input "text" at bounding box center [257, 383] width 56 height 19
click at [378, 264] on input "text" at bounding box center [392, 272] width 56 height 19
click at [395, 291] on input "text" at bounding box center [392, 300] width 56 height 19
click at [394, 319] on input "text" at bounding box center [392, 327] width 56 height 19
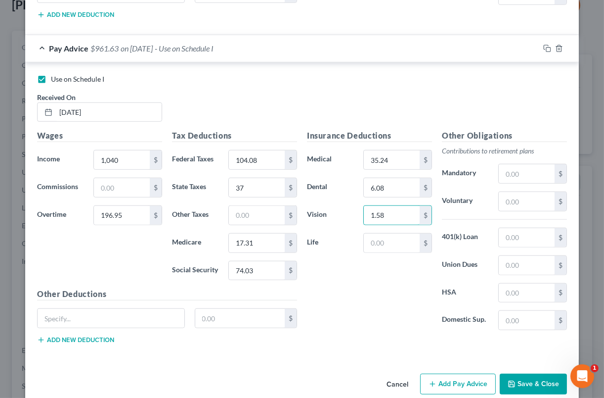
scroll to position [6476, 0]
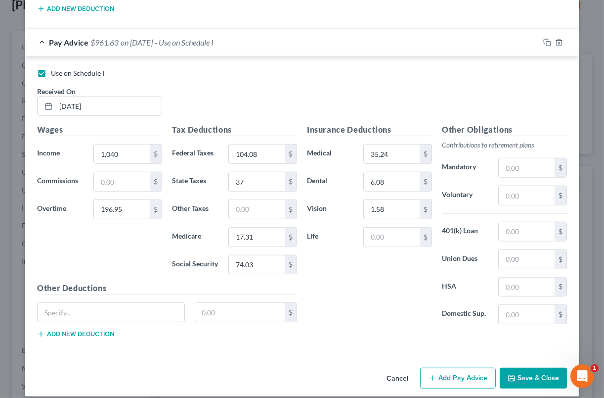
click at [474, 368] on button "Add Pay Advice" at bounding box center [458, 377] width 76 height 21
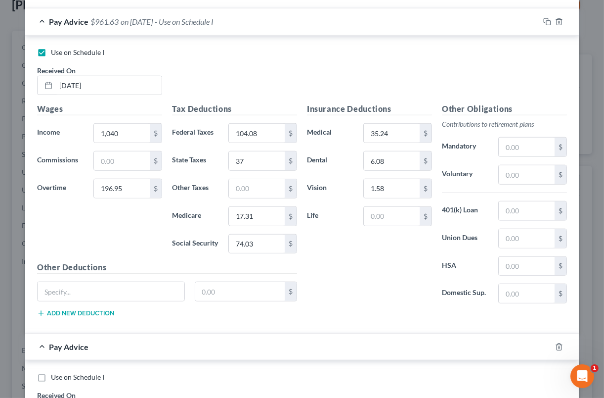
scroll to position [6600, 0]
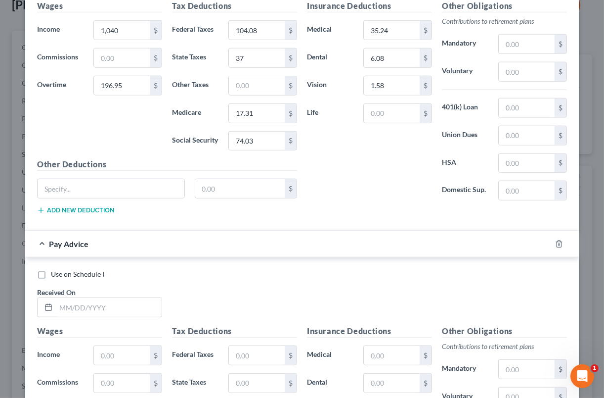
click at [51, 269] on label "Use on Schedule I" at bounding box center [77, 274] width 53 height 10
click at [55, 269] on input "Use on Schedule I" at bounding box center [58, 272] width 6 height 6
click at [67, 298] on input "text" at bounding box center [109, 307] width 106 height 19
click at [132, 348] on input "text" at bounding box center [122, 355] width 56 height 19
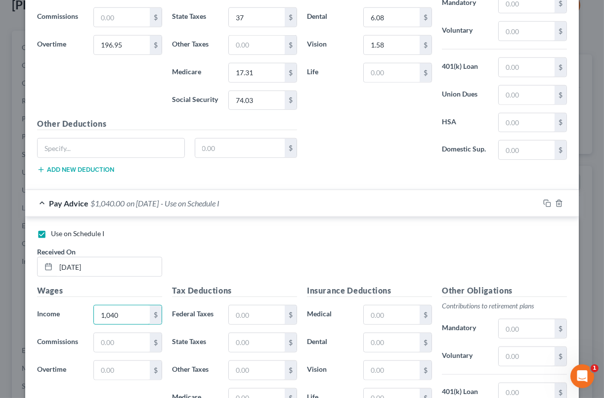
scroll to position [6641, 0]
click at [121, 360] on input "text" at bounding box center [122, 369] width 56 height 19
click at [252, 308] on input "text" at bounding box center [257, 314] width 56 height 19
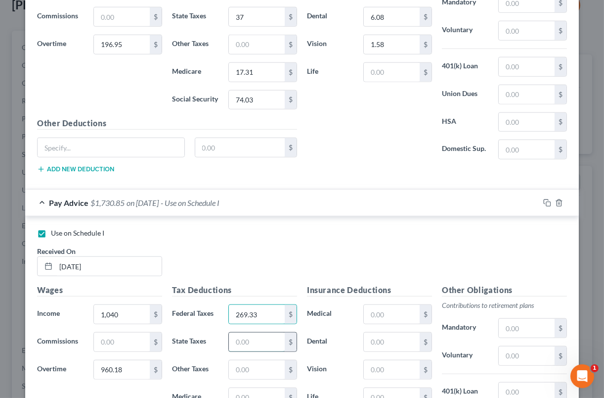
click at [243, 332] on input "text" at bounding box center [257, 341] width 56 height 19
click at [252, 388] on input "text" at bounding box center [257, 397] width 56 height 19
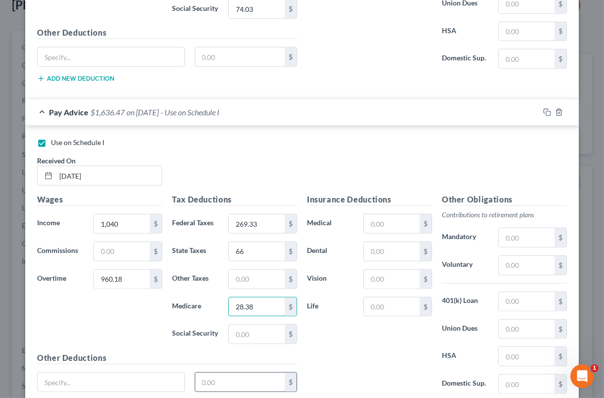
scroll to position [6744, 0]
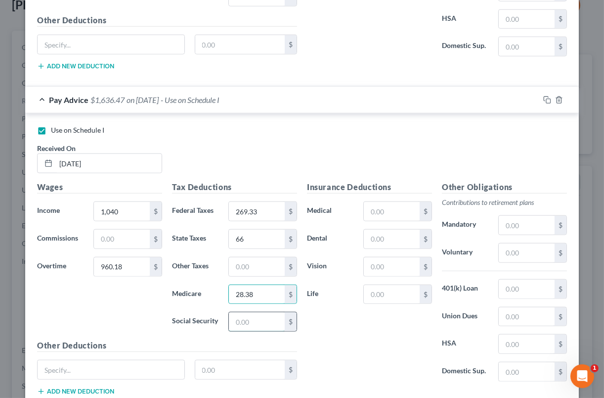
click at [254, 312] on input "text" at bounding box center [257, 321] width 56 height 19
click at [383, 203] on input "text" at bounding box center [392, 211] width 56 height 19
click at [378, 205] on input "35.24" at bounding box center [392, 211] width 56 height 19
click at [380, 229] on input "text" at bounding box center [392, 238] width 56 height 19
click at [393, 265] on input "text" at bounding box center [392, 266] width 56 height 19
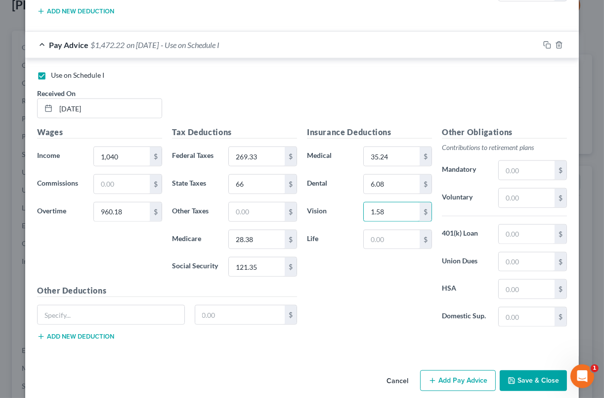
scroll to position [6800, 0]
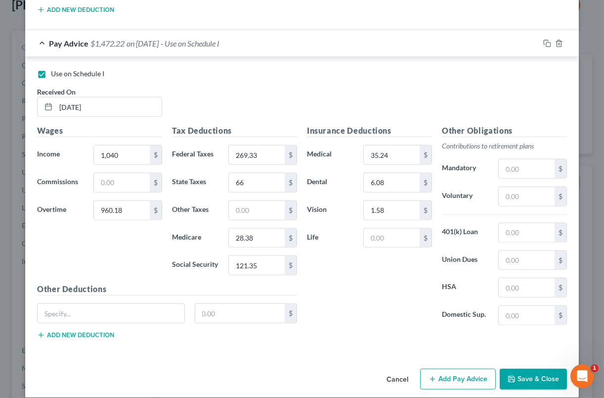
click at [447, 368] on button "Add Pay Advice" at bounding box center [458, 378] width 76 height 21
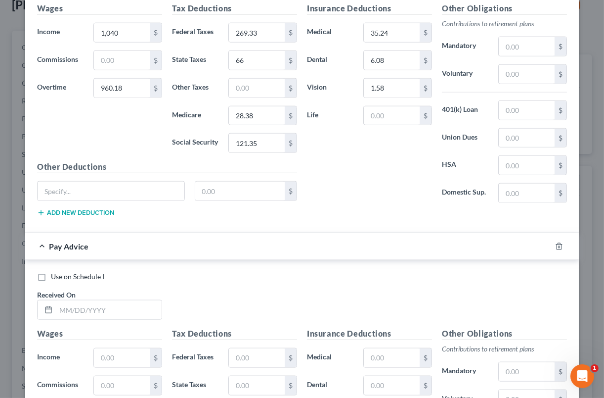
scroll to position [6924, 0]
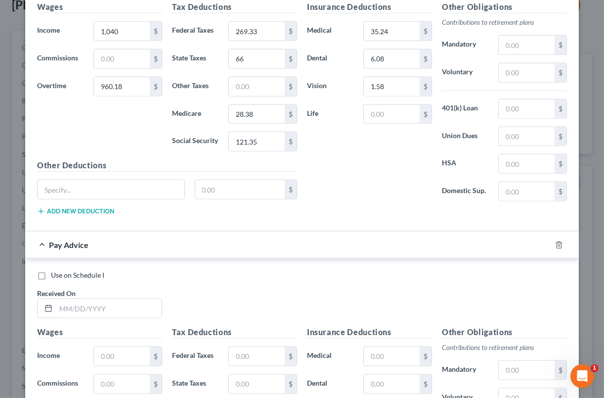
click at [51, 270] on label "Use on Schedule I" at bounding box center [77, 275] width 53 height 10
click at [55, 270] on input "Use on Schedule I" at bounding box center [58, 273] width 6 height 6
click at [77, 299] on input "text" at bounding box center [109, 308] width 106 height 19
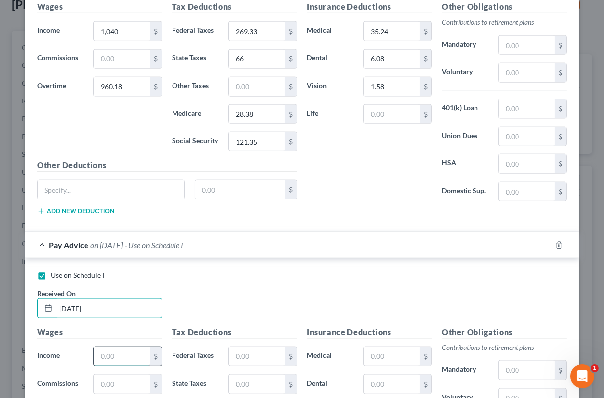
click at [121, 349] on input "text" at bounding box center [122, 356] width 56 height 19
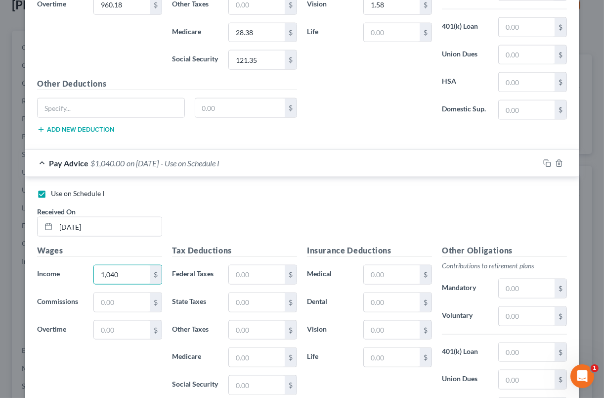
scroll to position [7007, 0]
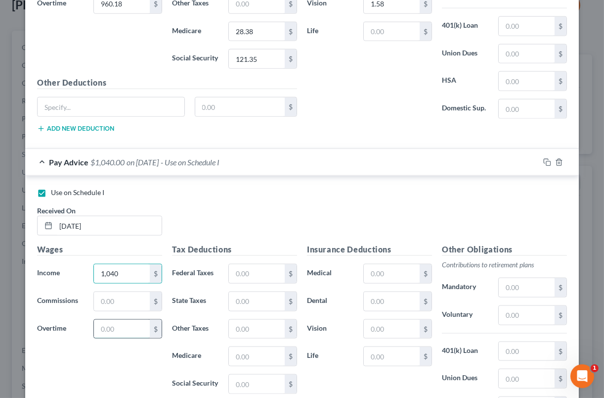
click at [121, 319] on input "text" at bounding box center [122, 328] width 56 height 19
click at [136, 268] on input "1,040" at bounding box center [122, 273] width 56 height 19
click at [135, 269] on input "1,040" at bounding box center [122, 273] width 56 height 19
drag, startPoint x: 109, startPoint y: 257, endPoint x: 115, endPoint y: 259, distance: 5.8
click at [110, 264] on input "1,040" at bounding box center [122, 273] width 56 height 19
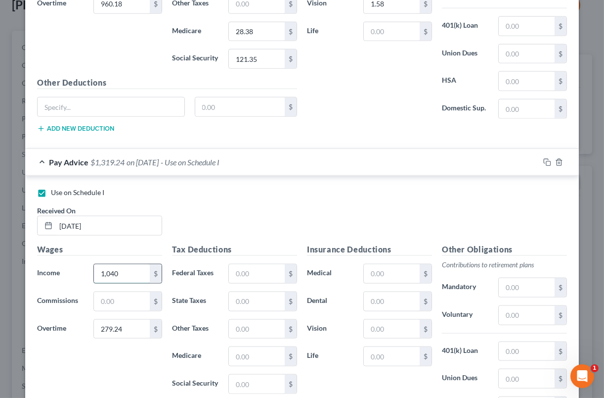
click at [118, 264] on input "1,040" at bounding box center [122, 273] width 56 height 19
drag, startPoint x: 118, startPoint y: 259, endPoint x: 106, endPoint y: 264, distance: 12.4
click at [106, 264] on input "1,040" at bounding box center [122, 273] width 56 height 19
click at [263, 266] on input "text" at bounding box center [257, 273] width 56 height 19
click at [248, 292] on input "text" at bounding box center [257, 301] width 56 height 19
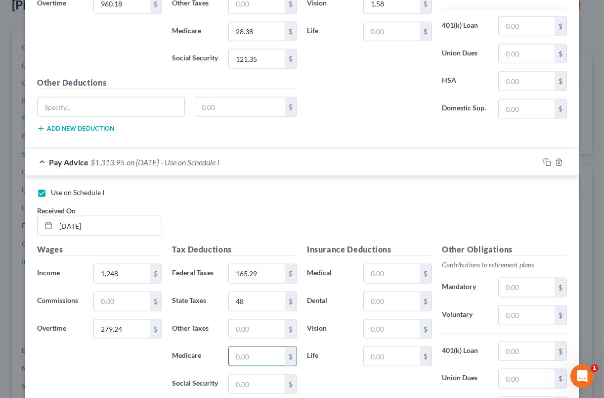
click at [251, 351] on input "text" at bounding box center [257, 356] width 56 height 19
click at [250, 374] on input "text" at bounding box center [257, 383] width 56 height 19
click at [381, 264] on input "text" at bounding box center [392, 273] width 56 height 19
click at [400, 292] on input "text" at bounding box center [392, 301] width 56 height 19
click at [402, 320] on input "text" at bounding box center [392, 328] width 56 height 19
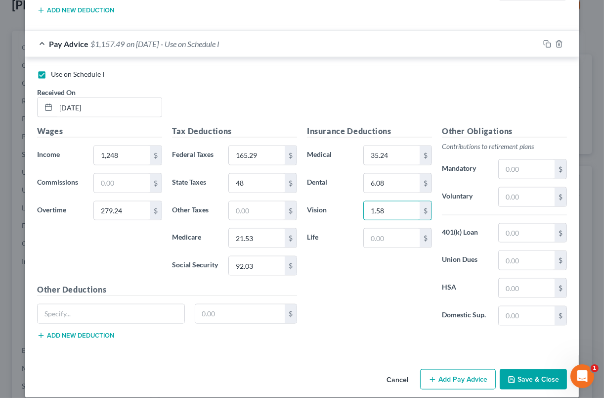
click at [469, 369] on button "Add Pay Advice" at bounding box center [458, 379] width 76 height 21
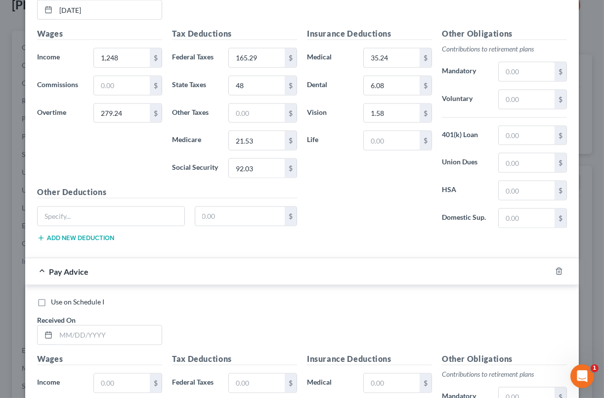
scroll to position [7228, 0]
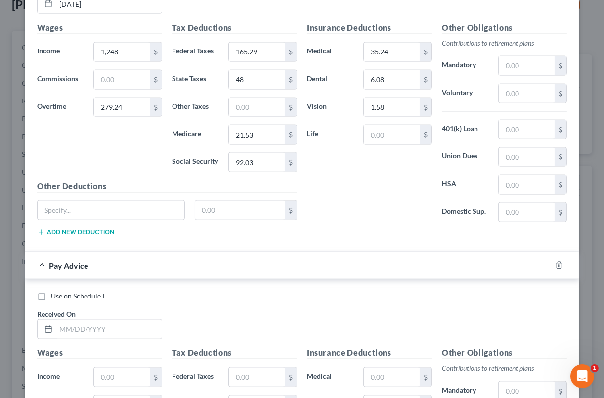
click at [51, 291] on label "Use on Schedule I" at bounding box center [77, 296] width 53 height 10
click at [55, 291] on input "Use on Schedule I" at bounding box center [58, 294] width 6 height 6
click at [75, 319] on input "text" at bounding box center [109, 328] width 106 height 19
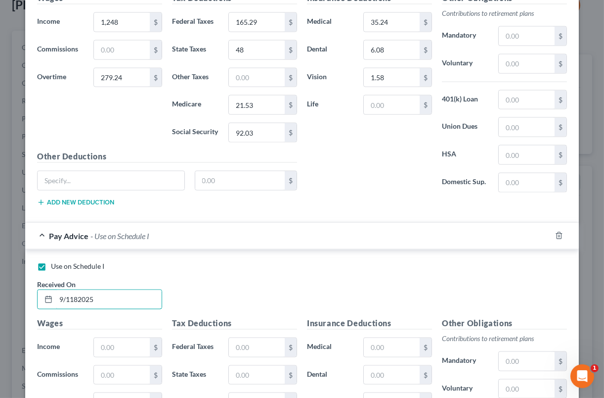
scroll to position [7310, 0]
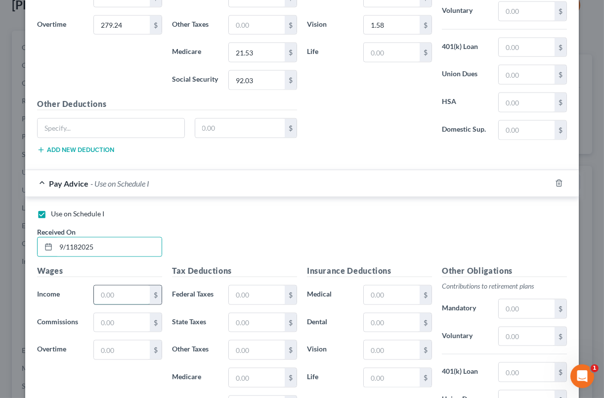
click at [132, 288] on input "text" at bounding box center [122, 294] width 56 height 19
click at [240, 285] on input "text" at bounding box center [257, 294] width 56 height 19
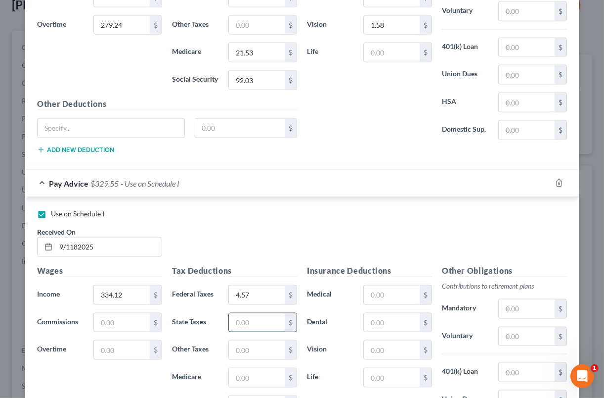
click at [263, 313] on input "text" at bounding box center [257, 322] width 56 height 19
click at [270, 368] on input "text" at bounding box center [257, 377] width 56 height 19
click at [260, 396] on input "text" at bounding box center [257, 405] width 56 height 19
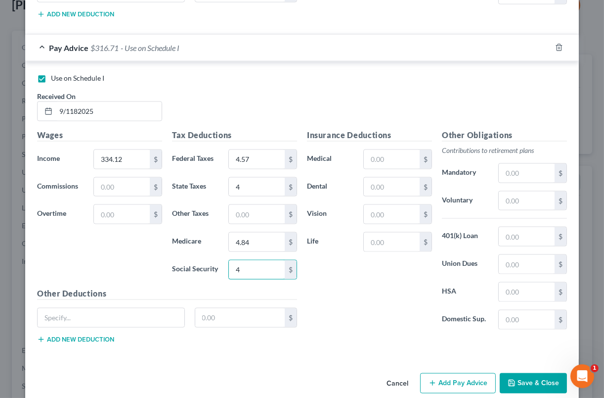
scroll to position [7449, 0]
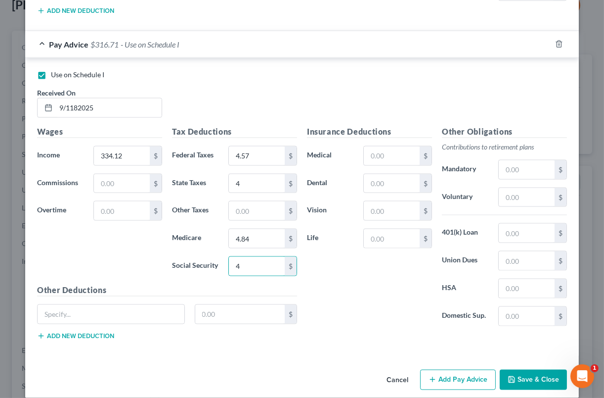
click at [468, 369] on button "Add Pay Advice" at bounding box center [458, 379] width 76 height 21
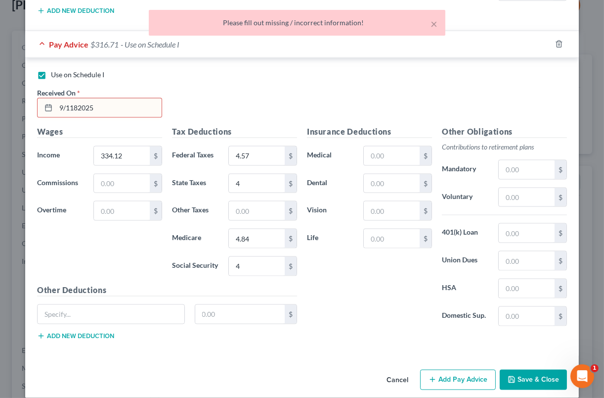
click at [70, 98] on input "9/1182025" at bounding box center [109, 107] width 106 height 19
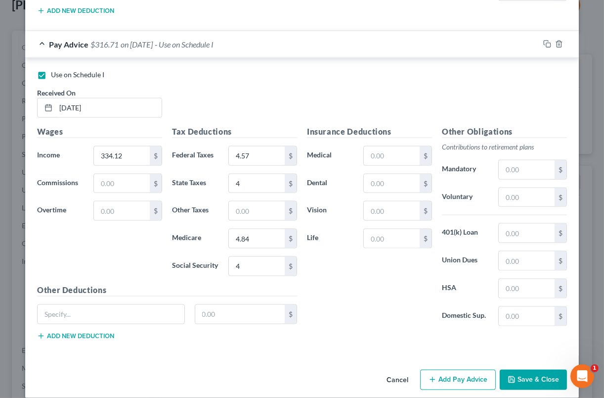
click at [437, 369] on button "Add Pay Advice" at bounding box center [458, 379] width 76 height 21
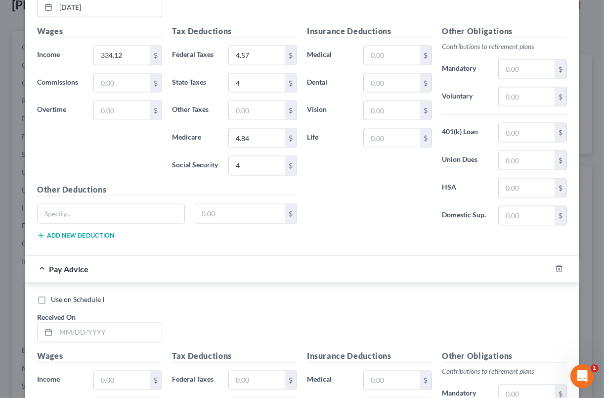
scroll to position [7552, 0]
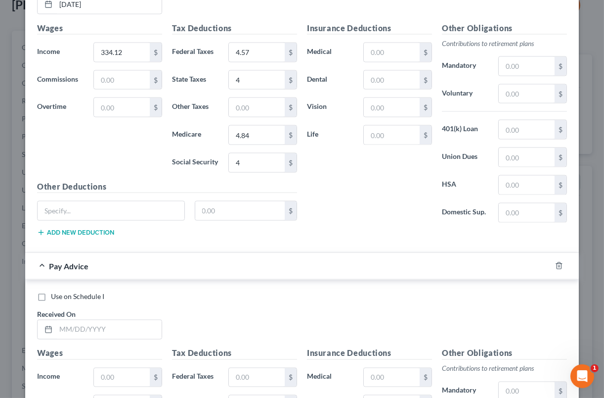
click at [51, 291] on label "Use on Schedule I" at bounding box center [77, 296] width 53 height 10
click at [55, 291] on input "Use on Schedule I" at bounding box center [58, 294] width 6 height 6
click at [60, 320] on input "text" at bounding box center [109, 329] width 106 height 19
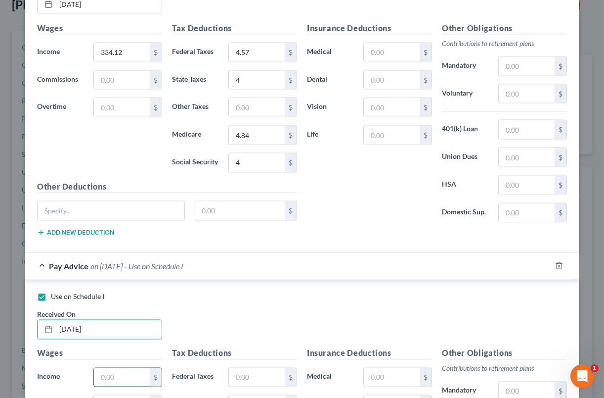
click at [134, 369] on input "text" at bounding box center [122, 377] width 56 height 19
click at [261, 368] on input "text" at bounding box center [257, 377] width 56 height 19
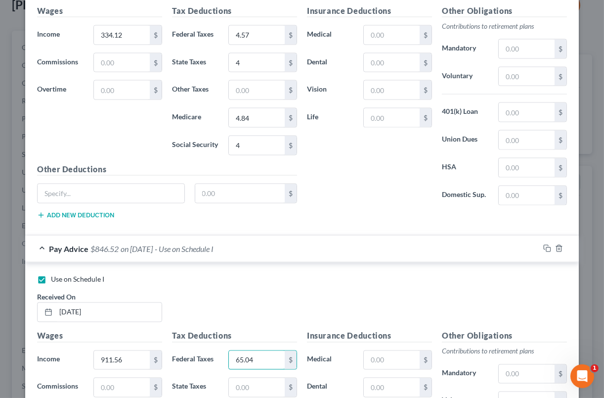
scroll to position [7593, 0]
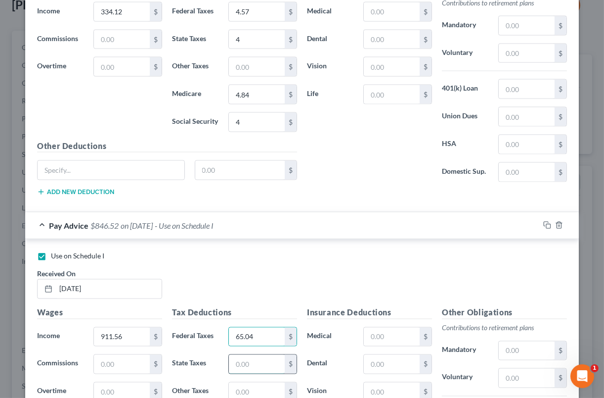
click at [260, 355] on input "text" at bounding box center [257, 364] width 56 height 19
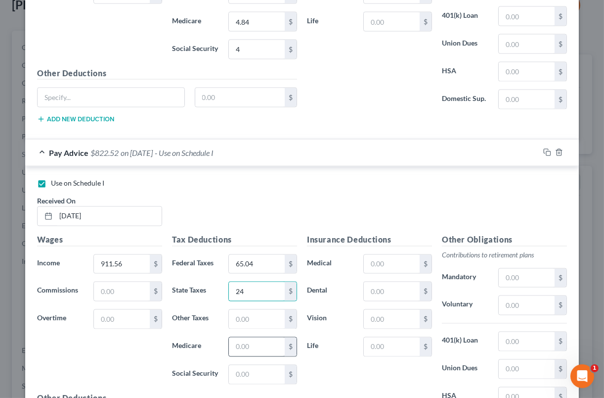
scroll to position [7676, 0]
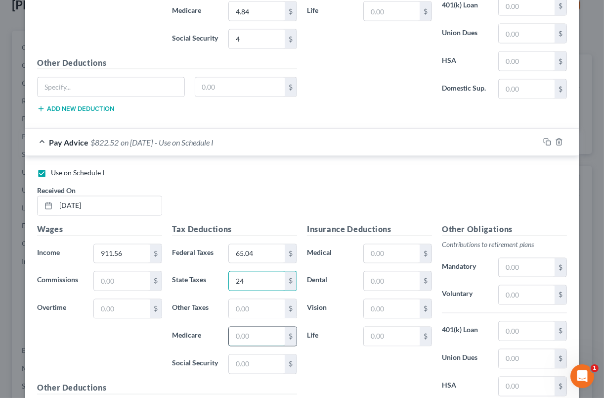
click at [229, 327] on input "text" at bounding box center [257, 336] width 56 height 19
click at [245, 355] on input "text" at bounding box center [257, 364] width 56 height 19
click at [390, 244] on input "text" at bounding box center [392, 253] width 56 height 19
click at [381, 271] on input "text" at bounding box center [392, 280] width 56 height 19
click at [400, 299] on input "text" at bounding box center [392, 308] width 56 height 19
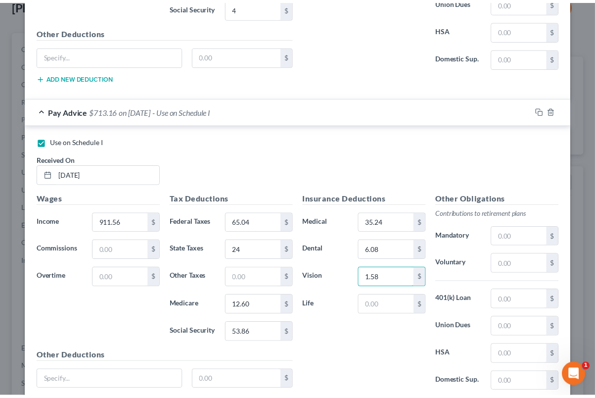
scroll to position [7774, 0]
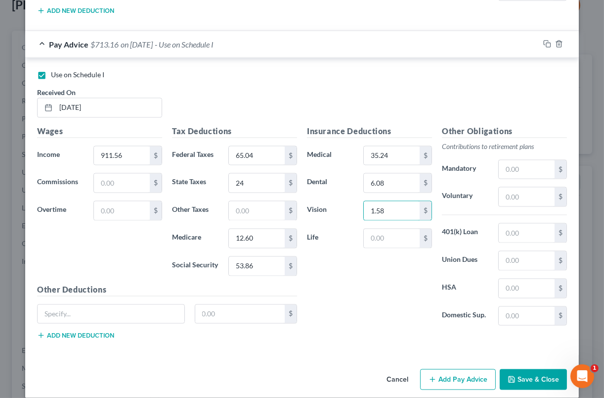
click at [513, 369] on button "Save & Close" at bounding box center [533, 379] width 67 height 21
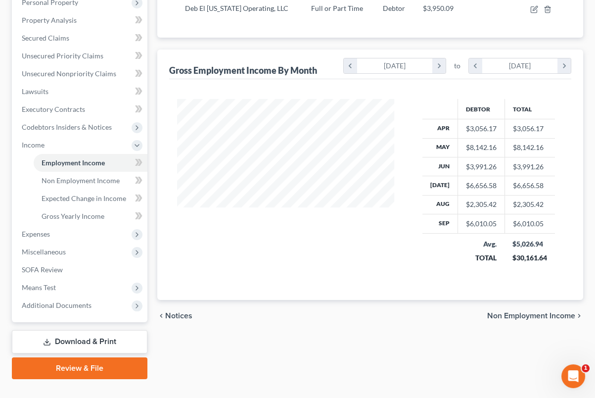
scroll to position [206, 0]
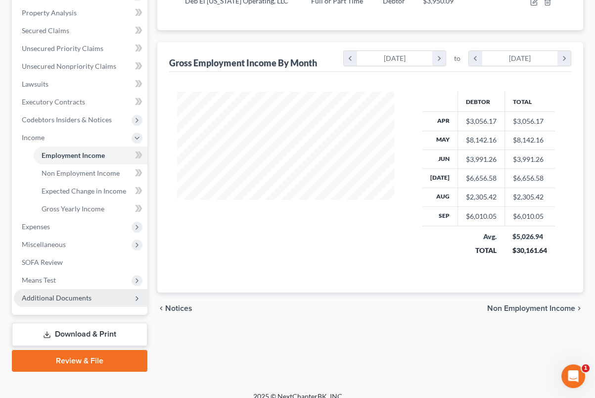
click at [115, 294] on span "Additional Documents" at bounding box center [81, 298] width 134 height 18
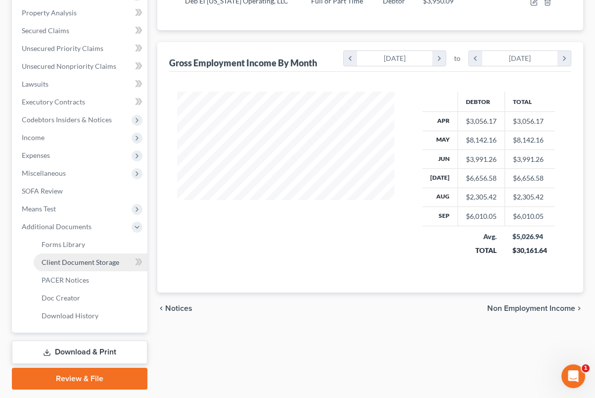
click at [97, 253] on link "Client Document Storage" at bounding box center [91, 262] width 114 height 18
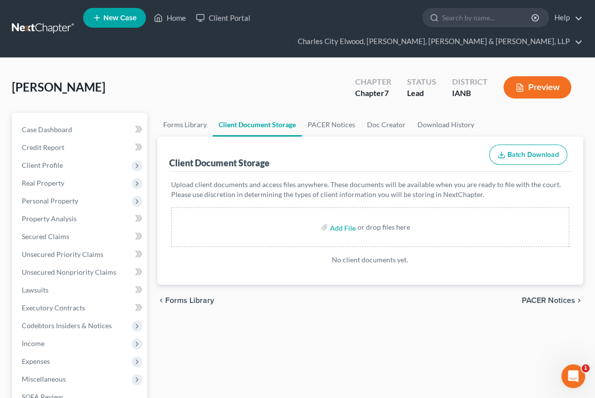
click at [355, 229] on label "Add File" at bounding box center [344, 229] width 28 height 18
click at [343, 226] on input "file" at bounding box center [342, 227] width 24 height 18
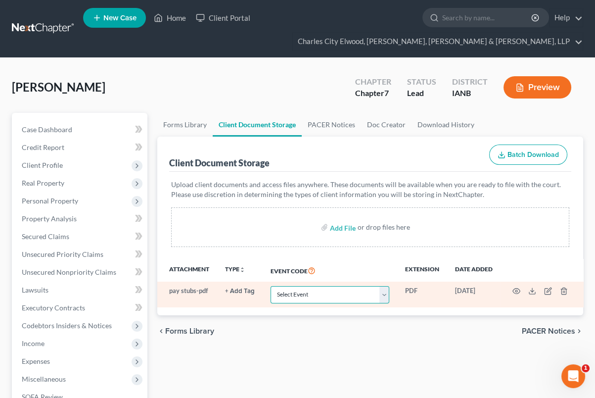
click at [370, 299] on select "Select Event Amend Amend Plan Amended Application Amended List of Creditor(s) (…" at bounding box center [330, 294] width 119 height 17
click at [271, 286] on select "Select Event Amend Amend Plan Amended Application Amended List of Creditor(s) (…" at bounding box center [330, 294] width 119 height 17
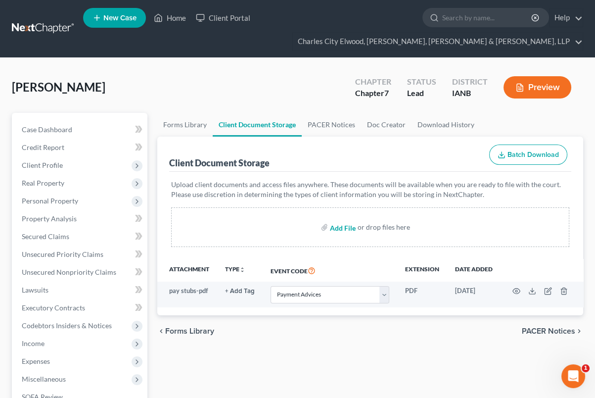
click at [349, 230] on input "file" at bounding box center [342, 227] width 24 height 18
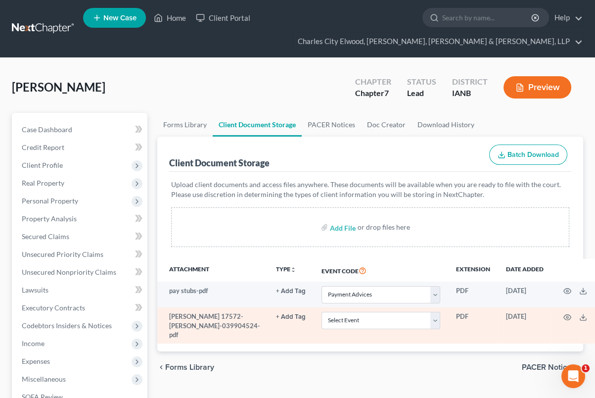
click at [193, 343] on td "[PERSON_NAME] 17572-[PERSON_NAME]-039904524-pdf" at bounding box center [212, 325] width 111 height 36
drag, startPoint x: 193, startPoint y: 351, endPoint x: 341, endPoint y: 315, distance: 151.7
click at [341, 315] on select "Select Event Amend Amend Plan Amended Application Amended List of Creditor(s) (…" at bounding box center [380, 320] width 119 height 17
click at [321, 312] on select "Select Event Amend Amend Plan Amended Application Amended List of Creditor(s) (…" at bounding box center [380, 320] width 119 height 17
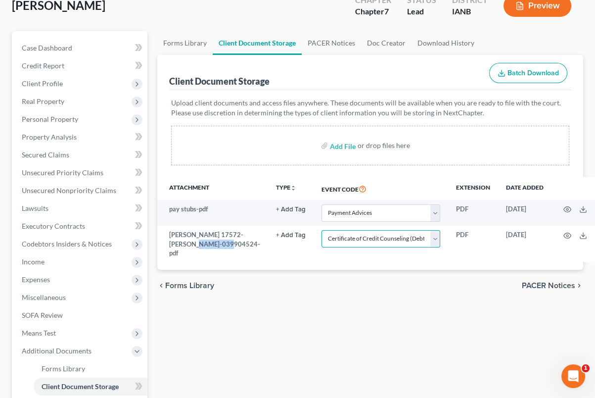
scroll to position [103, 0]
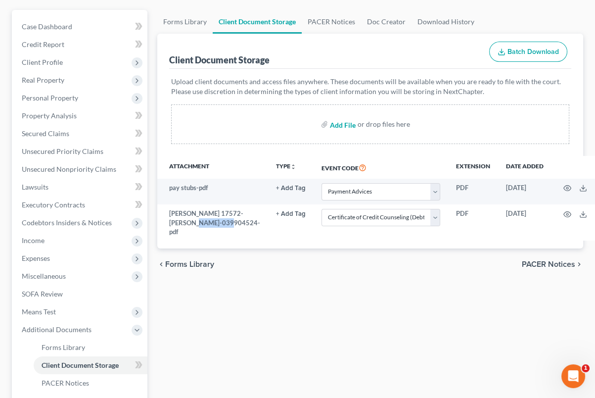
click at [345, 121] on input "file" at bounding box center [342, 124] width 24 height 18
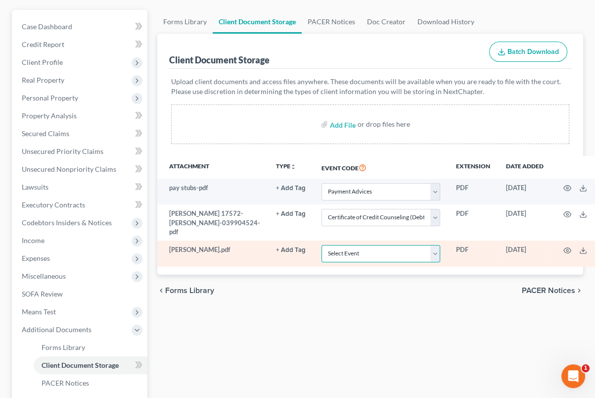
click at [334, 262] on select "Select Event Amend Amend Plan Amended Application Amended List of Creditor(s) (…" at bounding box center [380, 253] width 119 height 17
click at [321, 262] on select "Select Event Amend Amend Plan Amended Application Amended List of Creditor(s) (…" at bounding box center [380, 253] width 119 height 17
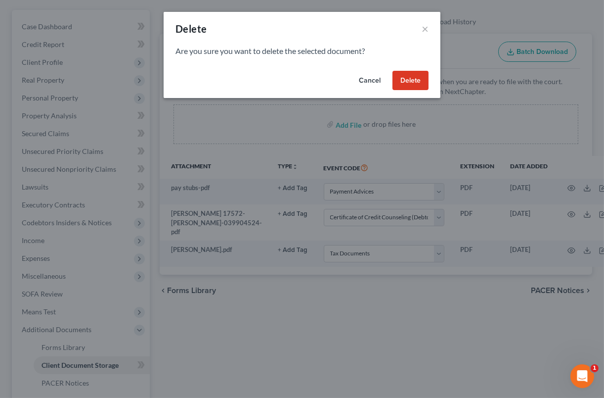
click at [413, 82] on button "Delete" at bounding box center [411, 81] width 36 height 20
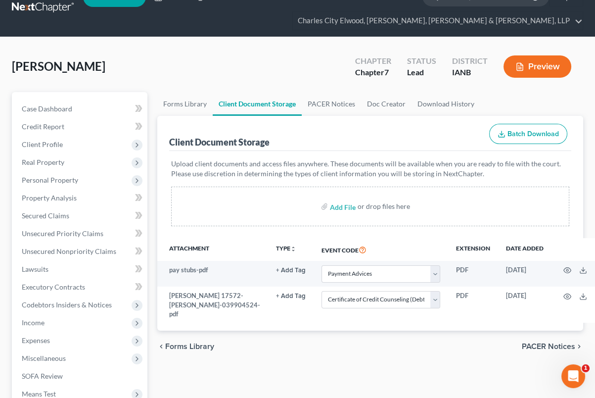
scroll to position [20, 0]
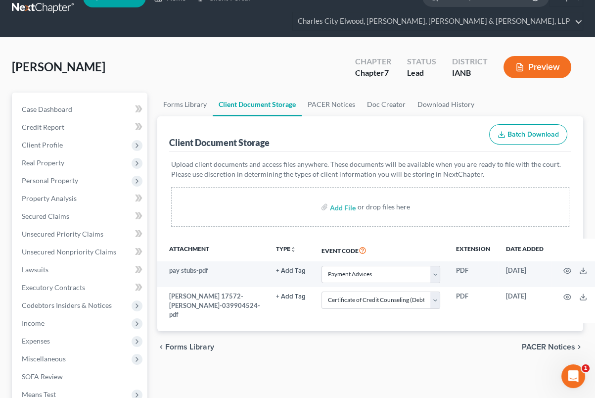
click at [45, 8] on link at bounding box center [43, 9] width 63 height 18
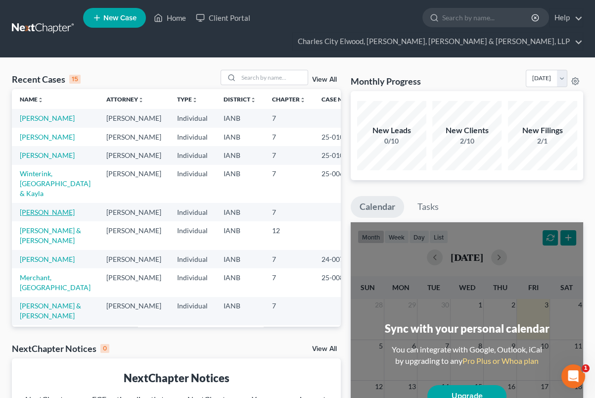
click at [50, 216] on link "[PERSON_NAME]" at bounding box center [47, 212] width 55 height 8
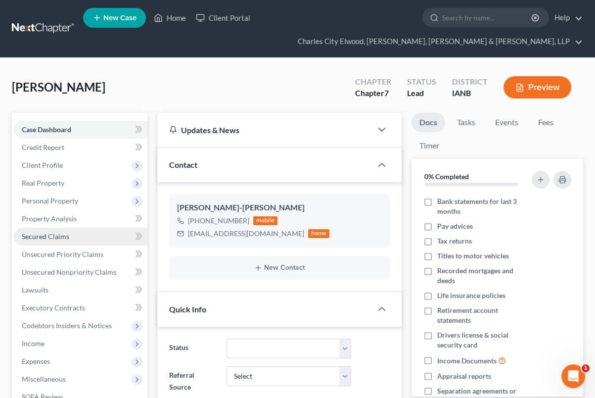
click at [74, 234] on link "Secured Claims" at bounding box center [81, 236] width 134 height 18
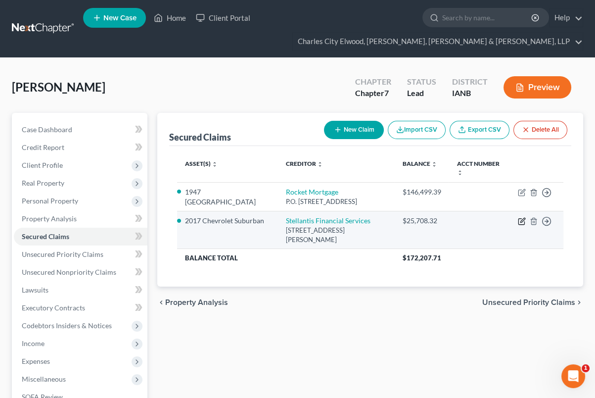
click at [520, 223] on icon "button" at bounding box center [522, 221] width 8 height 8
select select "10"
select select "0"
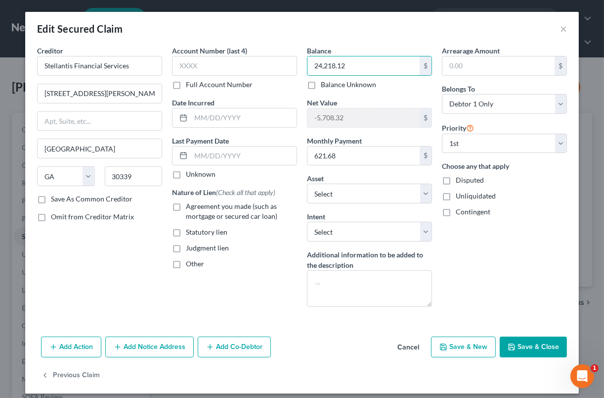
type input "24,218.12"
click at [492, 271] on div "Arrearage Amount $ Belongs To * Select Debtor 1 Only Debtor 2 Only Debtor 1 And…" at bounding box center [504, 179] width 135 height 269
click at [518, 344] on button "Save & Close" at bounding box center [533, 346] width 67 height 21
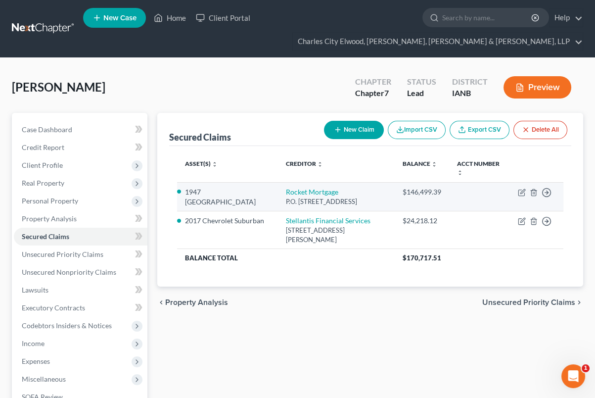
click at [526, 192] on td "Move to E Move to F Move to G Move to Notice Only" at bounding box center [536, 196] width 53 height 29
click at [521, 191] on icon "button" at bounding box center [522, 192] width 8 height 8
select select "14"
select select "2"
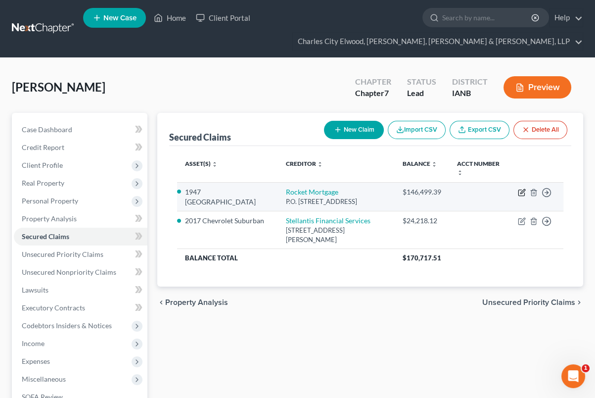
select select "0"
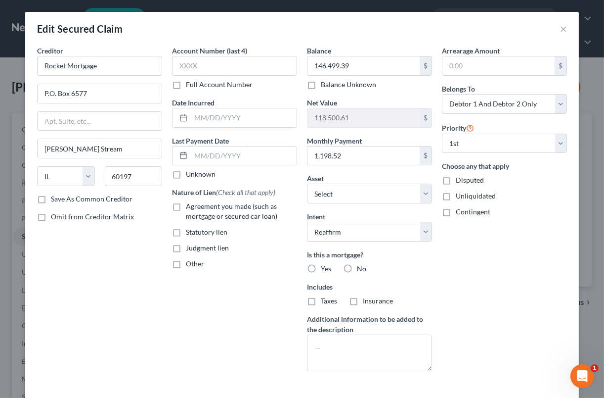
click at [321, 269] on label "Yes" at bounding box center [326, 269] width 10 height 10
click at [325, 269] on input "Yes" at bounding box center [328, 267] width 6 height 6
radio input "true"
click at [526, 104] on select "Select Debtor 1 Only Debtor 2 Only Debtor 1 And Debtor 2 Only At Least One Of T…" at bounding box center [504, 104] width 125 height 20
select select "3"
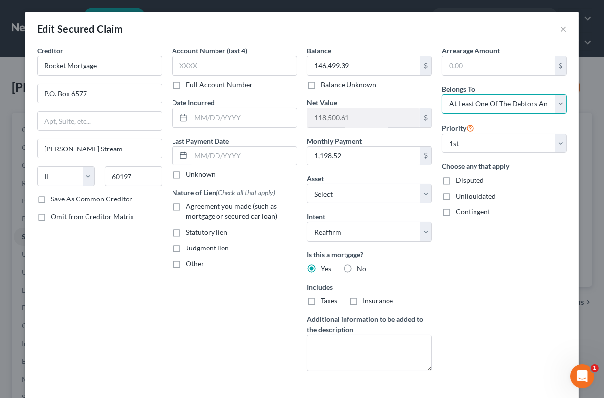
click at [442, 94] on select "Select Debtor 1 Only Debtor 2 Only Debtor 1 And Debtor 2 Only At Least One Of T…" at bounding box center [504, 104] width 125 height 20
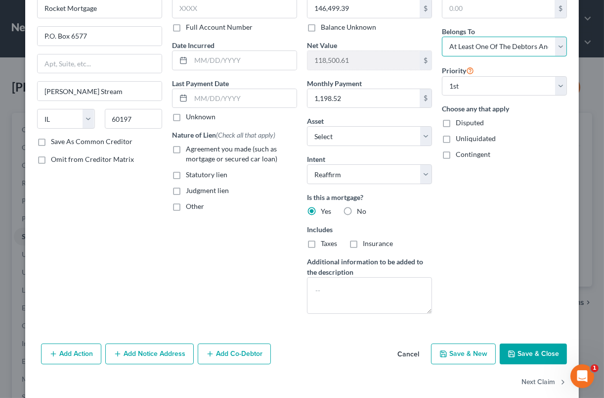
scroll to position [71, 0]
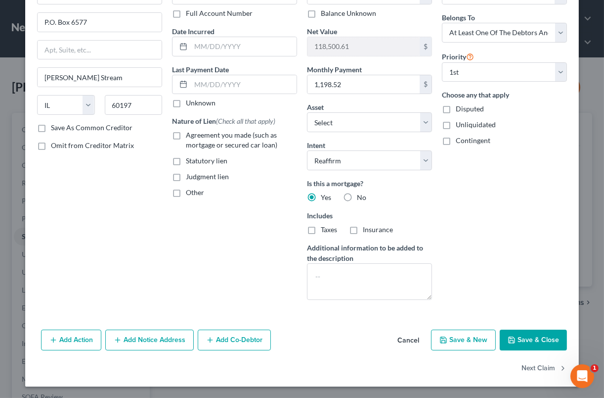
click at [515, 340] on button "Save & Close" at bounding box center [533, 339] width 67 height 21
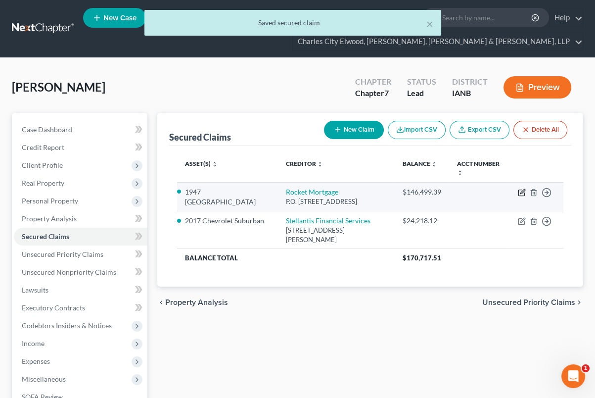
click at [522, 189] on icon "button" at bounding box center [522, 192] width 8 height 8
select select "14"
select select "2"
select select "3"
select select "0"
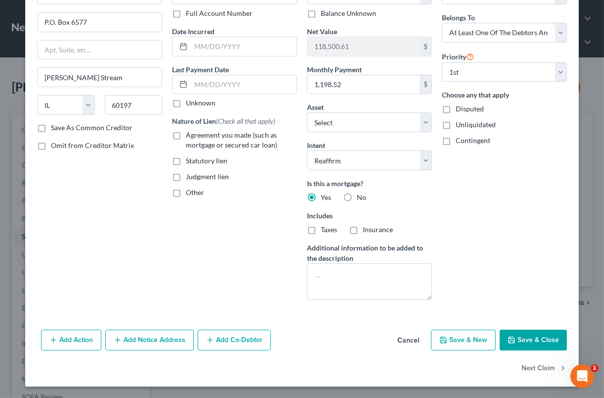
click at [245, 336] on button "Add Co-Debtor" at bounding box center [234, 339] width 73 height 21
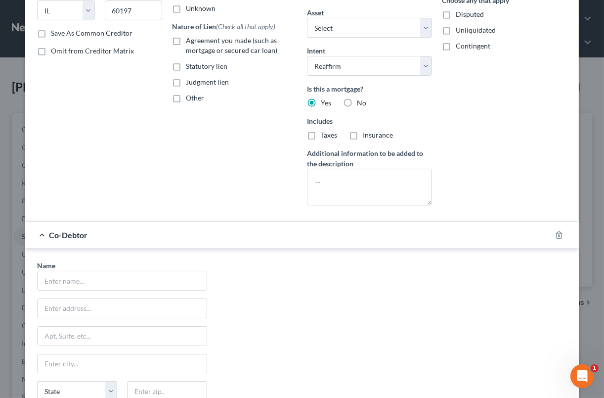
scroll to position [174, 0]
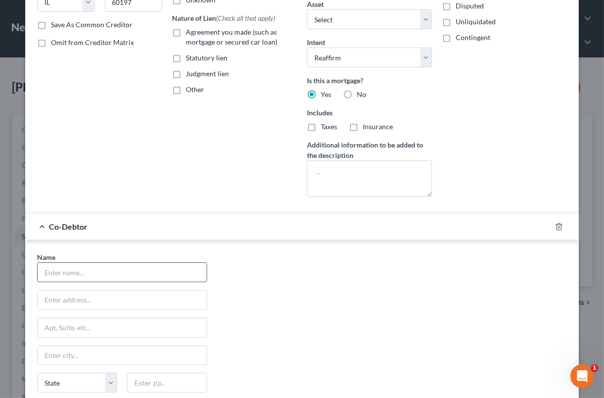
click at [146, 276] on input "text" at bounding box center [122, 272] width 169 height 19
type input "Trent Barry"
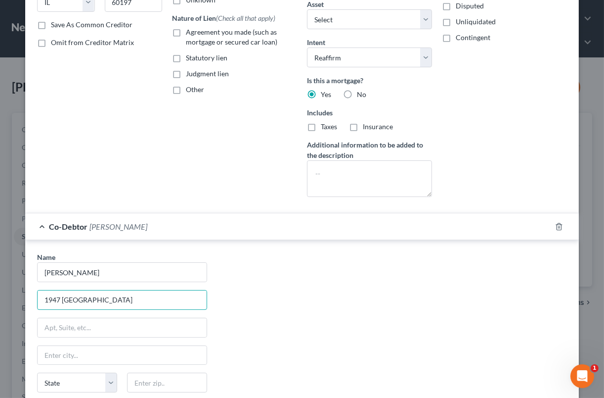
type input "1947 Gil Avenue"
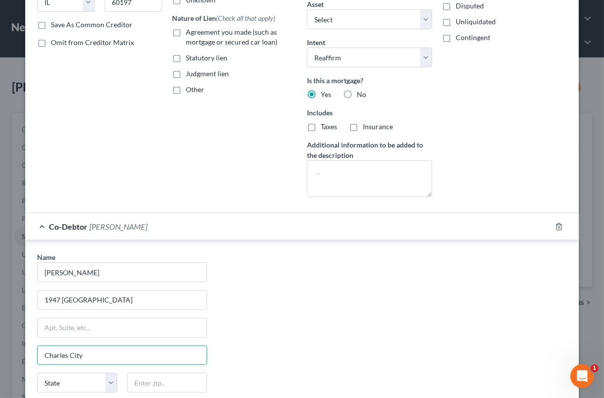
type input "Charles City"
select select "16"
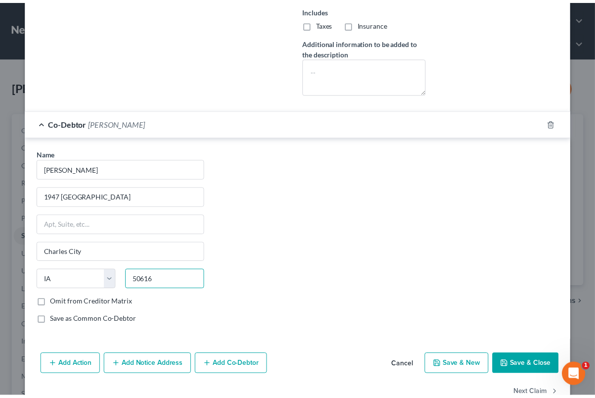
scroll to position [302, 0]
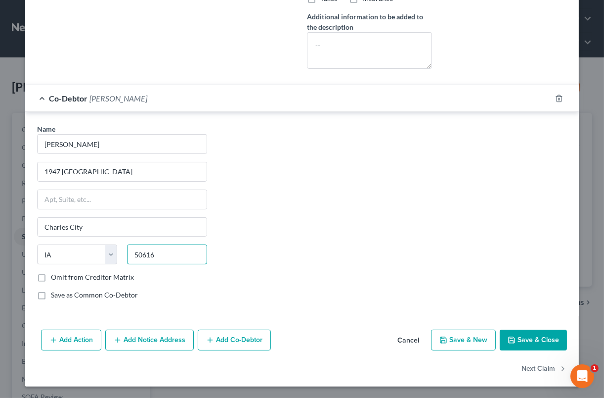
type input "50616"
click at [510, 340] on polyline "button" at bounding box center [511, 341] width 3 height 2
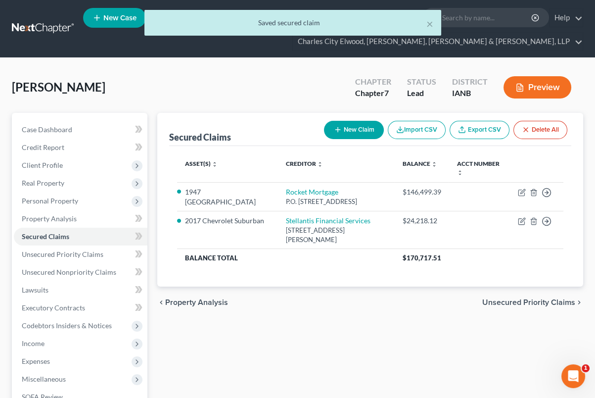
click at [27, 27] on link at bounding box center [43, 29] width 63 height 18
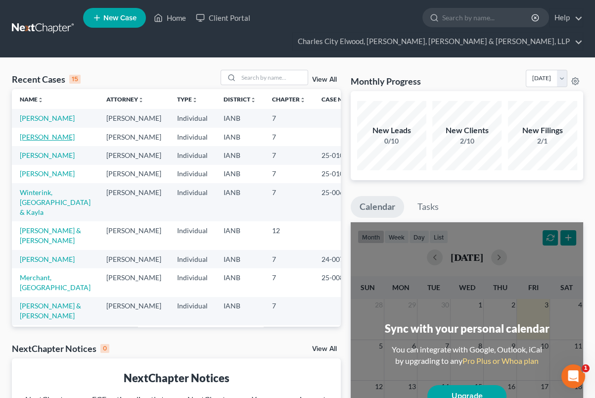
click at [38, 141] on link "[PERSON_NAME]" at bounding box center [47, 137] width 55 height 8
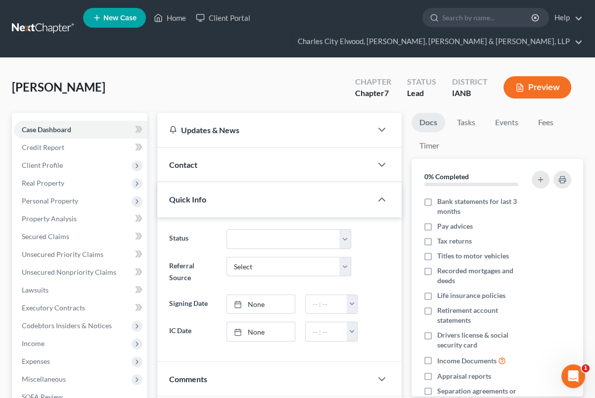
click at [40, 26] on link at bounding box center [43, 29] width 63 height 18
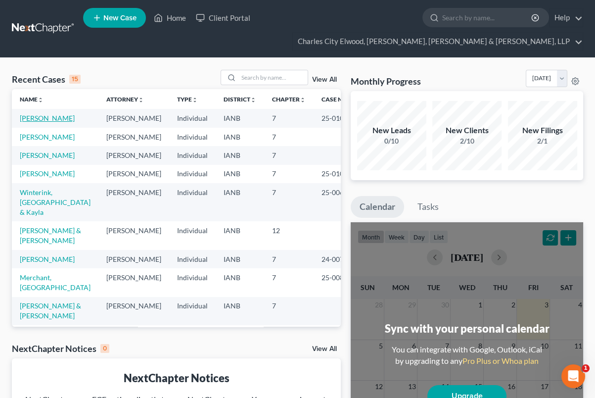
click at [37, 120] on link "[PERSON_NAME]" at bounding box center [47, 118] width 55 height 8
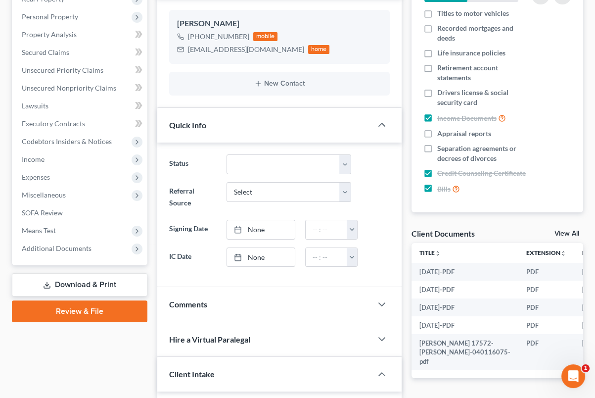
scroll to position [185, 0]
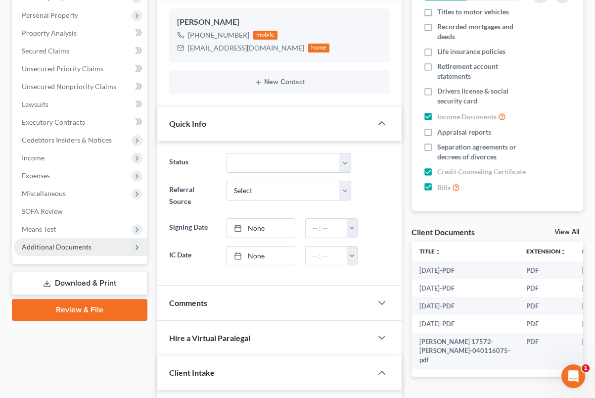
click at [122, 243] on span "Additional Documents" at bounding box center [81, 247] width 134 height 18
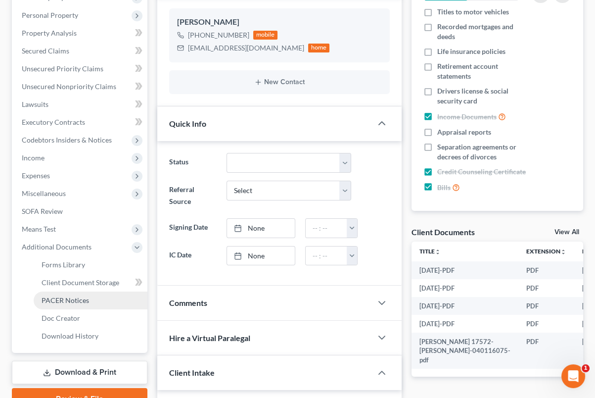
click at [109, 303] on link "PACER Notices" at bounding box center [91, 300] width 114 height 18
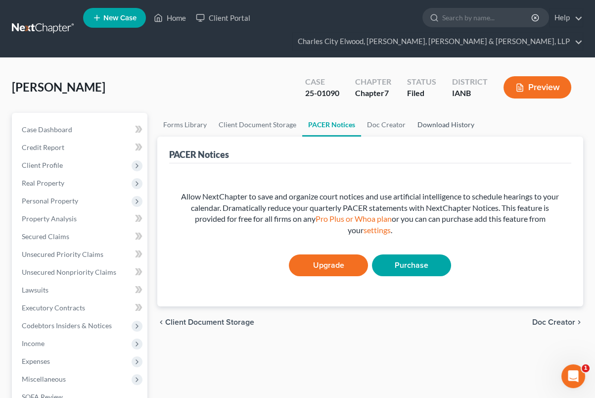
click at [430, 129] on link "Download History" at bounding box center [445, 125] width 69 height 24
